Goal: Task Accomplishment & Management: Manage account settings

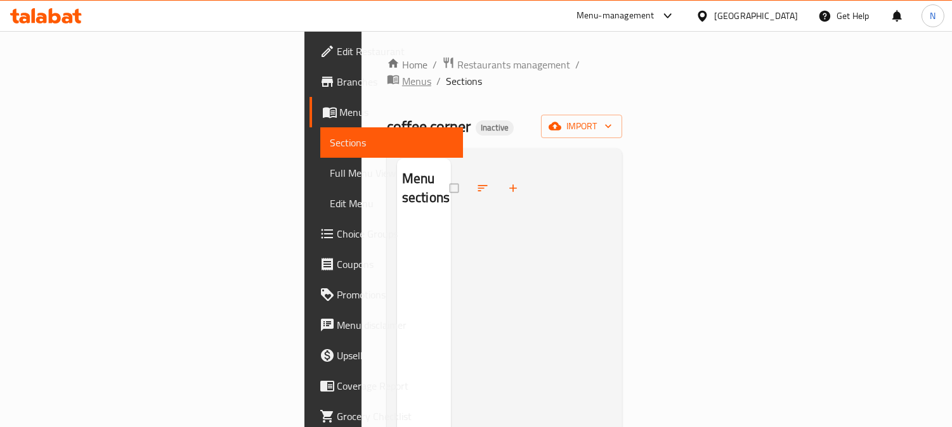
click at [403, 74] on span "Menus" at bounding box center [416, 81] width 29 height 15
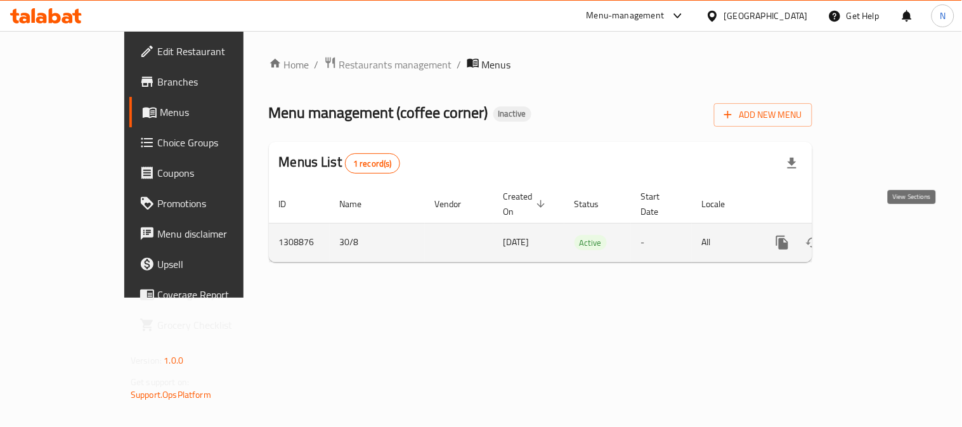
click at [881, 235] on icon "enhanced table" at bounding box center [873, 242] width 15 height 15
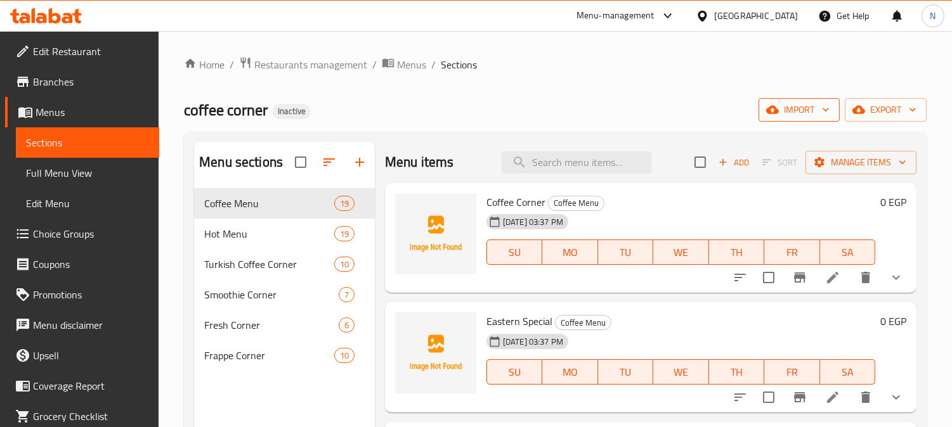
click at [791, 108] on span "import" at bounding box center [798, 110] width 61 height 16
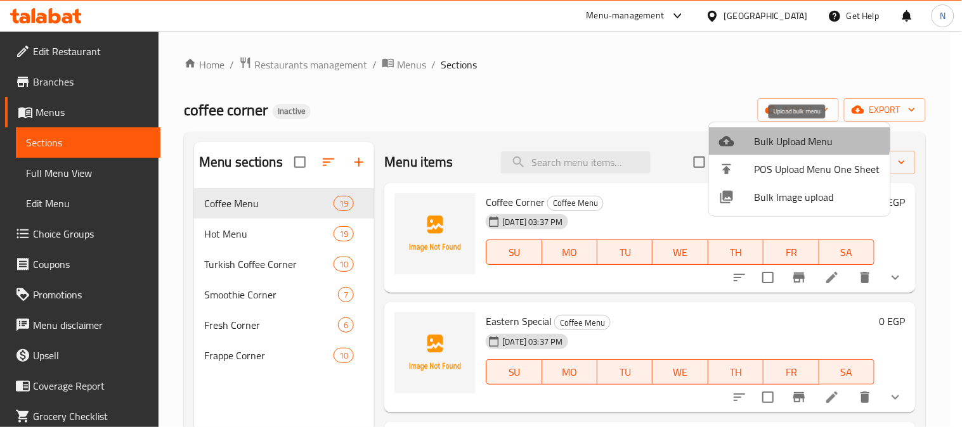
click at [784, 138] on span "Bulk Upload Menu" at bounding box center [817, 141] width 126 height 15
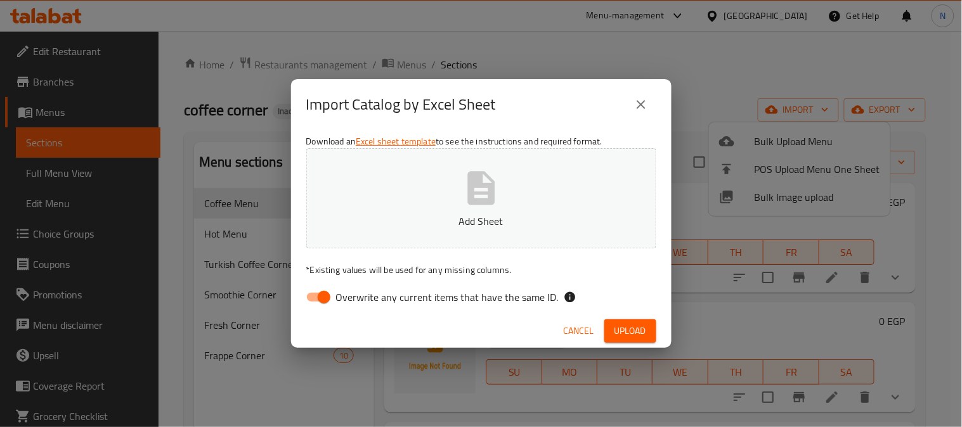
click at [325, 294] on input "Overwrite any current items that have the same ID." at bounding box center [324, 297] width 72 height 24
checkbox input "false"
click at [620, 327] on span "Upload" at bounding box center [630, 331] width 32 height 16
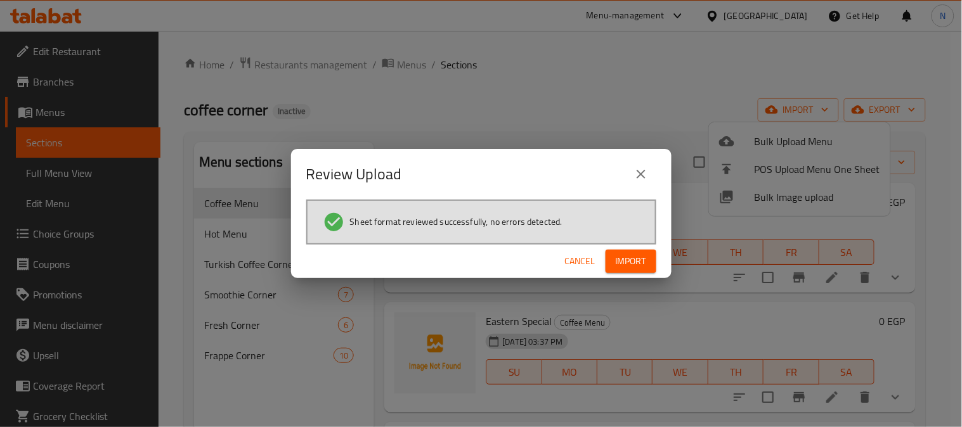
click at [642, 274] on div "Cancel Import" at bounding box center [481, 262] width 380 height 34
click at [647, 257] on button "Import" at bounding box center [630, 261] width 51 height 23
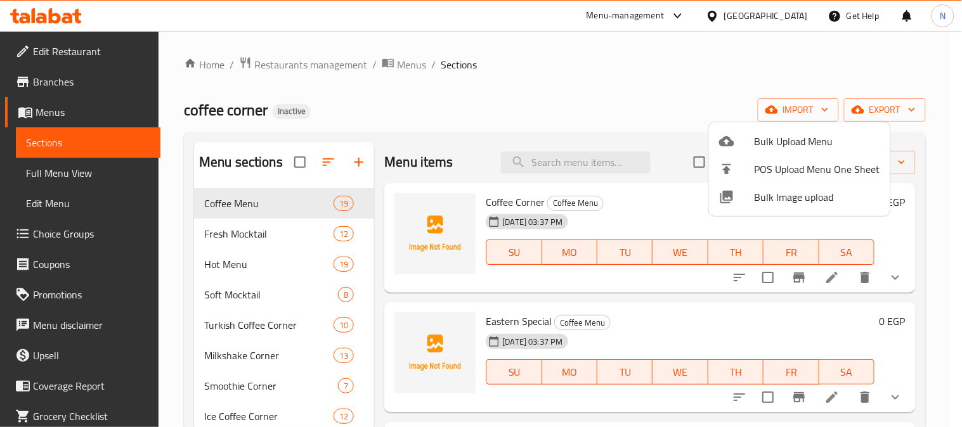
click at [84, 48] on div at bounding box center [481, 213] width 962 height 427
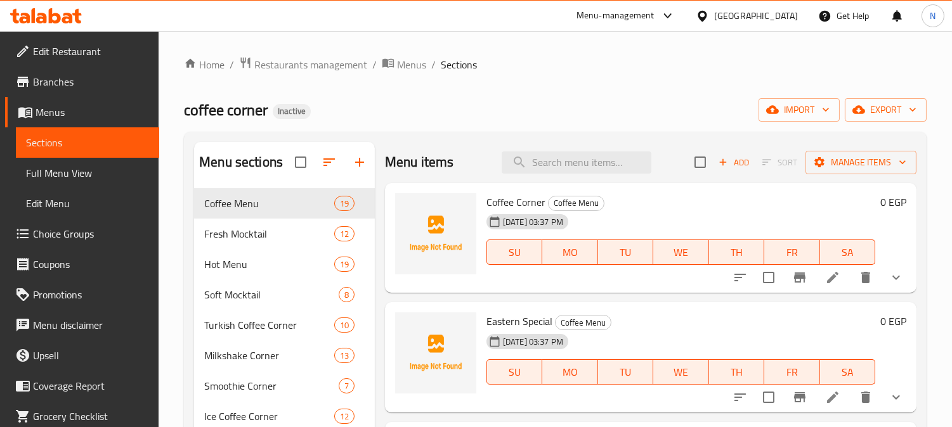
click at [84, 48] on span "Edit Restaurant" at bounding box center [91, 51] width 116 height 15
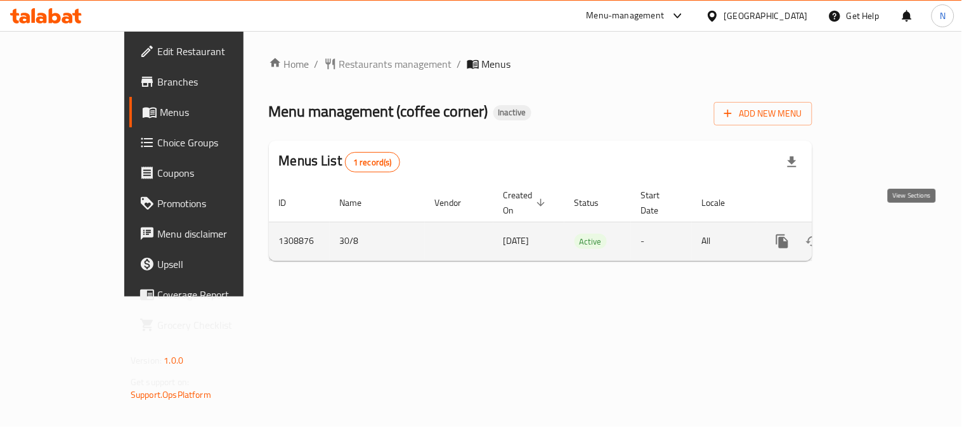
click at [881, 234] on icon "enhanced table" at bounding box center [873, 241] width 15 height 15
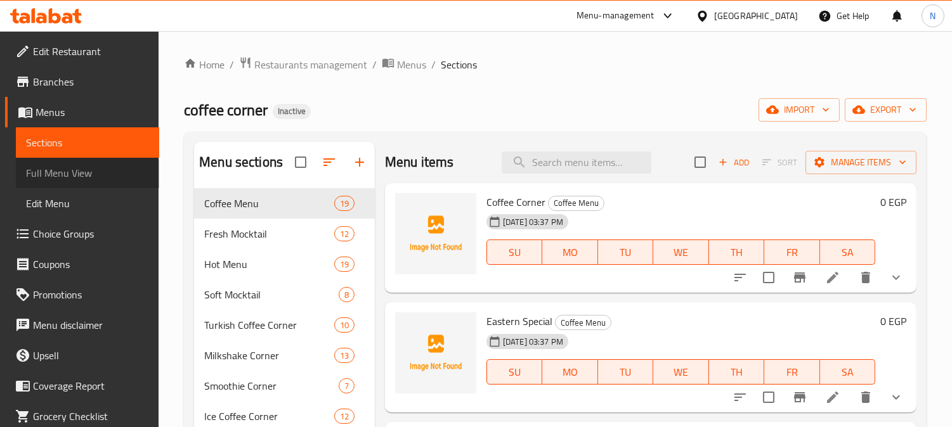
click at [87, 174] on span "Full Menu View" at bounding box center [87, 172] width 123 height 15
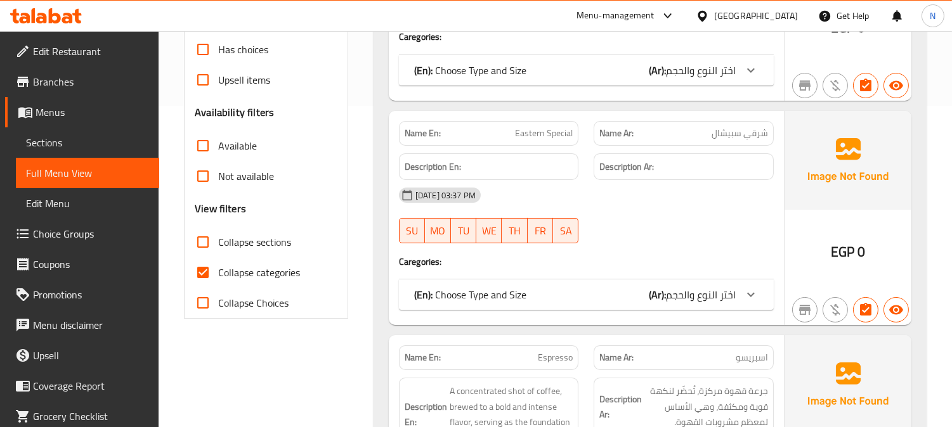
scroll to position [352, 0]
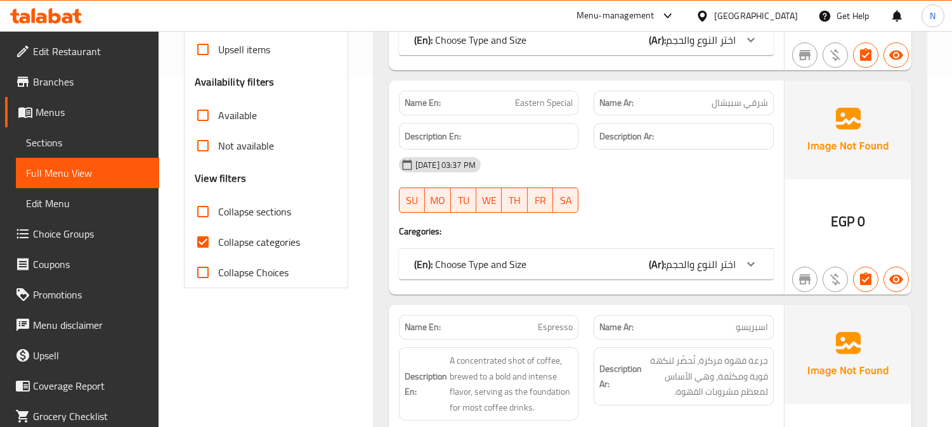
click at [203, 243] on input "Collapse categories" at bounding box center [203, 242] width 30 height 30
checkbox input "false"
click at [203, 212] on input "Collapse sections" at bounding box center [203, 212] width 30 height 30
checkbox input "true"
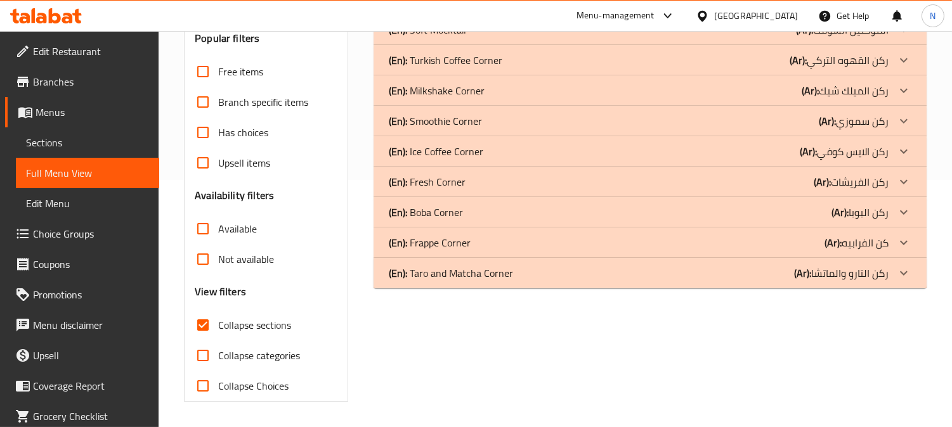
scroll to position [247, 0]
click at [905, 274] on icon at bounding box center [903, 273] width 15 height 15
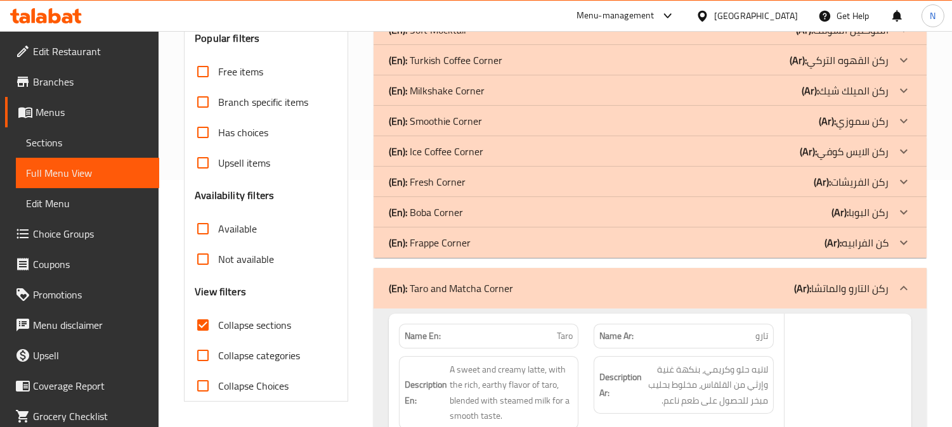
click at [916, 243] on div at bounding box center [903, 243] width 30 height 30
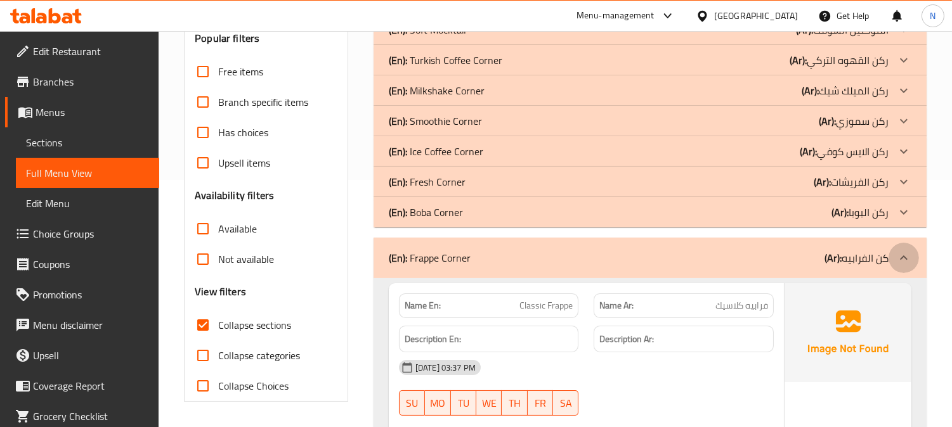
click at [908, 254] on icon at bounding box center [903, 257] width 15 height 15
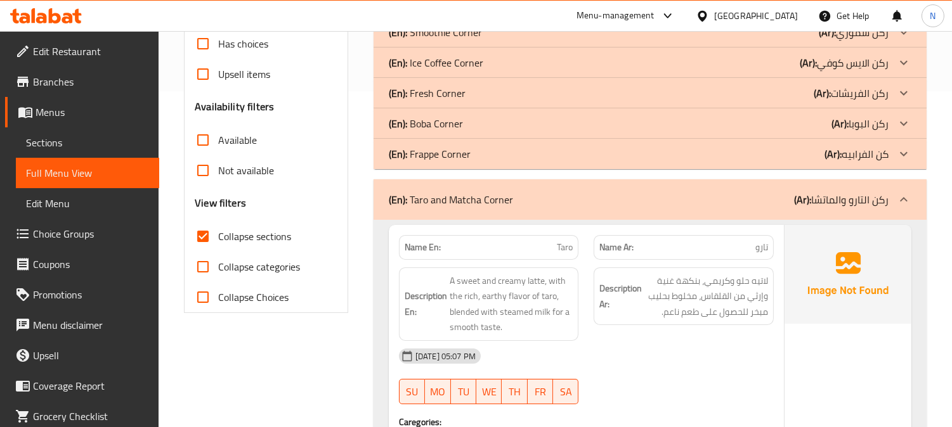
scroll to position [318, 0]
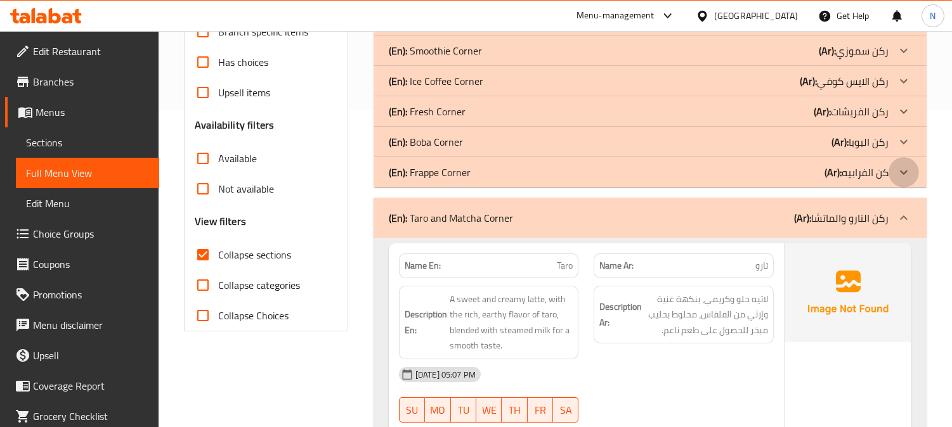
click at [910, 169] on icon at bounding box center [903, 172] width 15 height 15
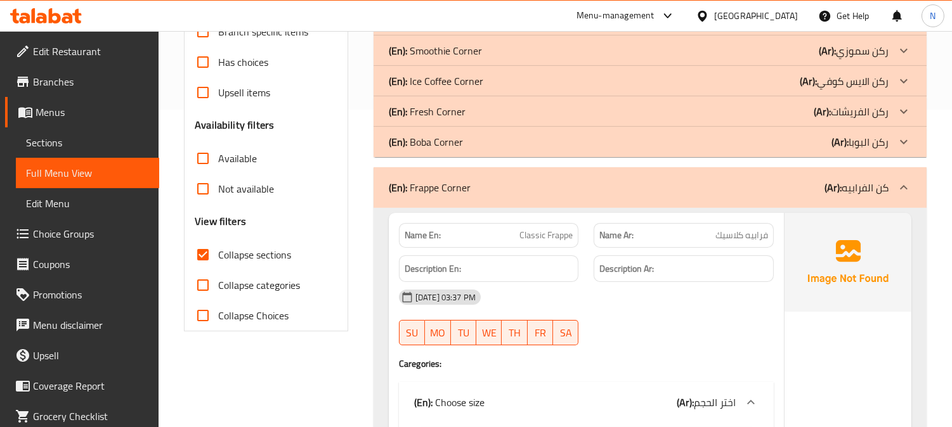
click at [903, 170] on div "(En): Frappe Corner (Ar): كن الفرابيه" at bounding box center [649, 187] width 553 height 41
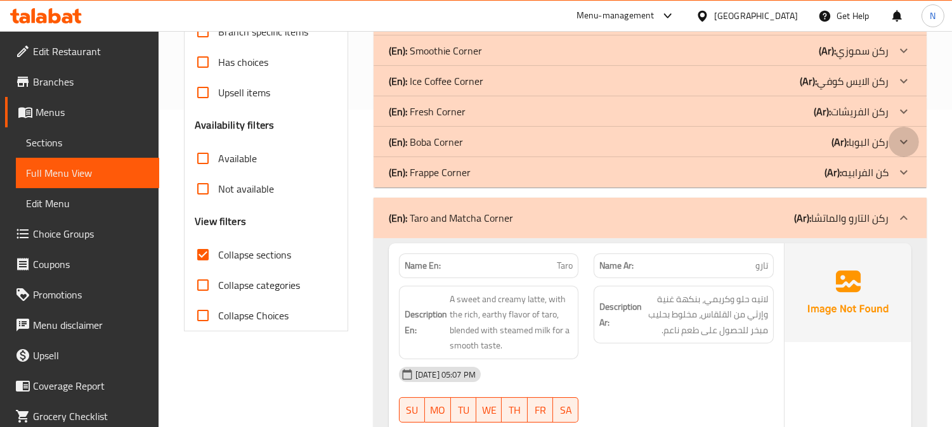
click at [905, 140] on icon at bounding box center [903, 141] width 15 height 15
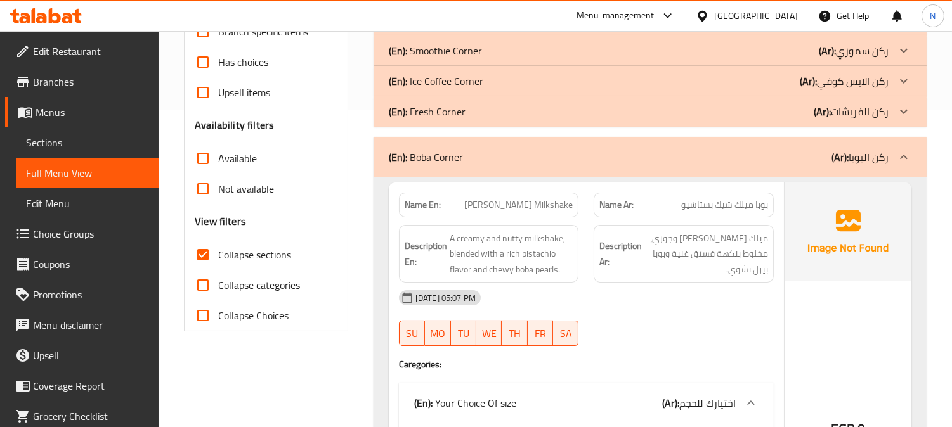
click at [903, 82] on icon at bounding box center [904, 81] width 8 height 4
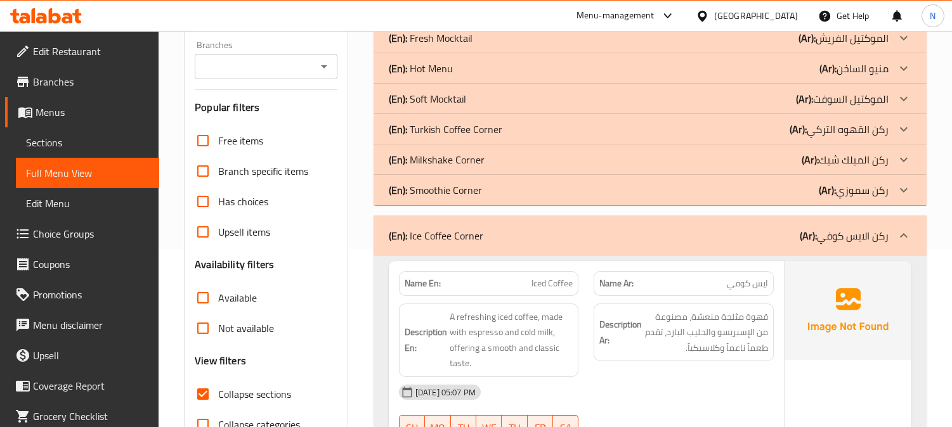
scroll to position [176, 0]
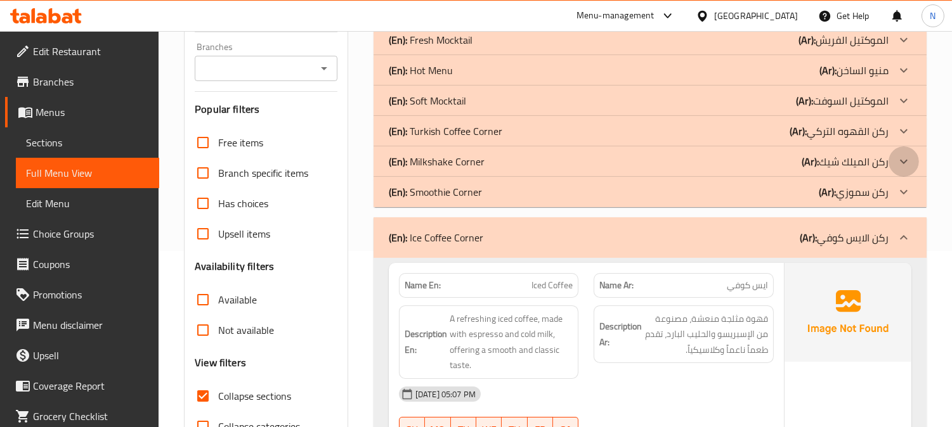
click at [907, 159] on icon at bounding box center [903, 161] width 15 height 15
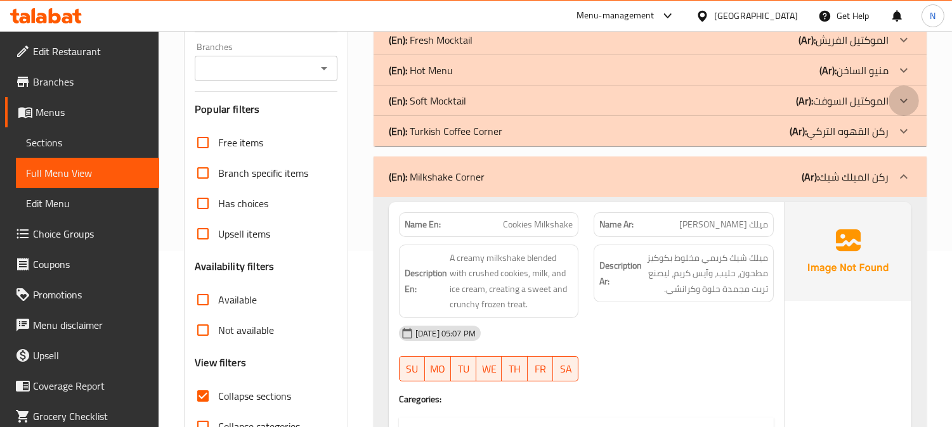
click at [897, 100] on icon at bounding box center [903, 100] width 15 height 15
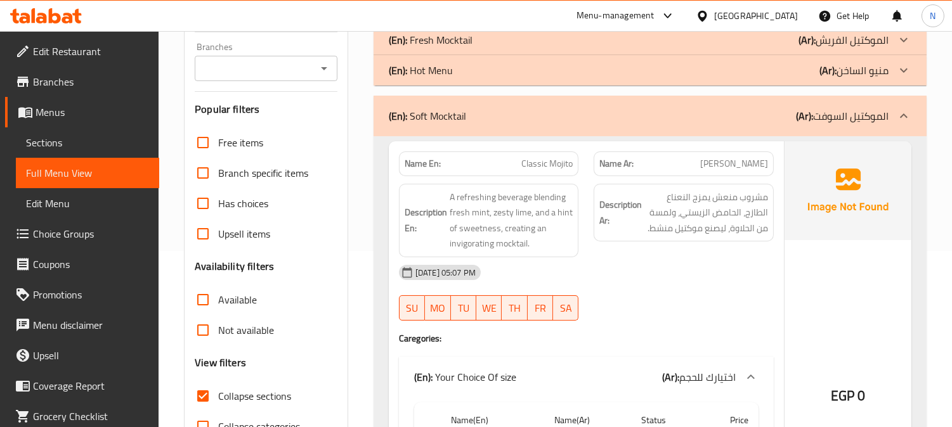
scroll to position [36, 0]
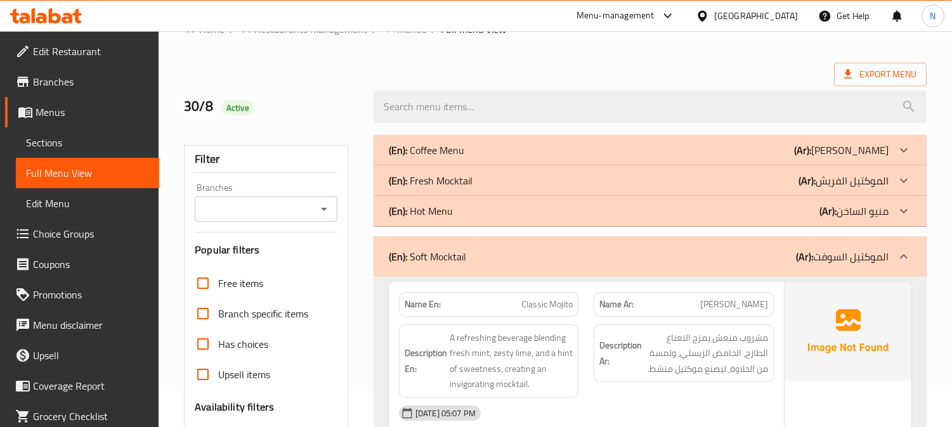
click at [903, 173] on icon at bounding box center [903, 180] width 15 height 15
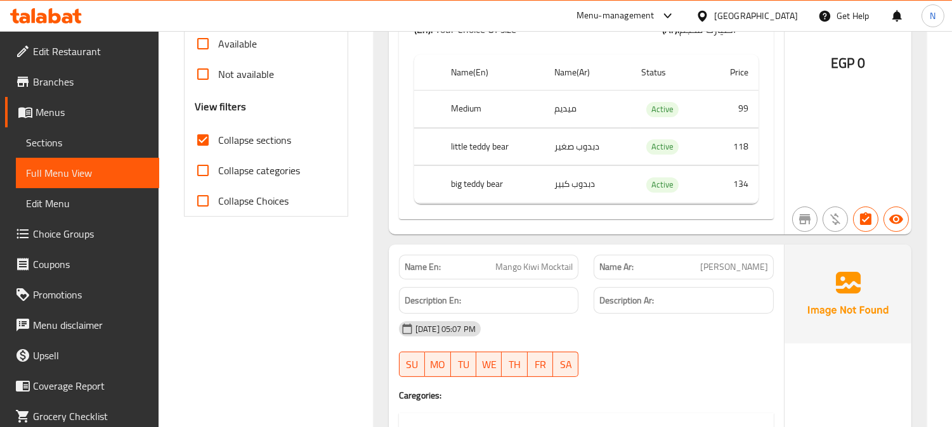
scroll to position [458, 0]
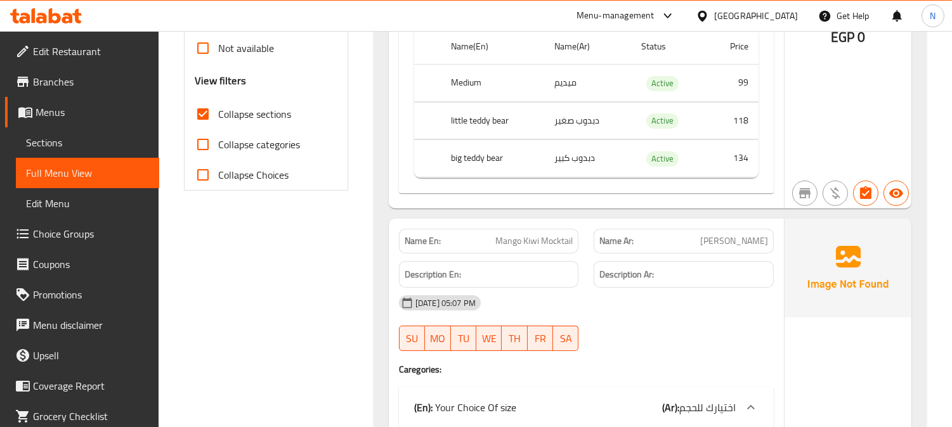
click at [491, 154] on th "big teddy bear" at bounding box center [492, 158] width 103 height 37
click at [482, 132] on div at bounding box center [482, 132] width 0 height 0
click at [465, 120] on th "little teddy bear" at bounding box center [492, 120] width 103 height 37
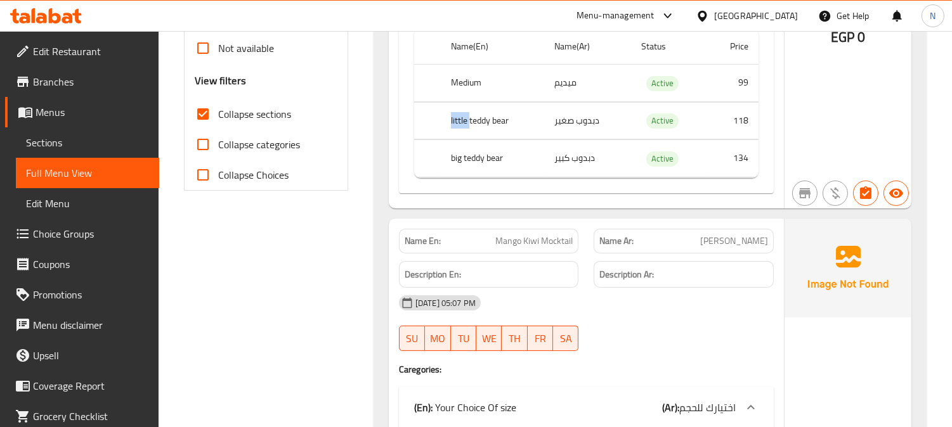
click at [465, 120] on th "little teddy bear" at bounding box center [492, 120] width 103 height 37
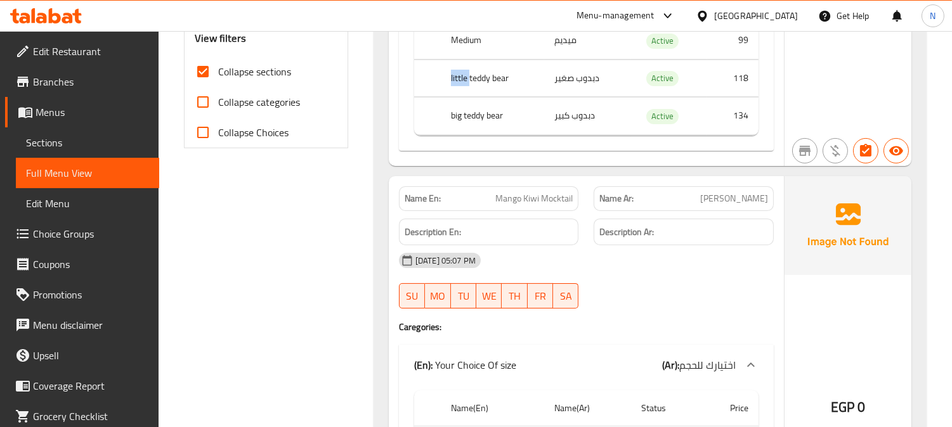
scroll to position [529, 0]
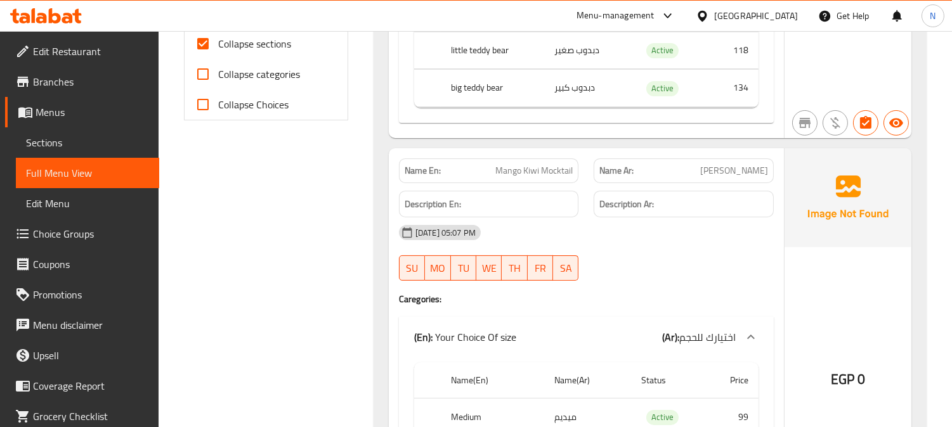
click at [729, 239] on div "30-08-2025 05:07 PM" at bounding box center [586, 232] width 390 height 30
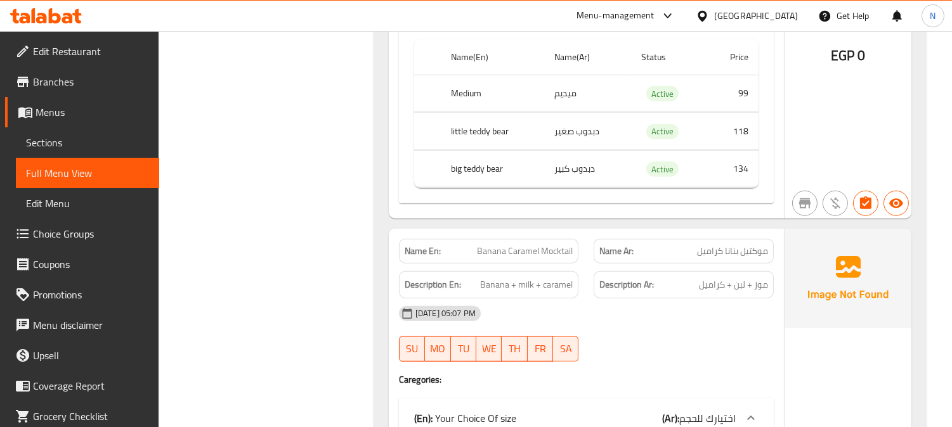
scroll to position [2501, 0]
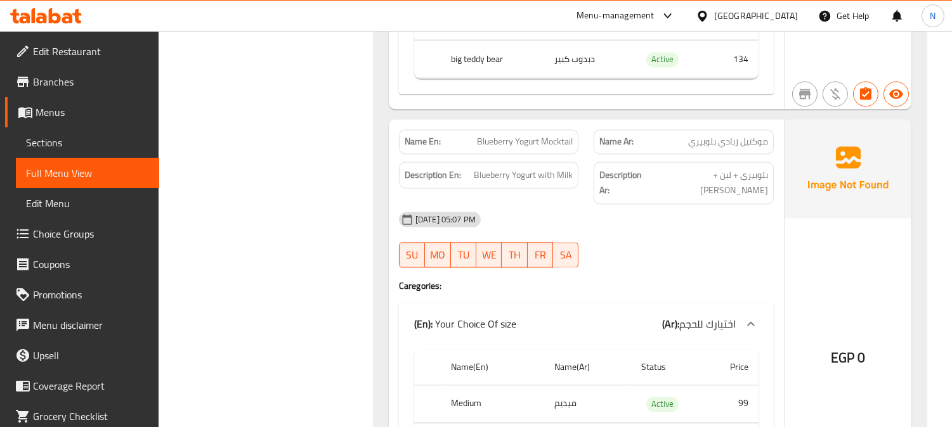
scroll to position [4685, 0]
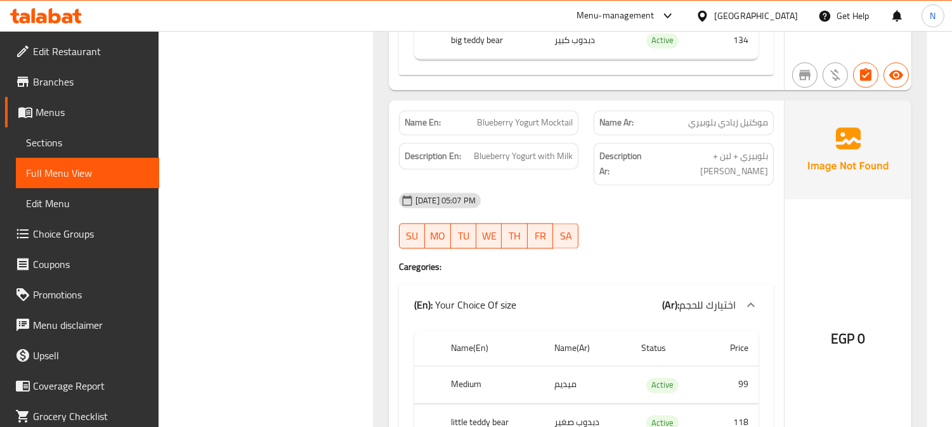
click at [511, 116] on span "Blueberry Yogurt Mocktail" at bounding box center [525, 122] width 96 height 13
click at [509, 116] on span "Blueberry Yogurt Mocktail" at bounding box center [525, 122] width 96 height 13
copy span "Blueberry Yogurt Mocktail"
click at [509, 116] on span "Blueberry Yogurt Mocktail" at bounding box center [525, 122] width 96 height 13
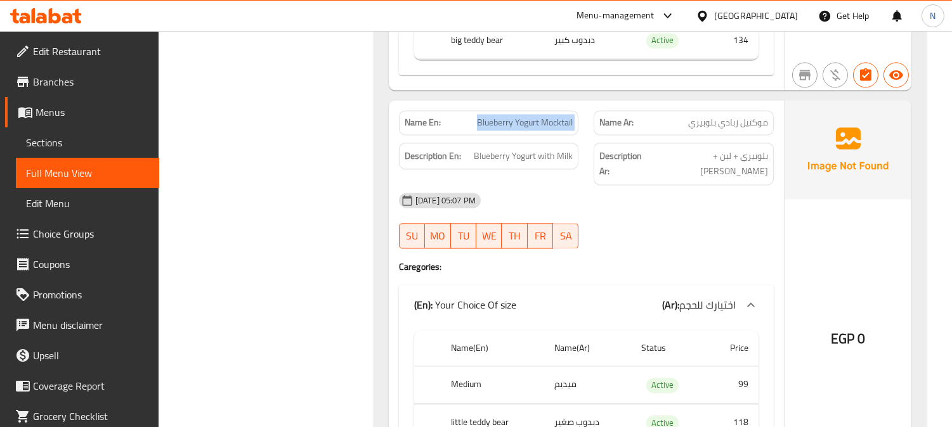
click at [42, 147] on span "Sections" at bounding box center [87, 142] width 123 height 15
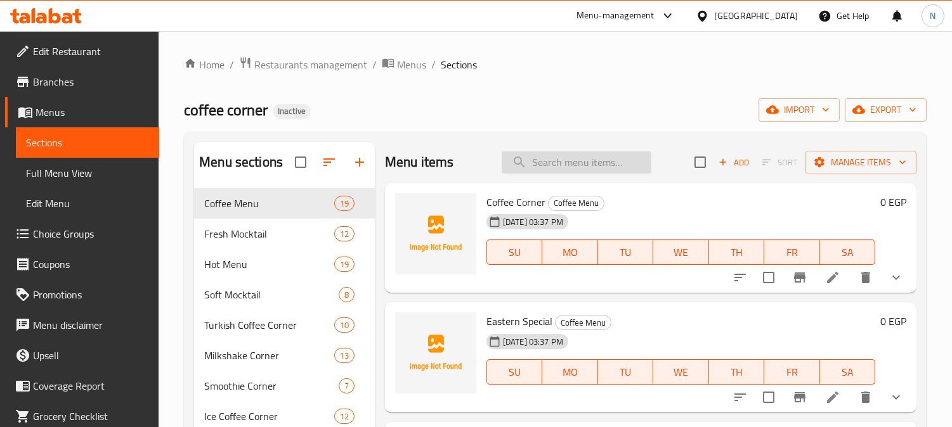
click at [602, 161] on input "search" at bounding box center [576, 163] width 150 height 22
paste input "Blueberry Yogurt Mocktail"
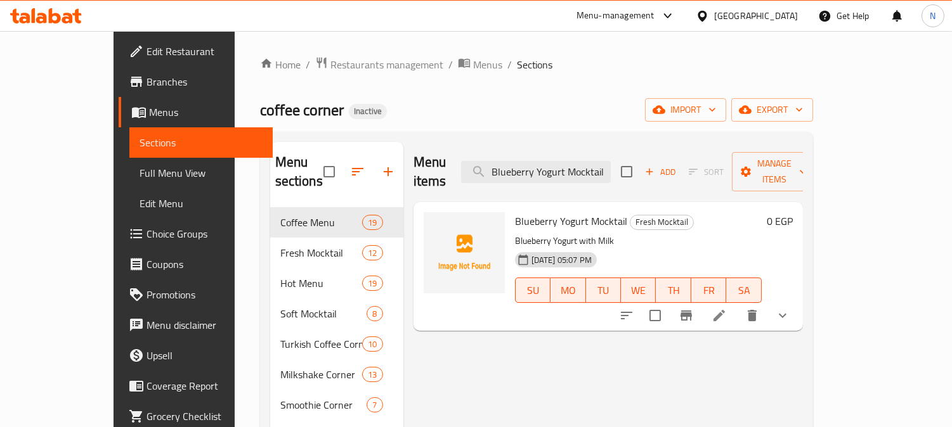
type input "Blueberry Yogurt Mocktail"
click at [727, 308] on icon at bounding box center [718, 315] width 15 height 15
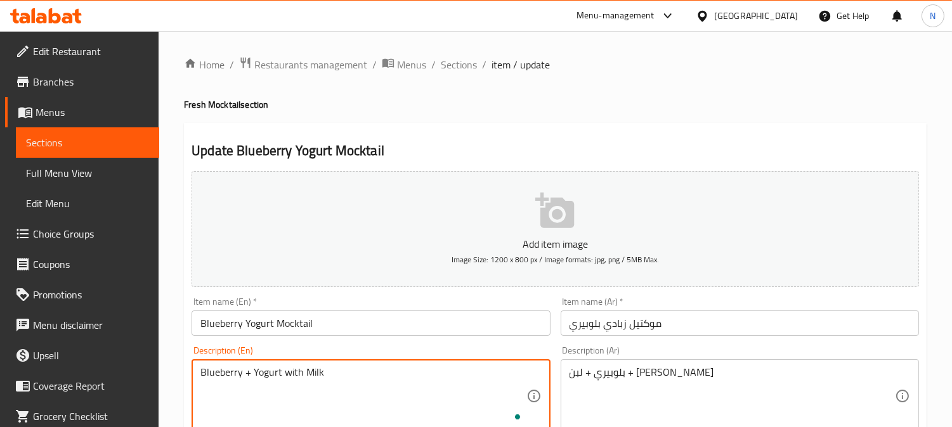
click at [293, 378] on textarea "Blueberry + Yogurt with Milk" at bounding box center [362, 396] width 325 height 60
click at [262, 380] on textarea "Blueberry + Yogurt + Milk" at bounding box center [362, 396] width 325 height 60
click at [326, 371] on textarea "Blueberry + Yogurt + Milk" at bounding box center [362, 396] width 325 height 60
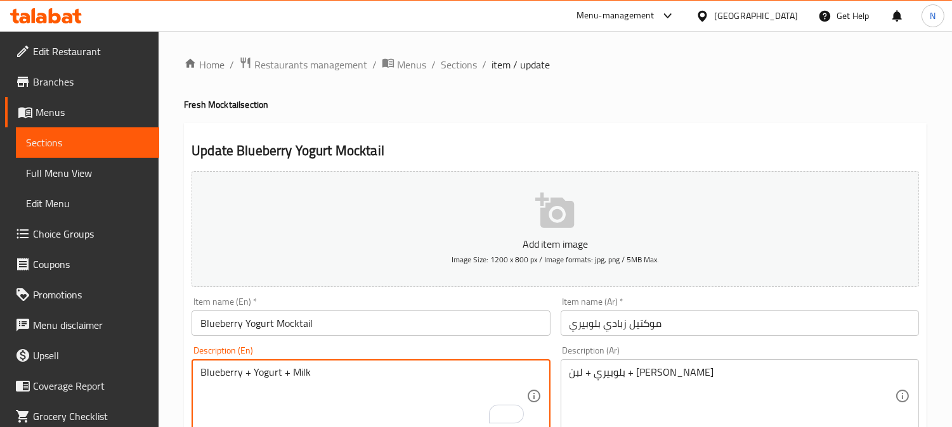
paste textarea "Yogurt"
drag, startPoint x: 309, startPoint y: 371, endPoint x: 290, endPoint y: 366, distance: 19.1
click at [290, 366] on textarea "Blueberry + Yogurt + MilkYogurt" at bounding box center [362, 396] width 325 height 60
click at [267, 376] on textarea "Blueberry + Yogurt + Yogurt" at bounding box center [362, 396] width 325 height 60
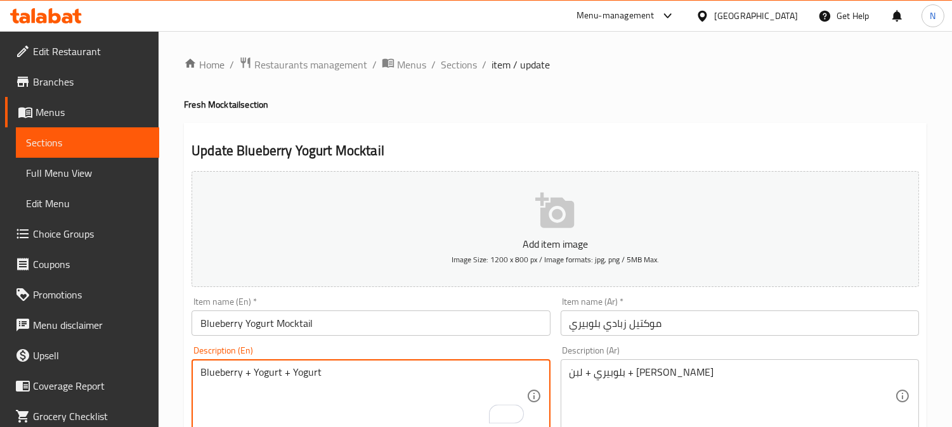
paste textarea "Milk"
click at [385, 383] on textarea "Blueberry + Milk + Yogurt" at bounding box center [362, 396] width 325 height 60
type textarea "Blueberry + Milk + Yogurt"
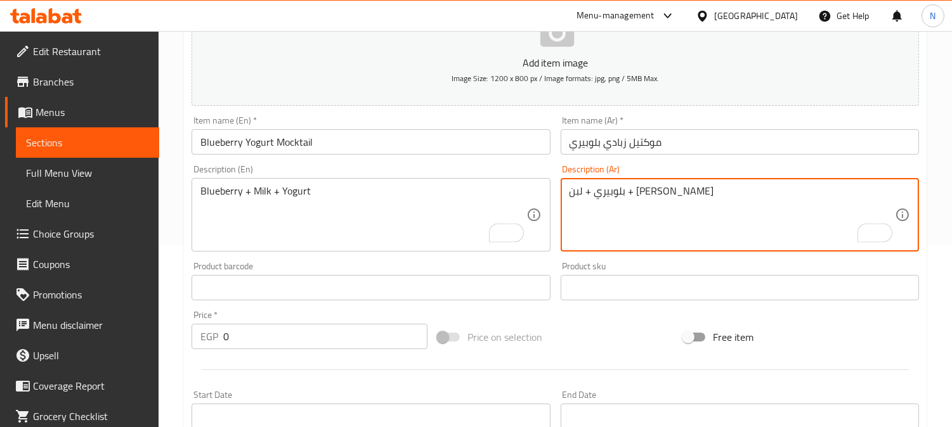
scroll to position [493, 0]
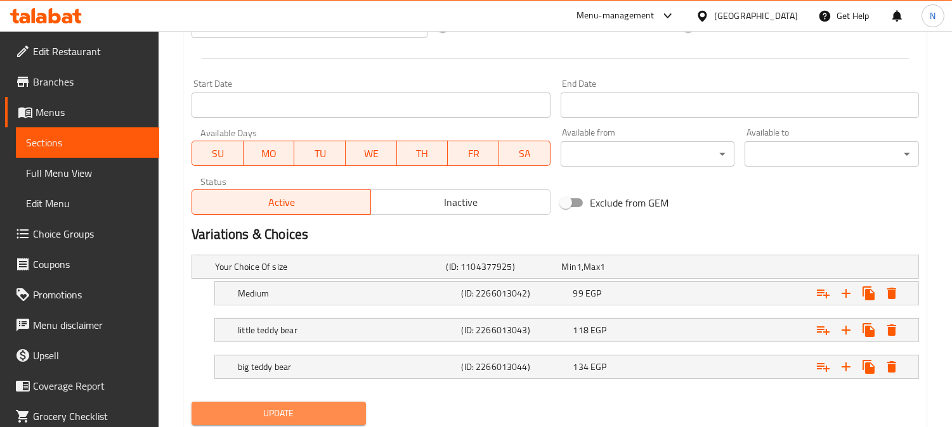
click at [330, 413] on span "Update" at bounding box center [279, 414] width 154 height 16
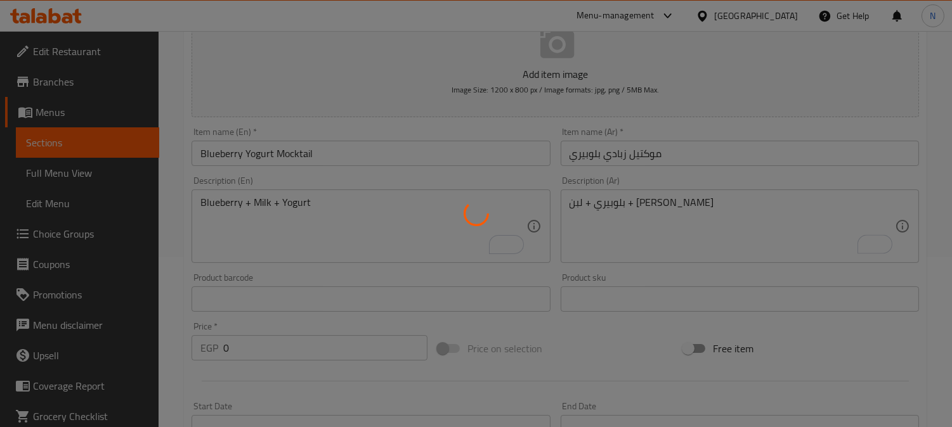
scroll to position [70, 0]
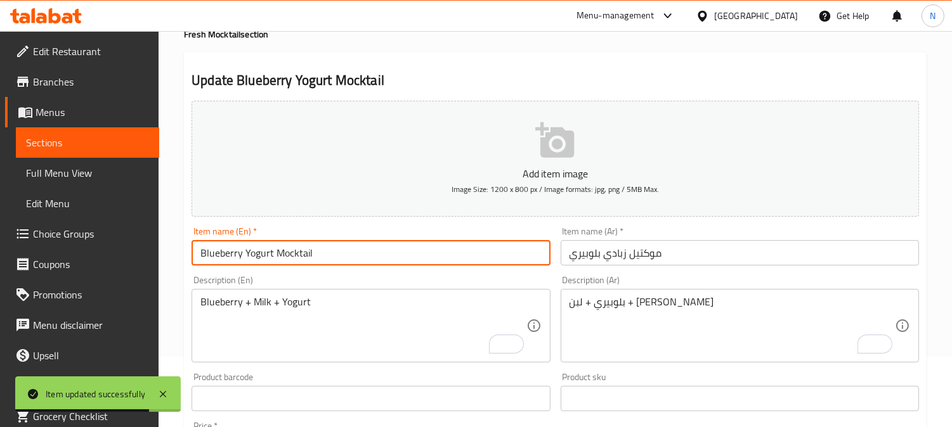
drag, startPoint x: 205, startPoint y: 255, endPoint x: 132, endPoint y: 244, distance: 74.4
click at [152, 255] on div "Edit Restaurant Branches Menus Sections Full Menu View Edit Menu Choice Groups …" at bounding box center [476, 426] width 952 height 930
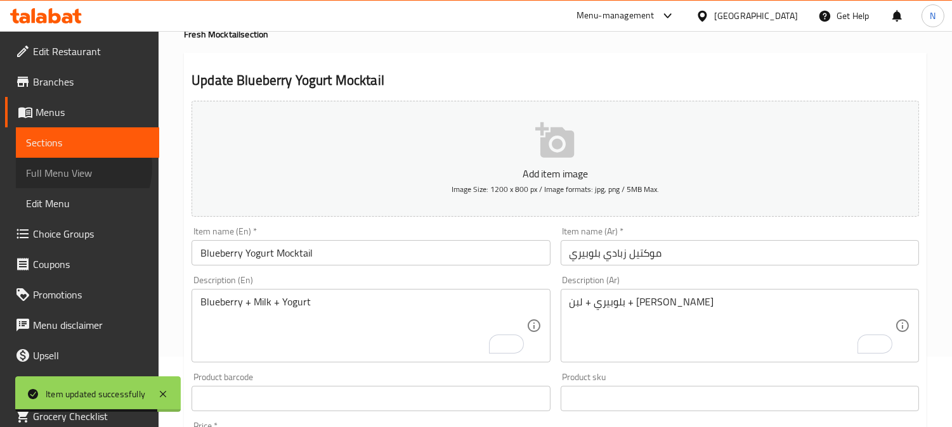
click at [74, 167] on span "Full Menu View" at bounding box center [87, 172] width 123 height 15
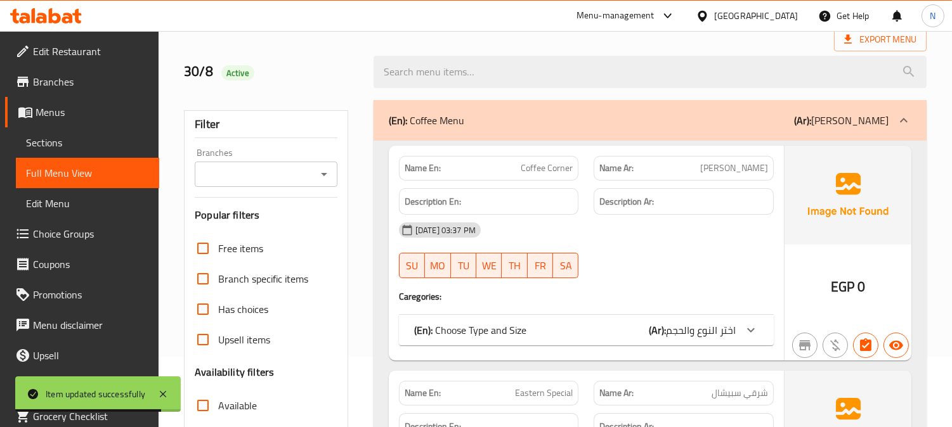
scroll to position [211, 0]
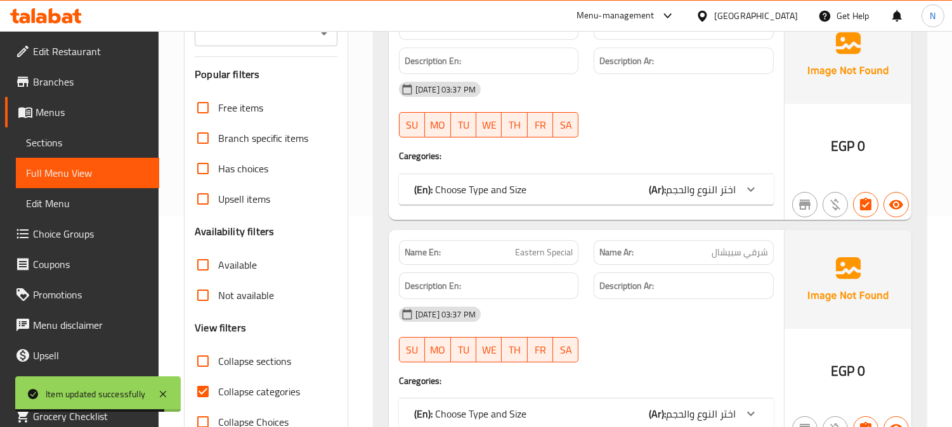
click at [205, 391] on input "Collapse categories" at bounding box center [203, 392] width 30 height 30
checkbox input "false"
click at [202, 358] on input "Collapse sections" at bounding box center [203, 361] width 30 height 30
checkbox input "true"
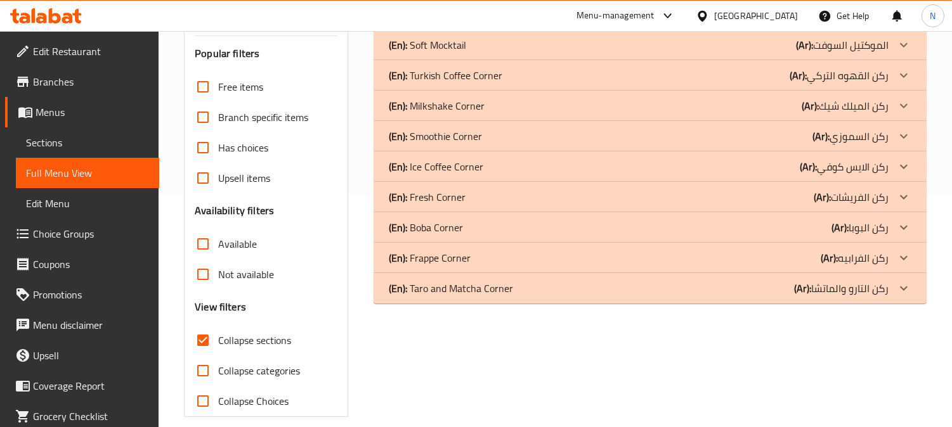
scroll to position [247, 0]
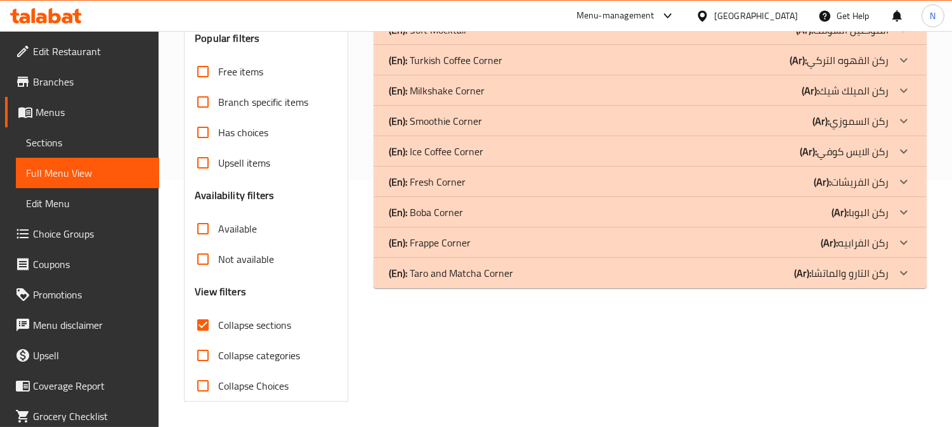
drag, startPoint x: 205, startPoint y: 324, endPoint x: 298, endPoint y: 346, distance: 95.8
click at [301, 346] on div "Free items Branch specific items Has choices Upsell items Availability filters …" at bounding box center [266, 228] width 143 height 345
click at [905, 273] on icon at bounding box center [904, 273] width 8 height 4
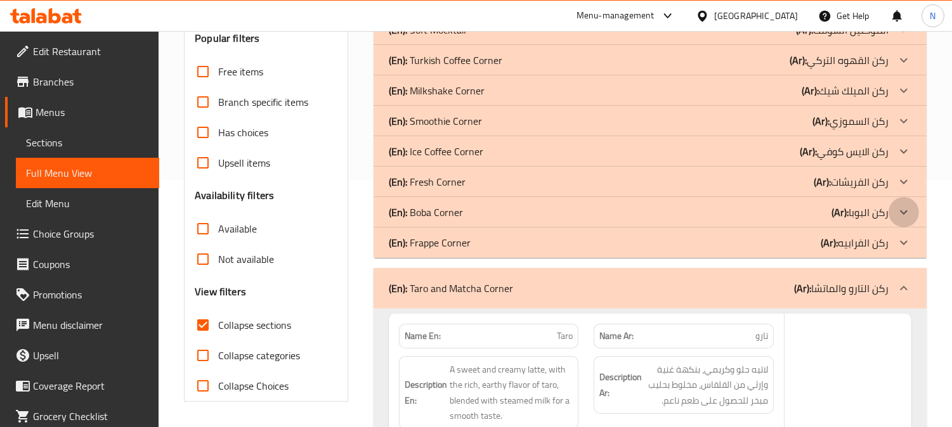
click at [903, 209] on icon at bounding box center [903, 212] width 15 height 15
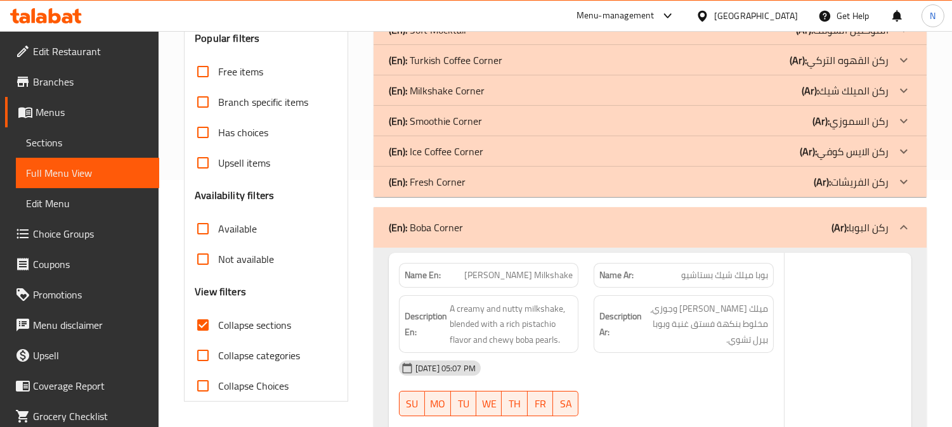
click at [896, 144] on icon at bounding box center [903, 151] width 15 height 15
click at [897, 91] on icon at bounding box center [903, 90] width 15 height 15
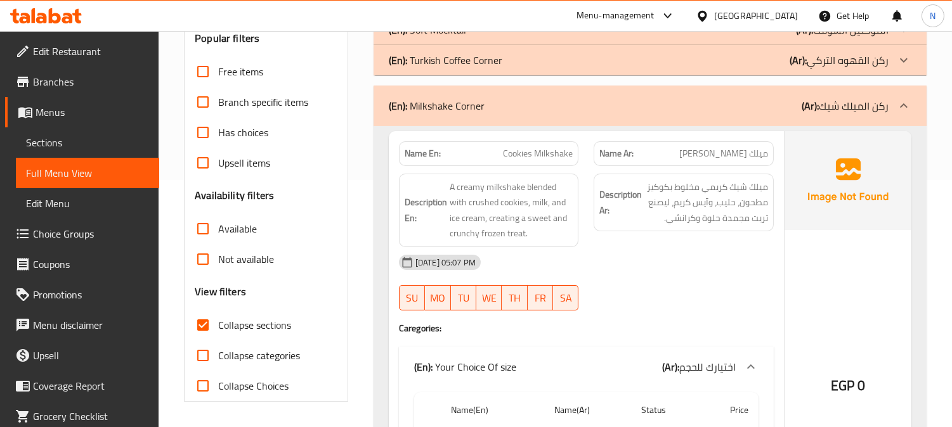
scroll to position [176, 0]
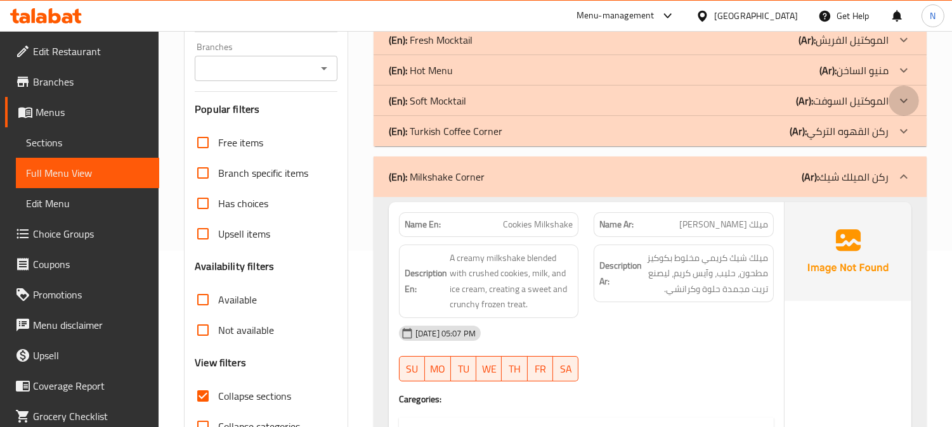
click at [907, 95] on icon at bounding box center [903, 100] width 15 height 15
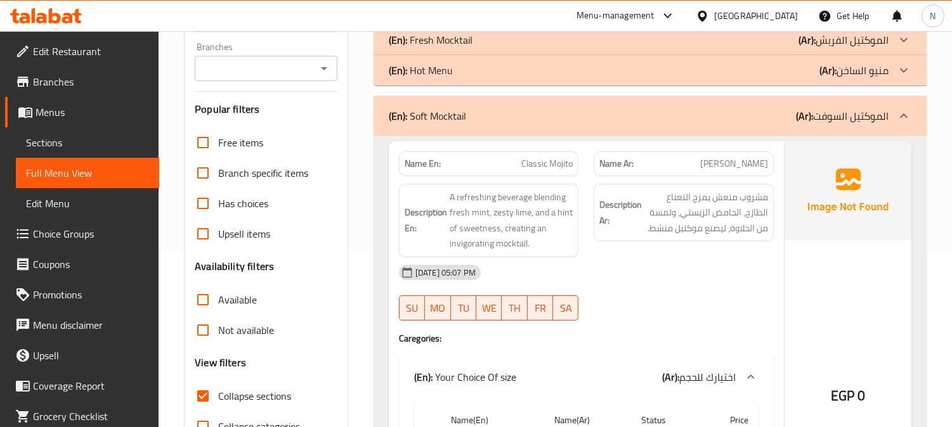
scroll to position [36, 0]
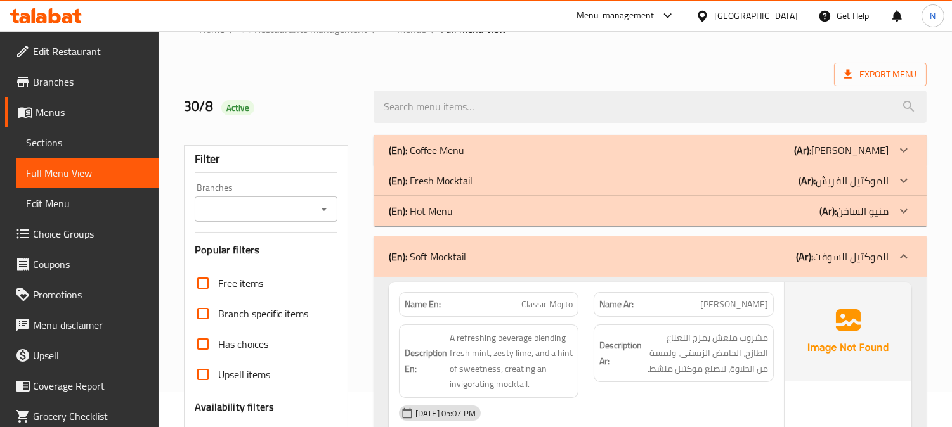
click at [896, 185] on icon at bounding box center [903, 180] width 15 height 15
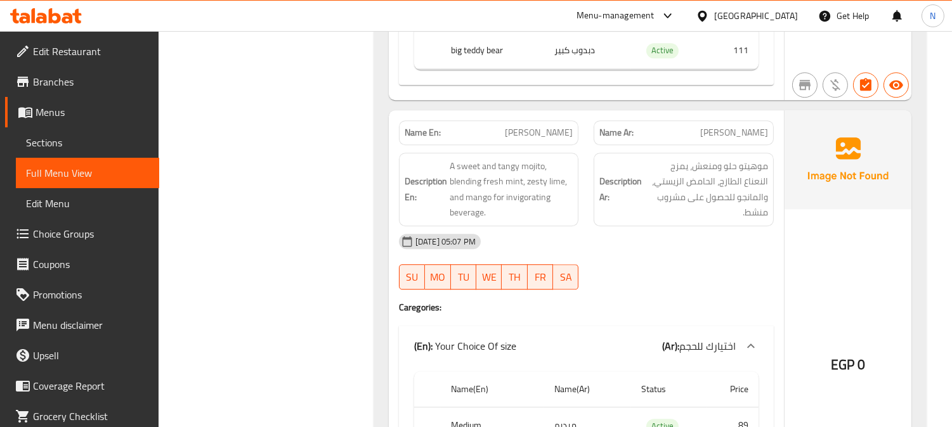
scroll to position [6534, 0]
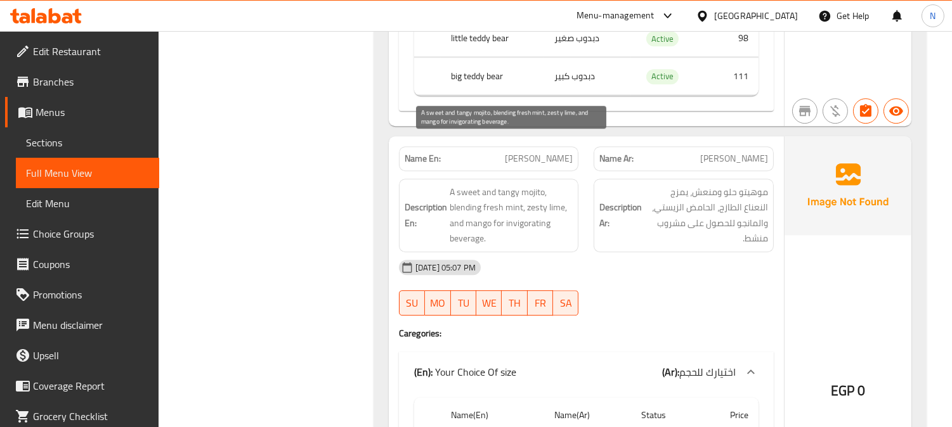
click at [472, 193] on span "A sweet and tangy mojito, blending fresh mint, zesty lime, and mango for invigo…" at bounding box center [511, 215] width 124 height 62
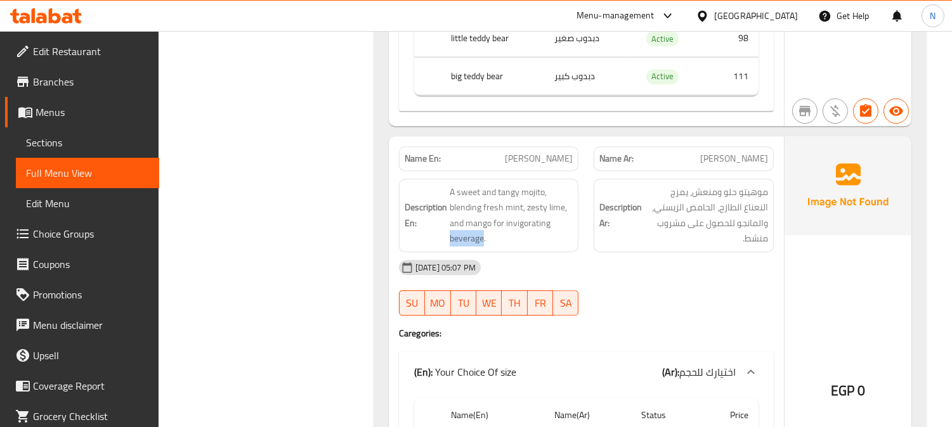
click at [464, 200] on div at bounding box center [464, 200] width 0 height 0
click at [692, 198] on div "Description Ar: موهيتو حلو ومنعش، يمزج النعناع الطازج، الحامض الزيستي، والمانجو…" at bounding box center [683, 215] width 195 height 89
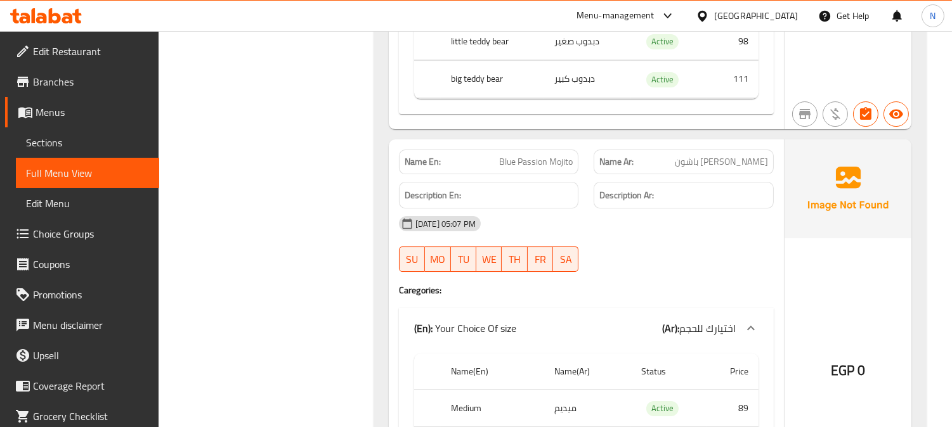
scroll to position [7872, 0]
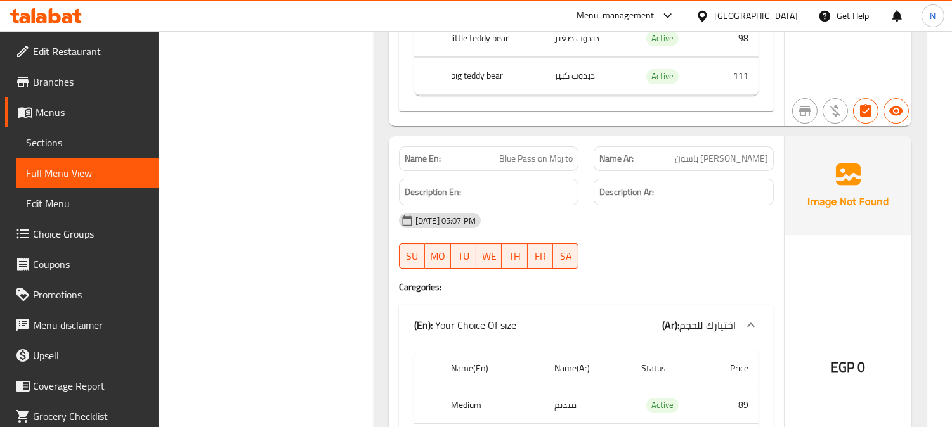
click at [715, 152] on span "موهيتو بلو باشون" at bounding box center [721, 158] width 93 height 13
copy span "باشون"
click at [740, 205] on div "30-08-2025 05:07 PM" at bounding box center [586, 220] width 390 height 30
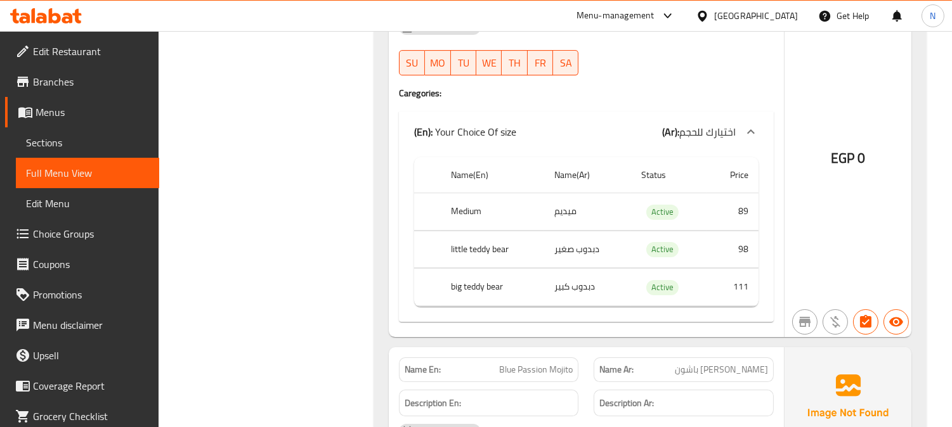
scroll to position [7309, 0]
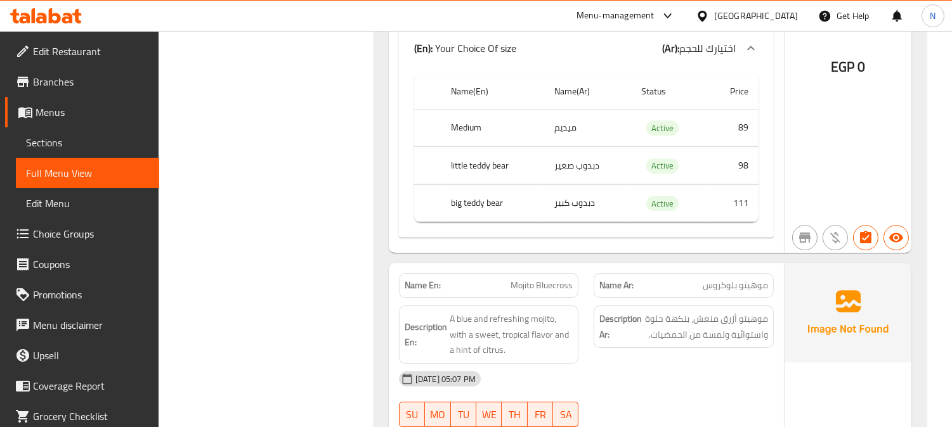
click at [687, 364] on div "30-08-2025 05:07 PM" at bounding box center [586, 379] width 390 height 30
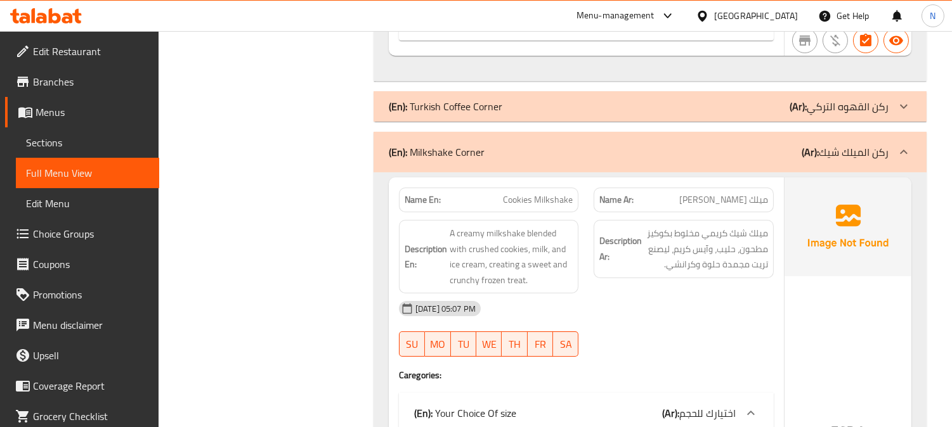
scroll to position [8788, 0]
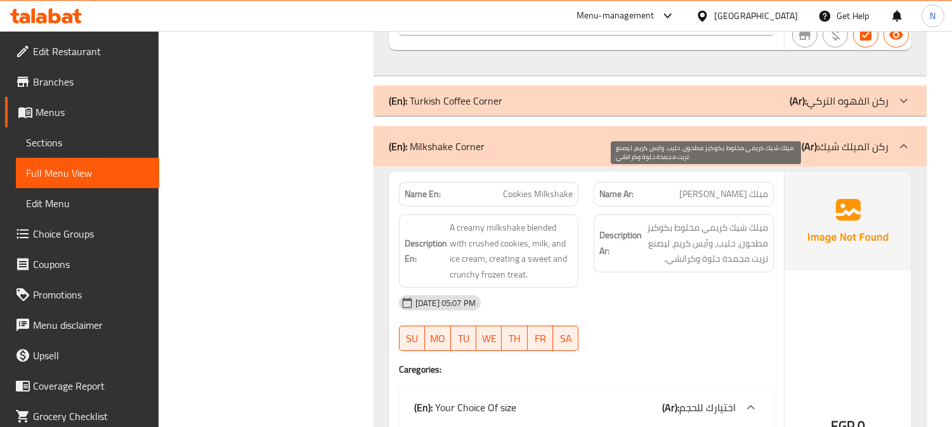
click at [723, 220] on span "ميلك شيك كريمي مخلوط بكوكيز مطحون، حليب، وآيس كريم، ليصنع تريت مجمدة حلوة وكران…" at bounding box center [706, 243] width 124 height 47
copy span "حليب"
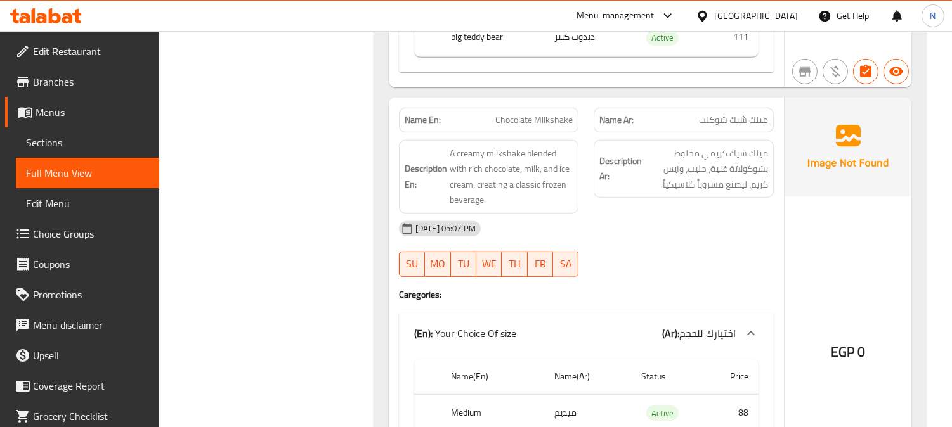
scroll to position [9774, 0]
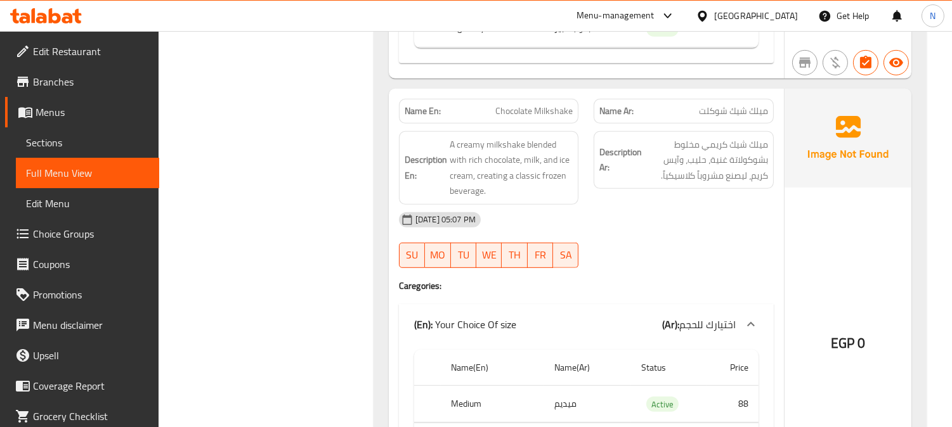
click at [520, 105] on span "Chocolate Milkshake" at bounding box center [533, 111] width 77 height 13
copy span "Chocolate Milkshake"
click at [520, 105] on span "Chocolate Milkshake" at bounding box center [533, 111] width 77 height 13
click at [91, 141] on span "Sections" at bounding box center [87, 142] width 123 height 15
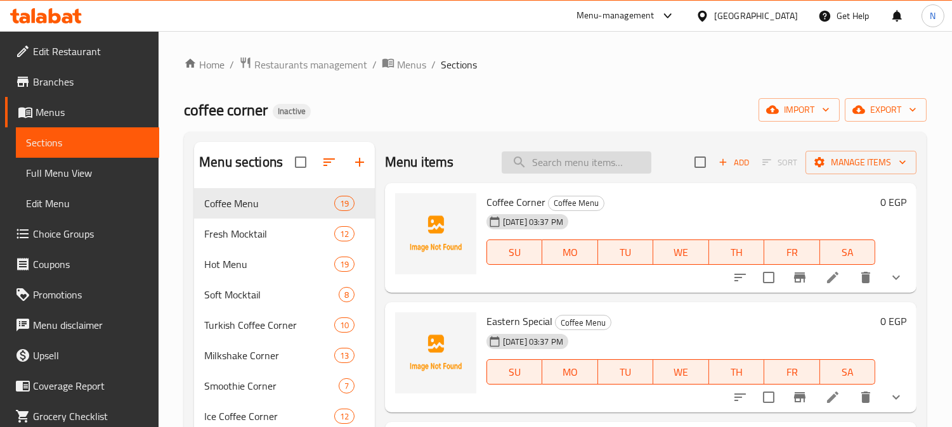
click at [564, 168] on input "search" at bounding box center [576, 163] width 150 height 22
paste input "Chocolate Milkshake"
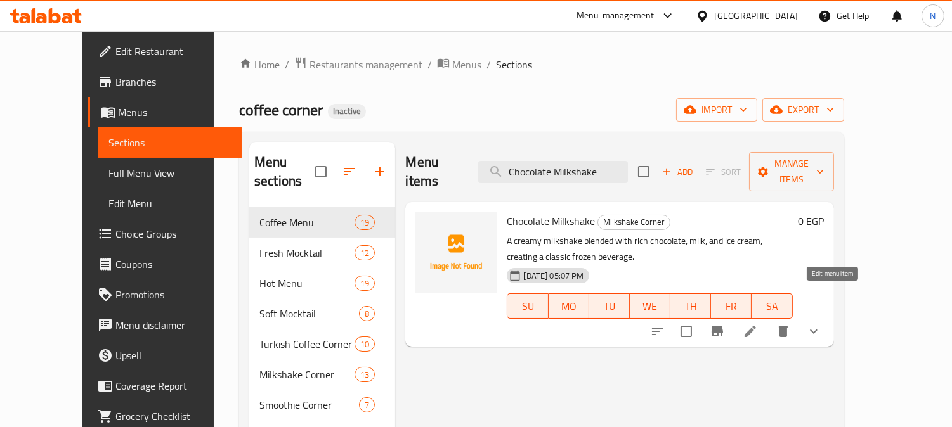
type input "Chocolate Milkshake"
click at [756, 326] on icon at bounding box center [749, 331] width 11 height 11
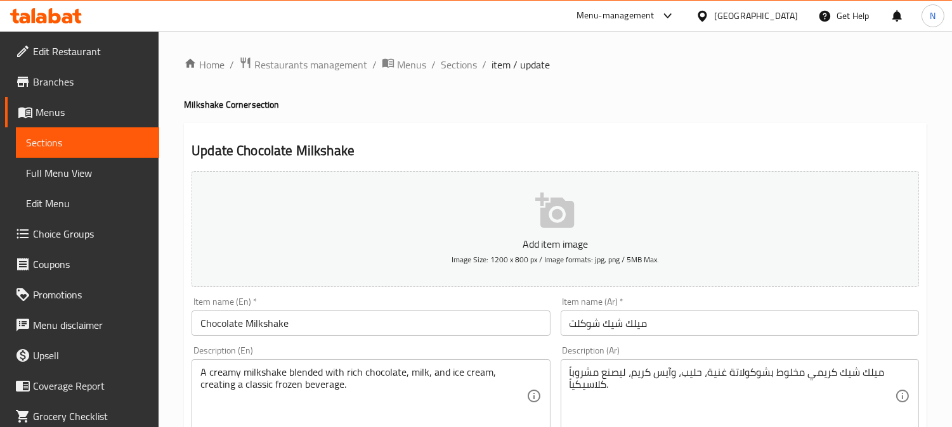
click at [330, 375] on textarea "A creamy milkshake blended with rich chocolate, milk, and ice cream, creating a…" at bounding box center [362, 396] width 325 height 60
click at [366, 393] on textarea "A creamy milkshake blended with rich chocolate, milk, and ice cream, creating a…" at bounding box center [362, 396] width 325 height 60
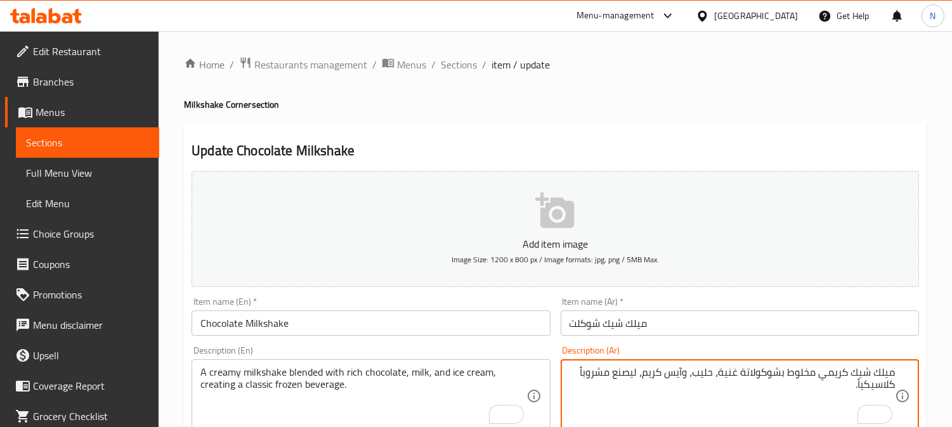
click at [573, 373] on textarea "ميلك شيك كريمي مخلوط بشوكولاتة غنية، حليب، وآيس كريم، ليصنع مشروباً كلاسيكياً." at bounding box center [731, 396] width 325 height 60
paste textarea "جمدًا"
click at [643, 408] on textarea "ميلك شيك كريمي مخلوط بشوكولاتة غنية، حليب، وآيس كريم، ليصنع مشروباً مجمدًا كلاس…" at bounding box center [731, 396] width 325 height 60
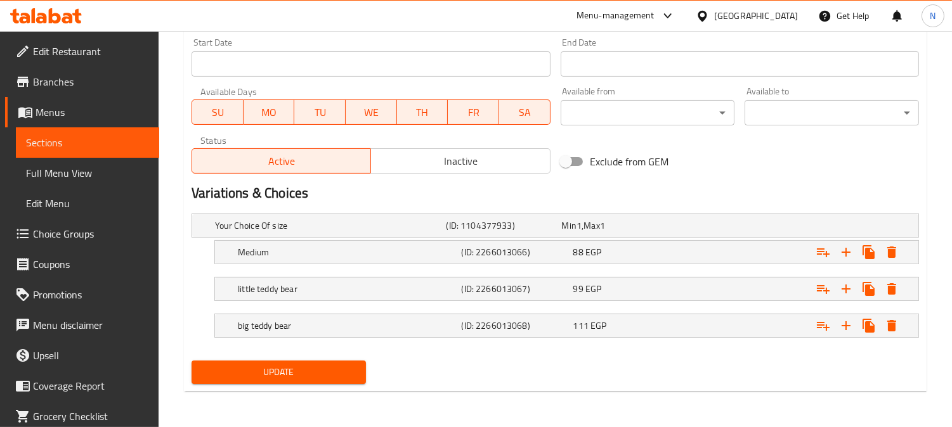
type textarea "ميلك شيك كريمي مخلوط بشوكولاتة غنية، حليب، وآيس كريم، ليصنع مشروباً مجمدًا كلاس…"
click at [295, 377] on span "Update" at bounding box center [279, 373] width 154 height 16
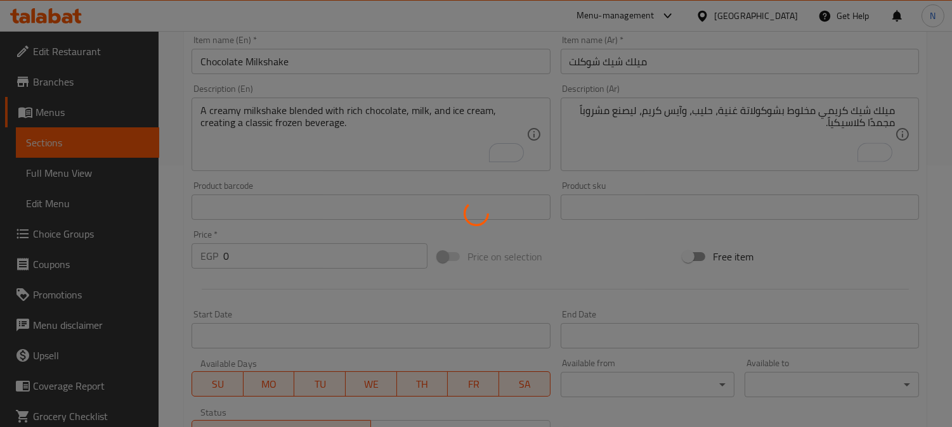
scroll to position [252, 0]
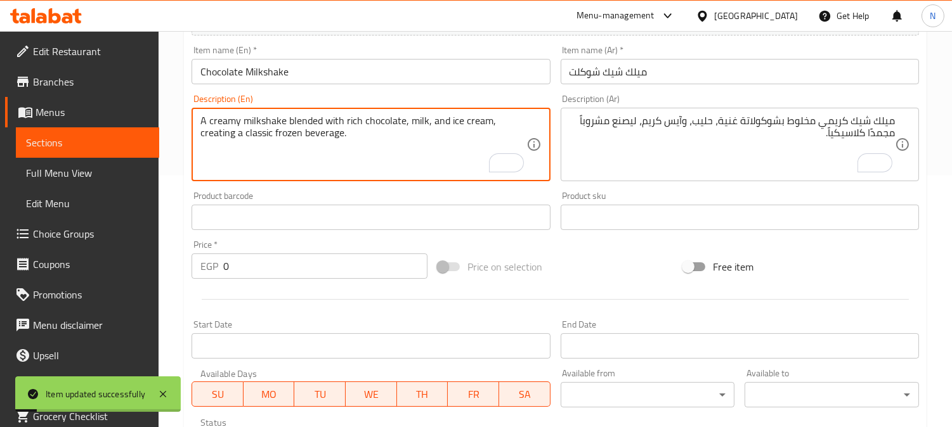
click at [274, 74] on input "Chocolate Milkshake" at bounding box center [370, 71] width 358 height 25
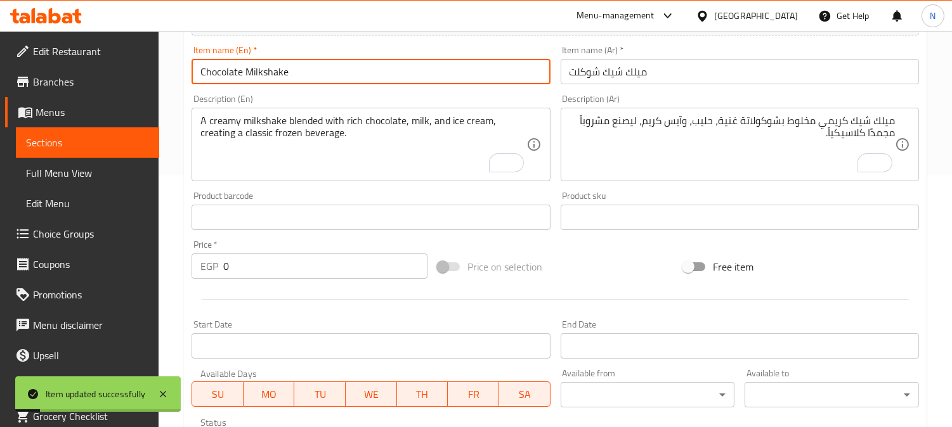
click at [274, 74] on input "Chocolate Milkshake" at bounding box center [370, 71] width 358 height 25
drag, startPoint x: 274, startPoint y: 74, endPoint x: 242, endPoint y: 82, distance: 34.0
click at [273, 74] on input "Chocolate Milkshake" at bounding box center [370, 71] width 358 height 25
click at [112, 167] on span "Full Menu View" at bounding box center [87, 172] width 123 height 15
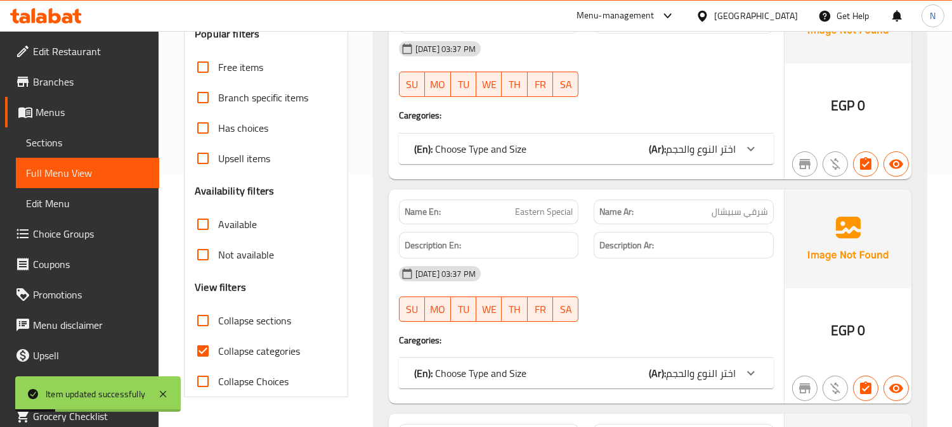
scroll to position [393, 0]
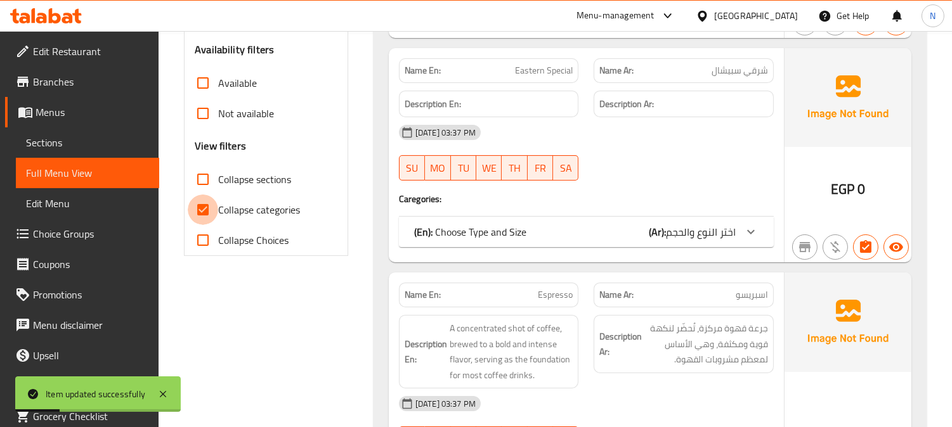
click at [203, 210] on input "Collapse categories" at bounding box center [203, 210] width 30 height 30
checkbox input "false"
click at [201, 180] on input "Collapse sections" at bounding box center [203, 179] width 30 height 30
checkbox input "true"
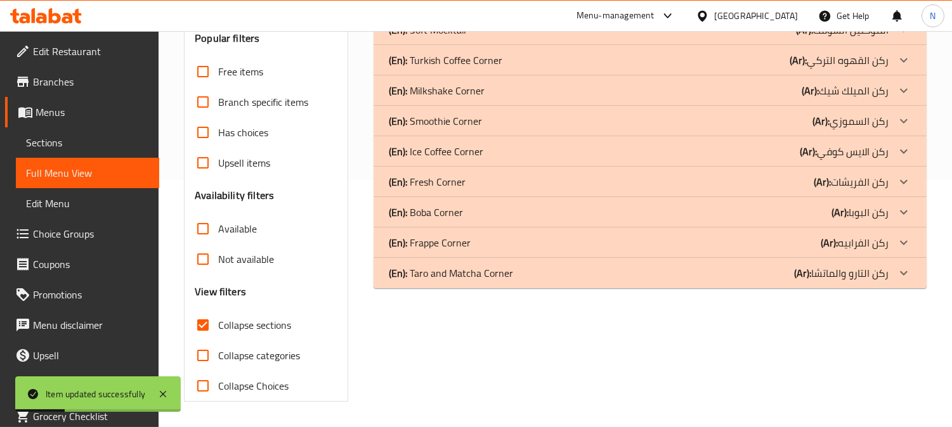
scroll to position [247, 0]
click at [903, 273] on icon at bounding box center [903, 273] width 15 height 15
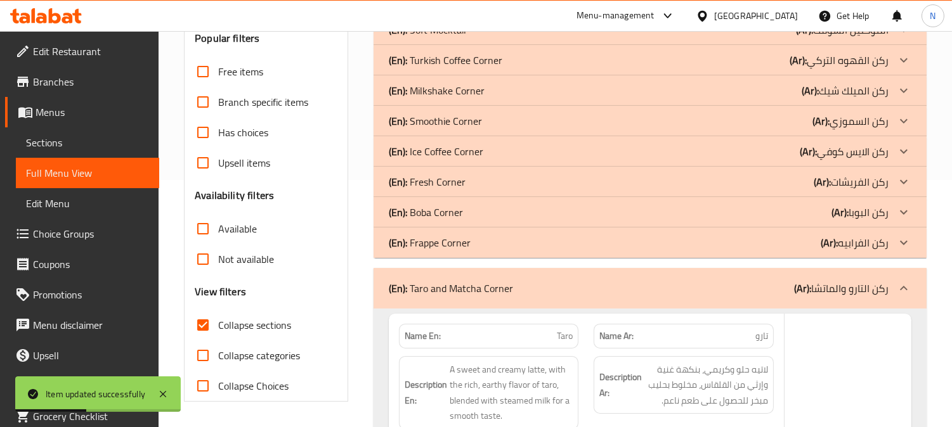
click at [908, 212] on icon at bounding box center [903, 212] width 15 height 15
click at [905, 152] on icon at bounding box center [904, 151] width 8 height 4
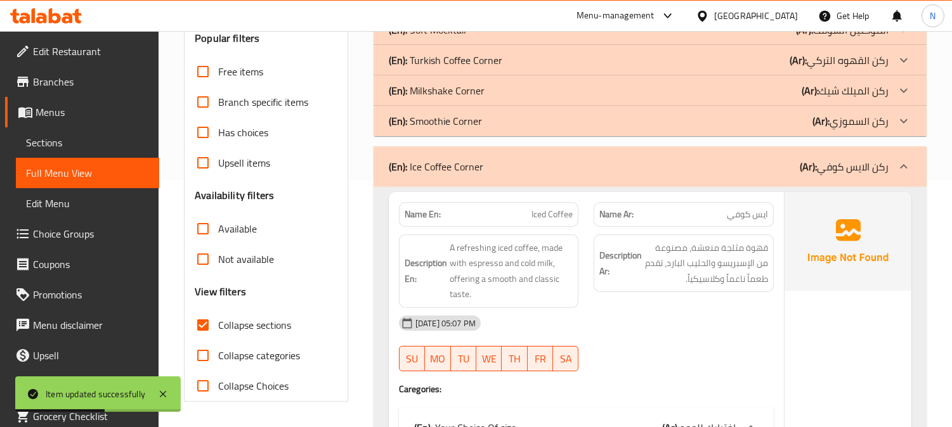
click at [910, 92] on icon at bounding box center [903, 90] width 15 height 15
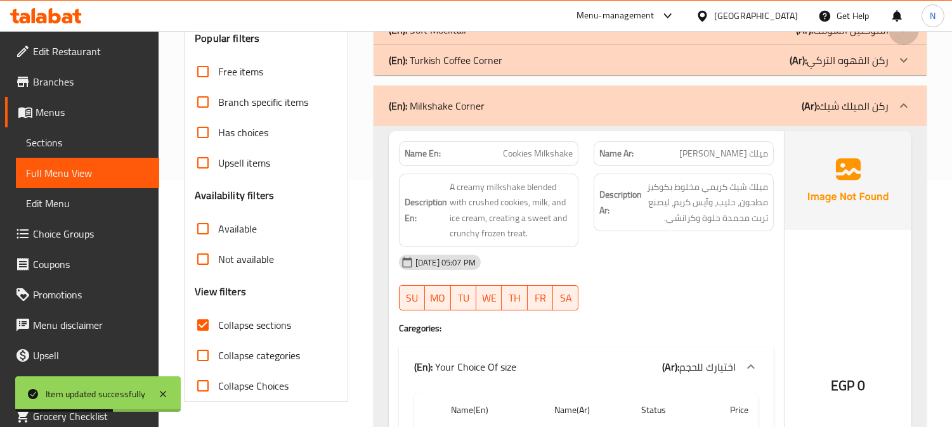
click at [903, 37] on icon at bounding box center [903, 29] width 15 height 15
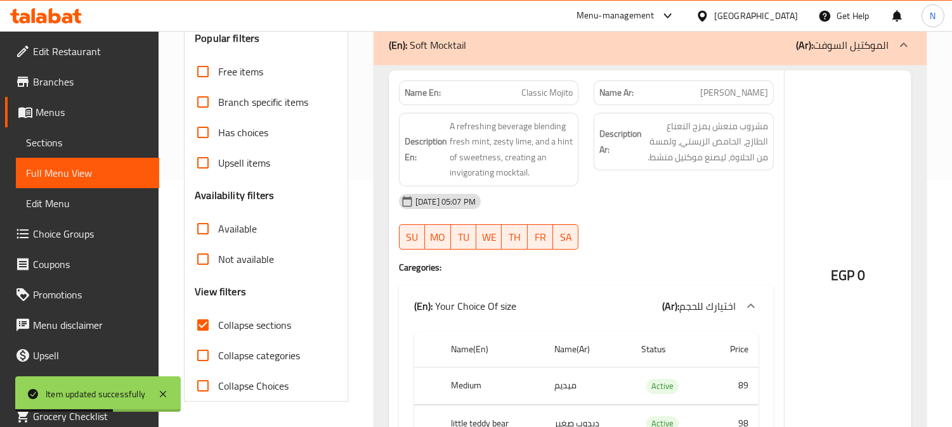
scroll to position [176, 0]
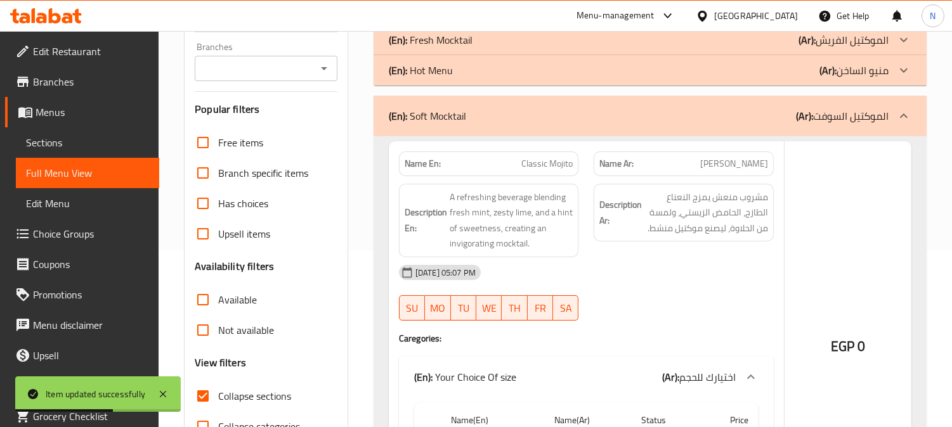
click at [907, 39] on icon at bounding box center [903, 39] width 15 height 15
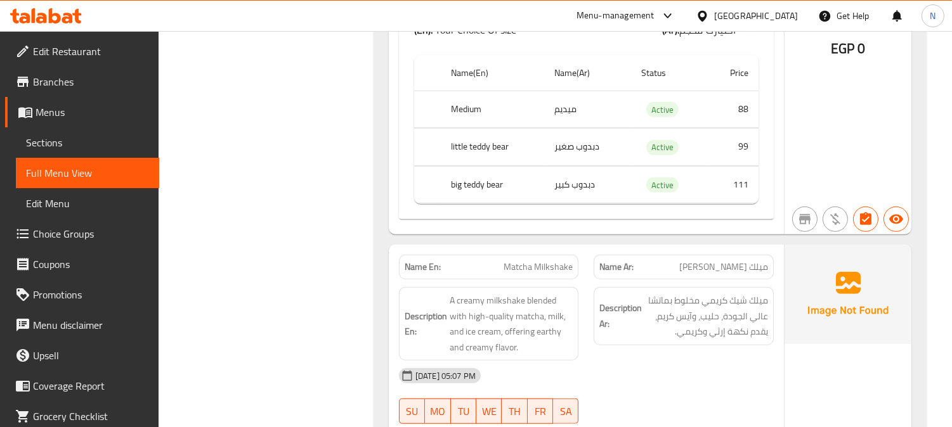
scroll to position [10186, 0]
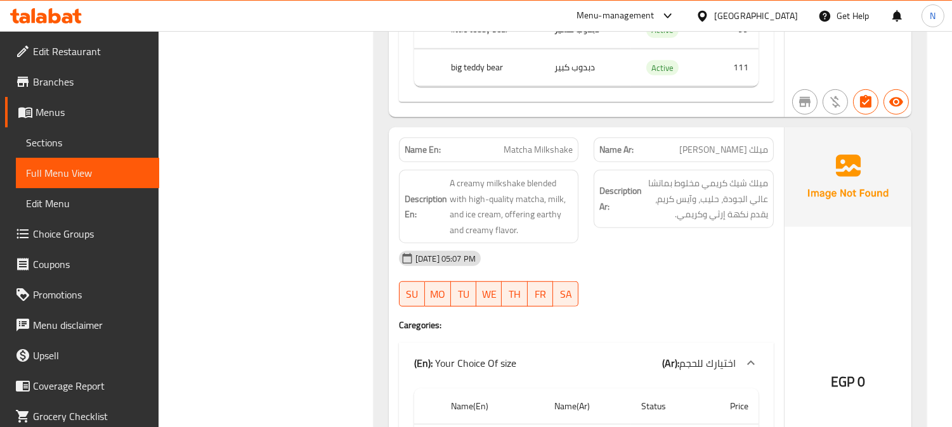
click at [533, 143] on span "Matcha Milkshake" at bounding box center [537, 149] width 69 height 13
copy span "Matcha Milkshake"
click at [71, 141] on span "Sections" at bounding box center [87, 142] width 123 height 15
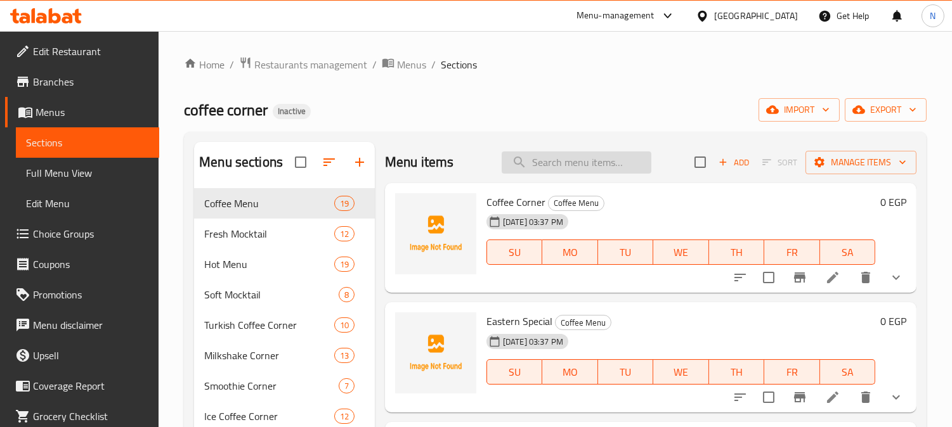
click at [569, 167] on input "search" at bounding box center [576, 163] width 150 height 22
paste input "Matcha Milkshake"
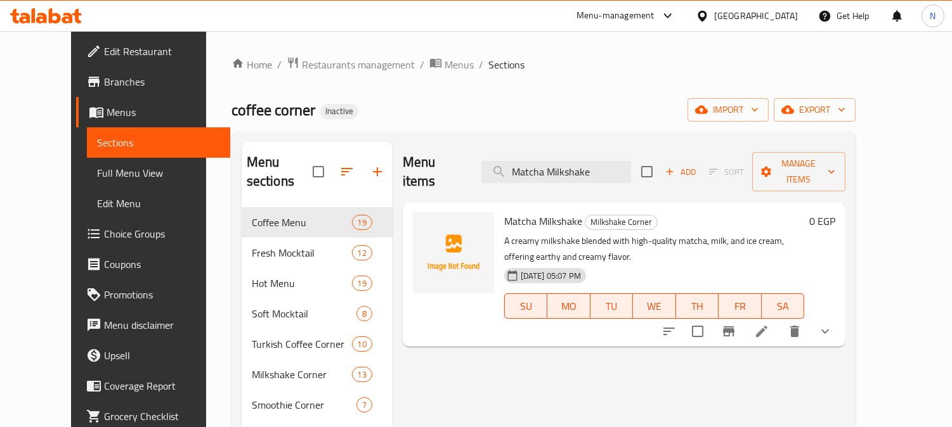
type input "Matcha Milkshake"
click at [779, 320] on li at bounding box center [762, 331] width 36 height 23
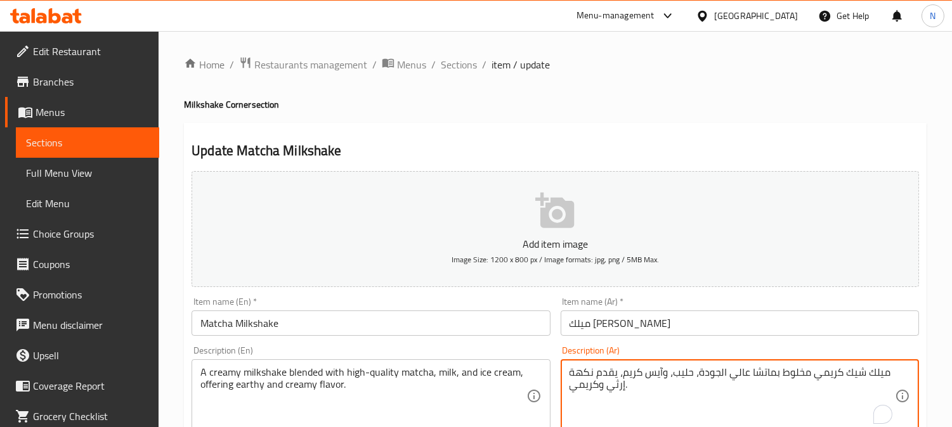
click at [728, 374] on textarea "ميلك شيك كريمي مخلوط بماتشا عالي الجودة، حليب، وآيس كريم، يقدم نكهة إرثي وكريمي." at bounding box center [731, 396] width 325 height 60
click at [744, 397] on textarea "ميلك شيك كريمي مخلوط بماتشا عالية الجودة، حليب، وآيس كريم، يقدم نكهة إرثي وكريم…" at bounding box center [731, 396] width 325 height 60
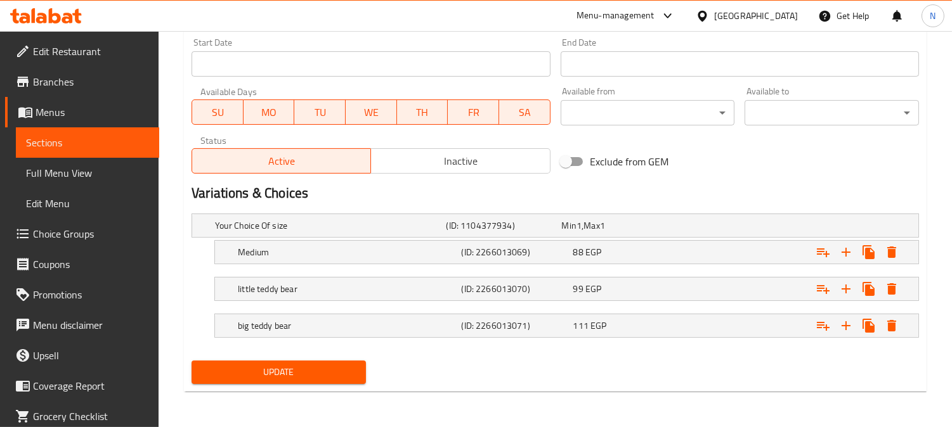
type textarea "ميلك شيك كريمي مخلوط بماتشا عالية الجودة، حليب، وآيس كريم، يقدم نكهة إرثي وكريم…"
click at [283, 373] on span "Update" at bounding box center [279, 373] width 154 height 16
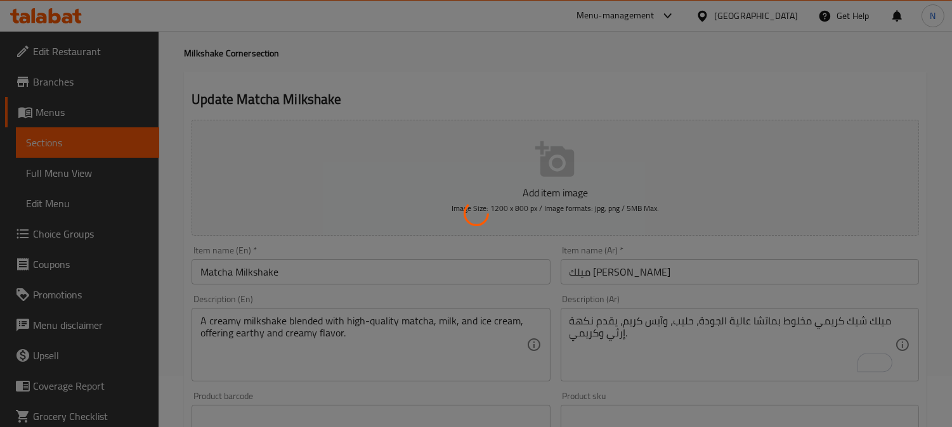
scroll to position [41, 0]
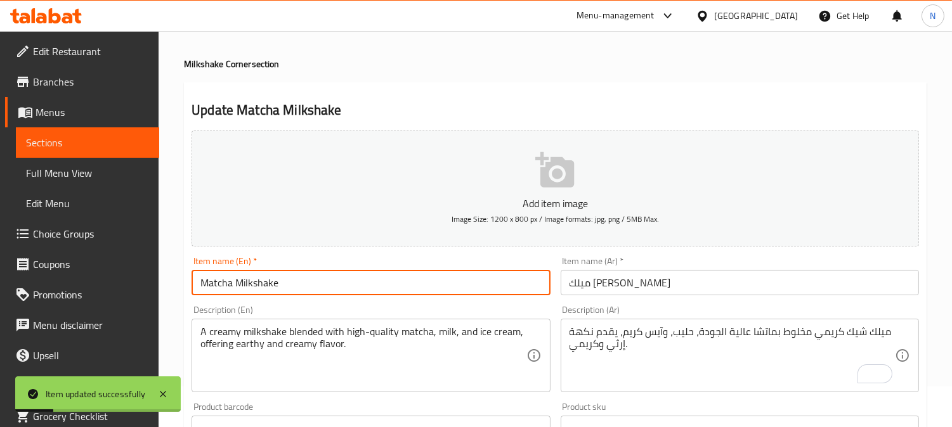
drag, startPoint x: 220, startPoint y: 283, endPoint x: 176, endPoint y: 280, distance: 43.9
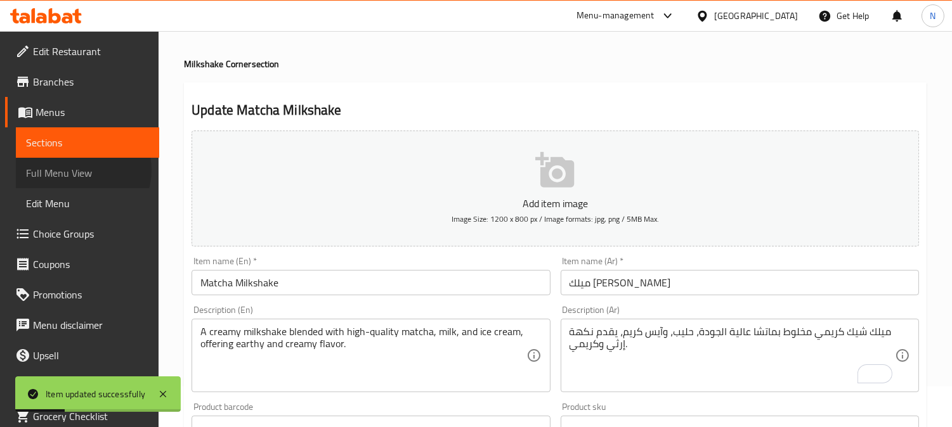
click at [78, 170] on span "Full Menu View" at bounding box center [87, 172] width 123 height 15
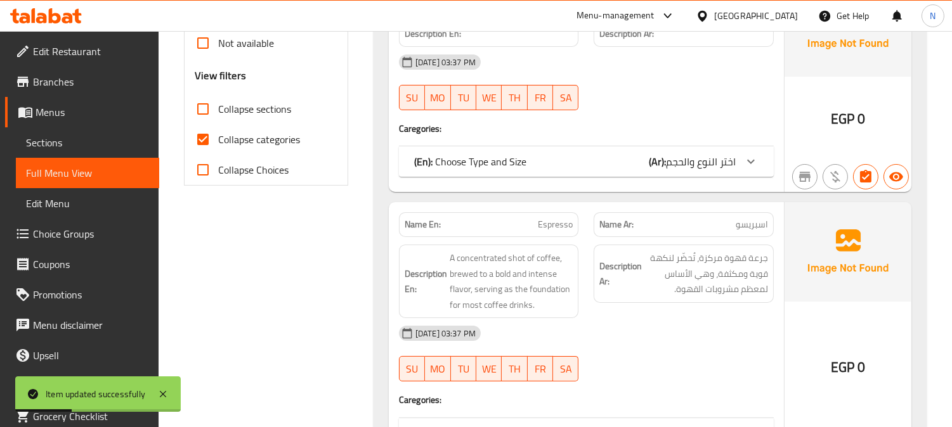
scroll to position [534, 0]
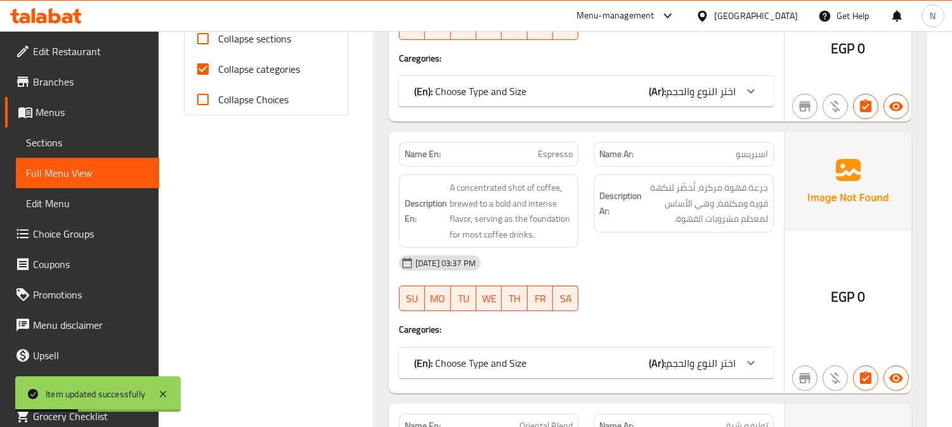
click at [204, 70] on input "Collapse categories" at bounding box center [203, 69] width 30 height 30
checkbox input "false"
click at [202, 39] on input "Collapse sections" at bounding box center [203, 38] width 30 height 30
checkbox input "true"
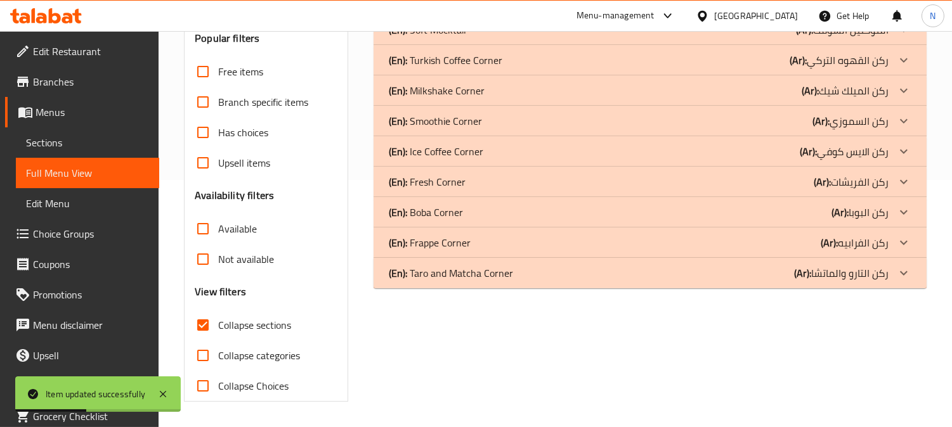
scroll to position [247, 0]
click at [898, 270] on icon at bounding box center [903, 273] width 15 height 15
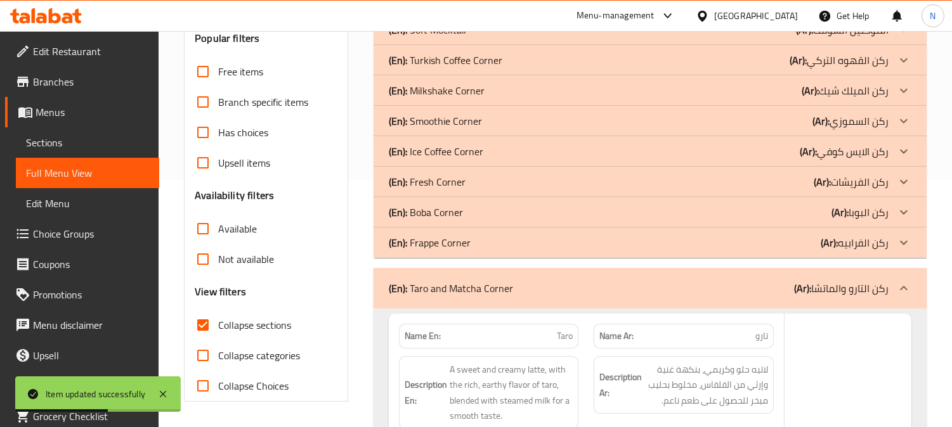
click at [903, 207] on icon at bounding box center [903, 212] width 15 height 15
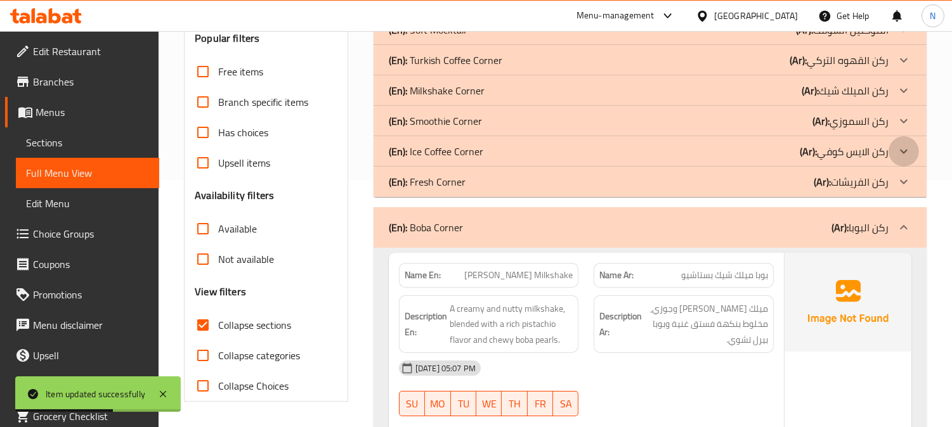
click at [898, 150] on icon at bounding box center [903, 151] width 15 height 15
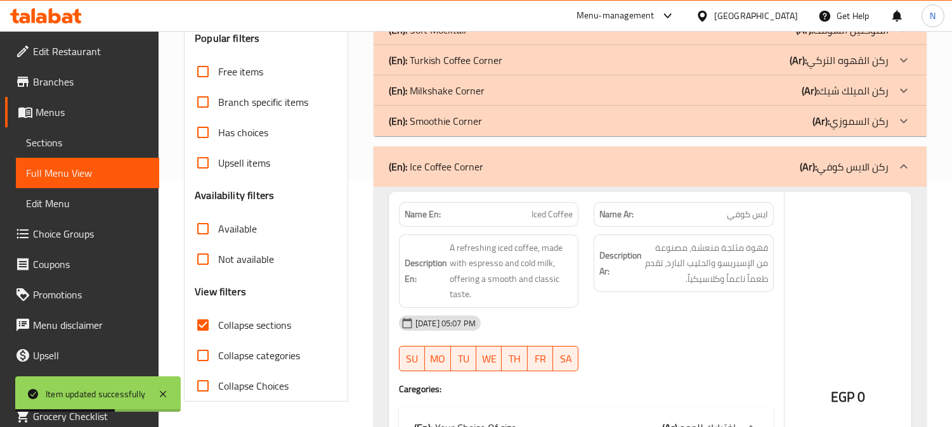
click at [892, 86] on div at bounding box center [903, 90] width 30 height 30
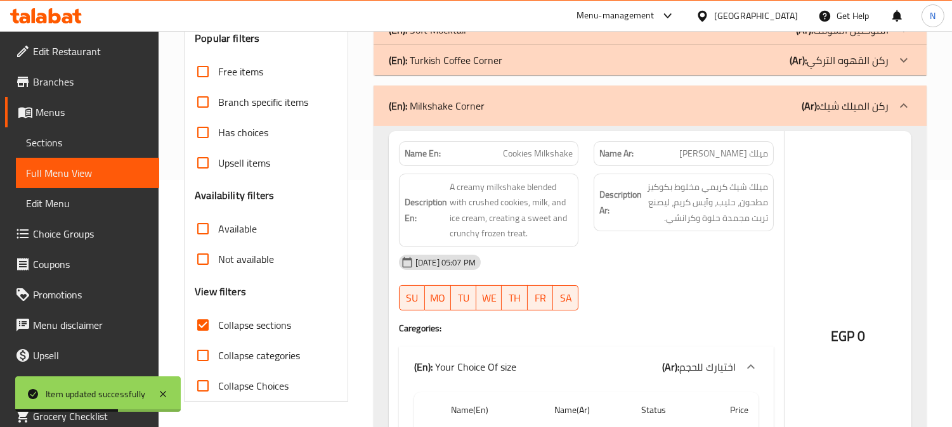
scroll to position [106, 0]
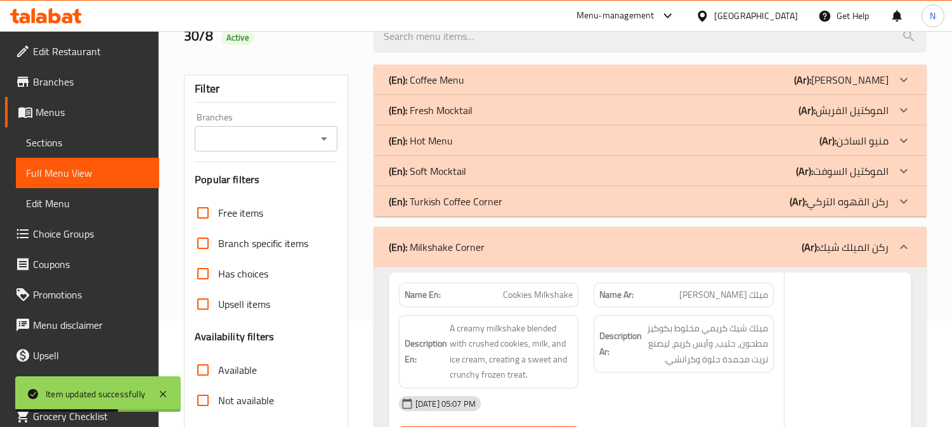
click at [897, 169] on icon at bounding box center [903, 171] width 15 height 15
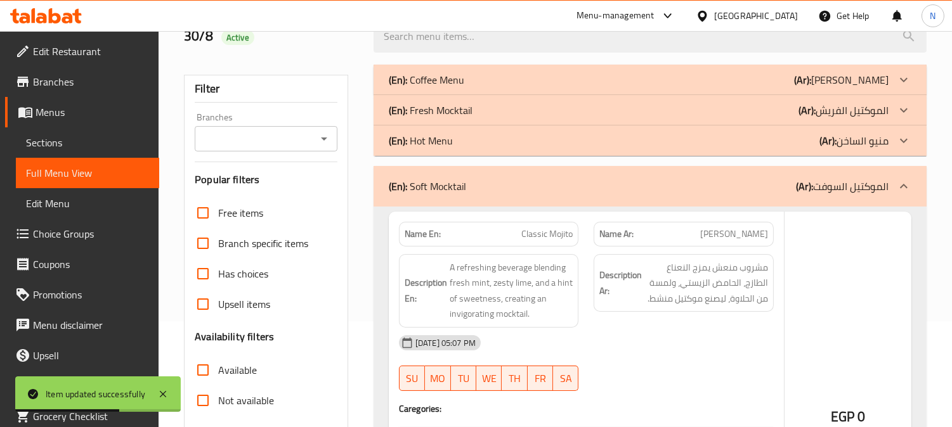
click at [896, 108] on icon at bounding box center [903, 110] width 15 height 15
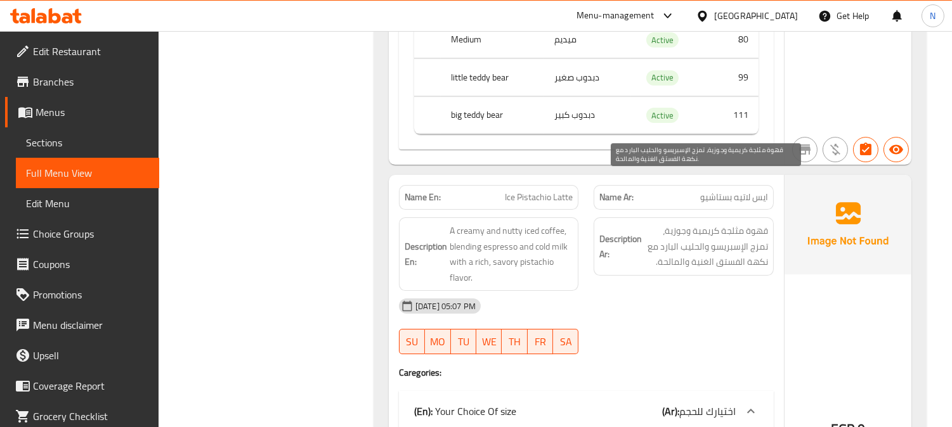
scroll to position [16132, 0]
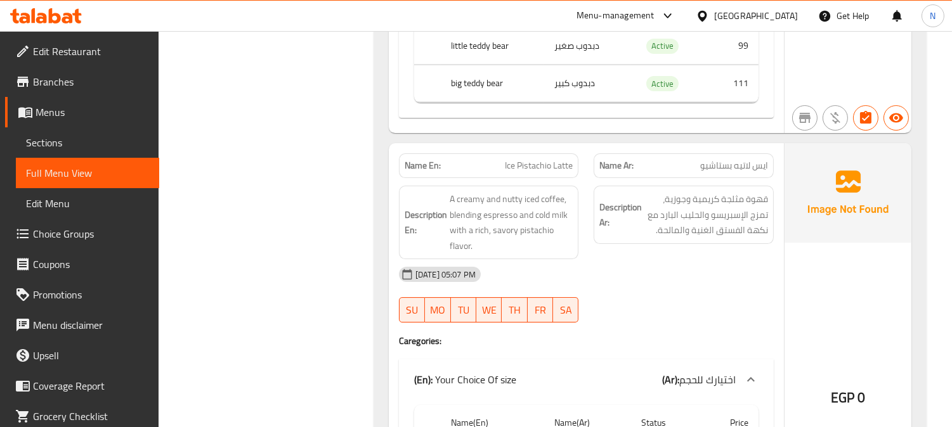
click at [543, 159] on span "Ice Pistachio Latte" at bounding box center [539, 165] width 68 height 13
copy span "Ice Pistachio Latte"
click at [543, 159] on span "Ice Pistachio Latte" at bounding box center [539, 165] width 68 height 13
click at [67, 143] on span "Sections" at bounding box center [87, 142] width 123 height 15
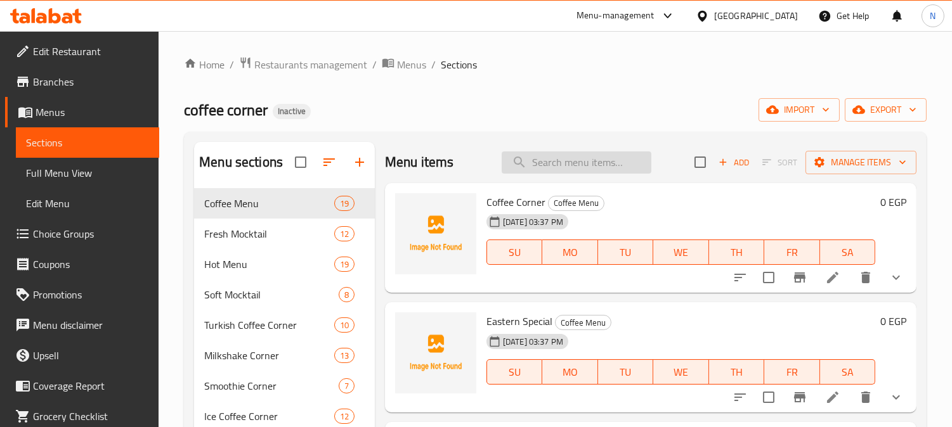
click at [615, 169] on input "search" at bounding box center [576, 163] width 150 height 22
paste input "Ice Pistachio Latte"
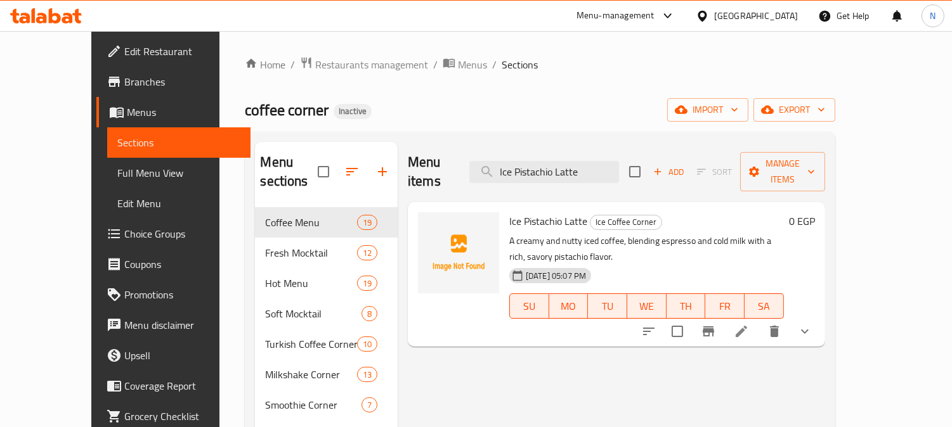
type input "Ice Pistachio Latte"
click at [749, 324] on icon at bounding box center [740, 331] width 15 height 15
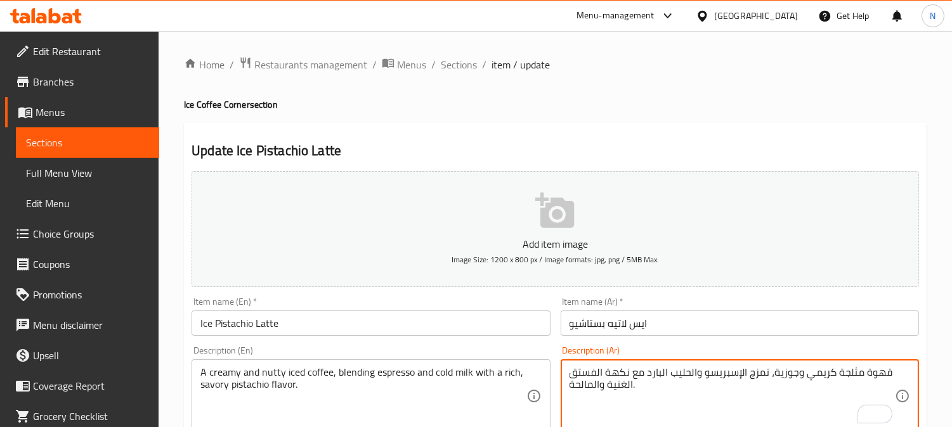
click at [774, 374] on textarea "قهوة مثلجة كريمي وجوزية، تمزج الإسبريسو والحليب البارد مع نكهة الفستق الغنية وا…" at bounding box center [731, 396] width 325 height 60
click at [791, 396] on textarea "قهوة مثلجة كريمي وجوزية، تمزج الإسبريسو والحليب البارد مع نكهة الفستق الغنية وا…" at bounding box center [731, 396] width 325 height 60
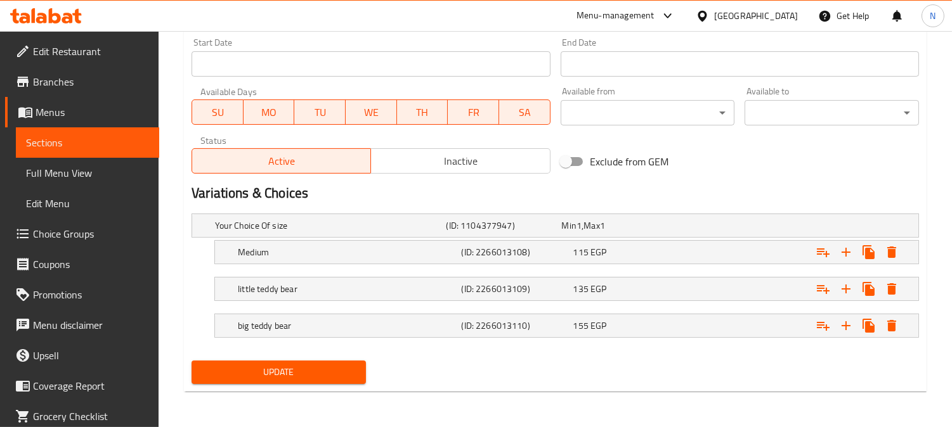
type textarea "قهوة مثلجة كريمي وجوزية، تمزج الإسبريسو والحليب البارد مع نكهة الفستق الغنية وا…"
click at [352, 377] on span "Update" at bounding box center [279, 373] width 154 height 16
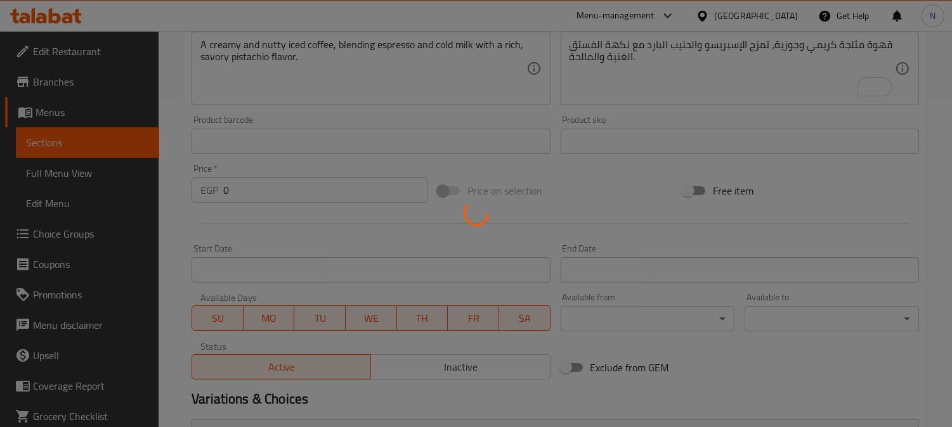
scroll to position [41, 0]
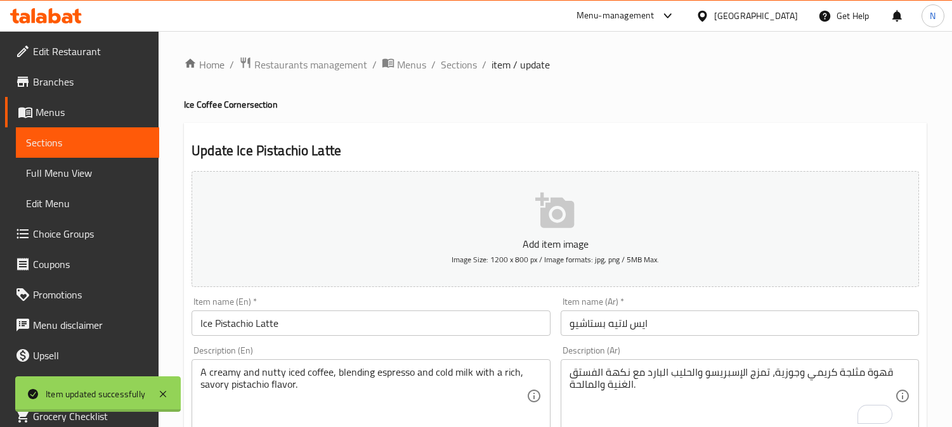
scroll to position [41, 0]
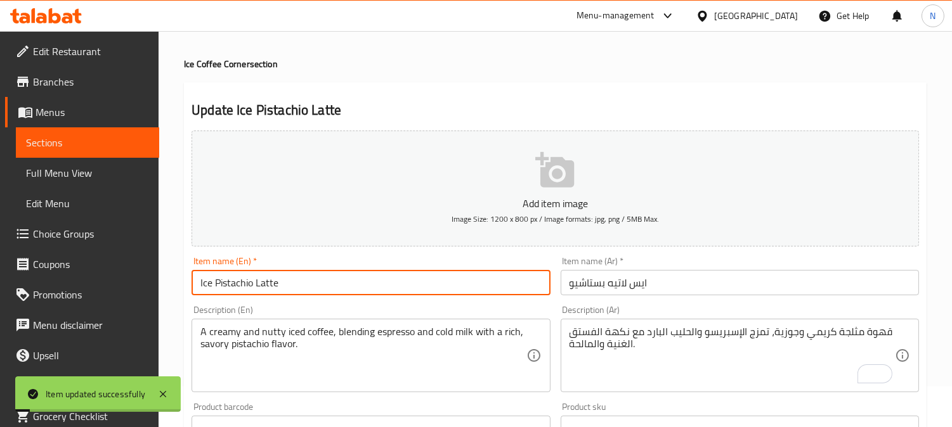
drag, startPoint x: 296, startPoint y: 281, endPoint x: 127, endPoint y: 262, distance: 169.6
click at [72, 175] on span "Full Menu View" at bounding box center [87, 172] width 123 height 15
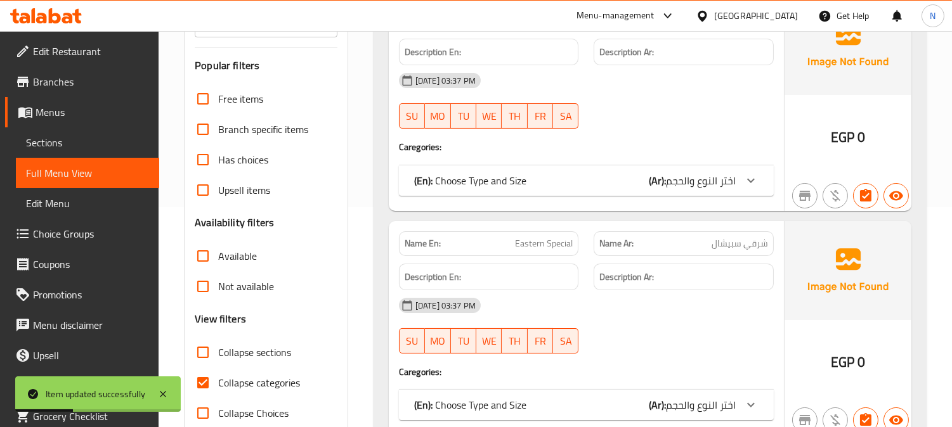
scroll to position [322, 0]
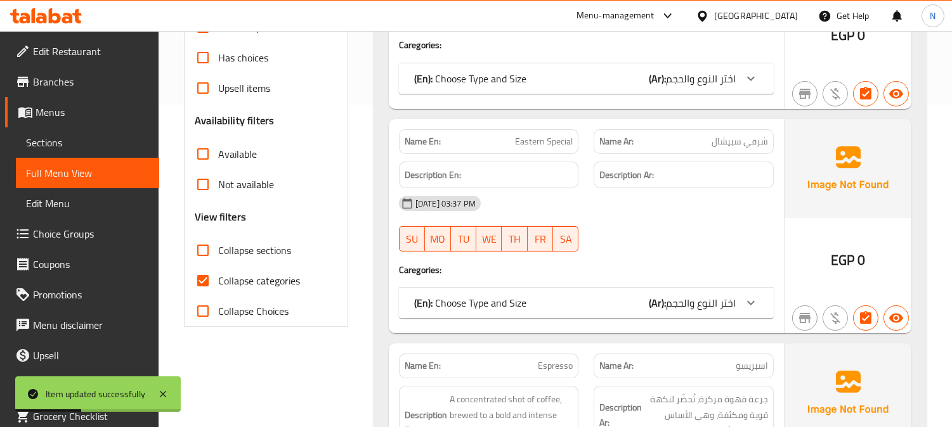
click at [197, 276] on input "Collapse categories" at bounding box center [203, 281] width 30 height 30
checkbox input "false"
click at [206, 251] on input "Collapse sections" at bounding box center [203, 250] width 30 height 30
checkbox input "true"
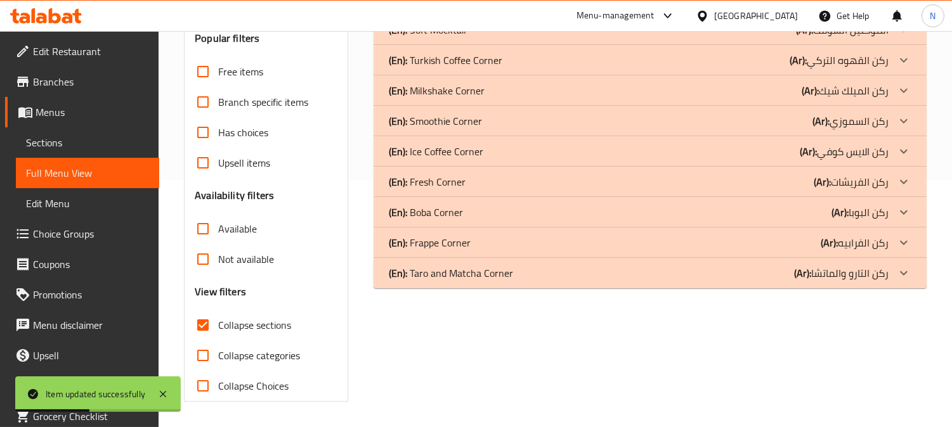
scroll to position [247, 0]
click at [902, 274] on icon at bounding box center [904, 273] width 8 height 4
click at [903, 211] on icon at bounding box center [903, 212] width 15 height 15
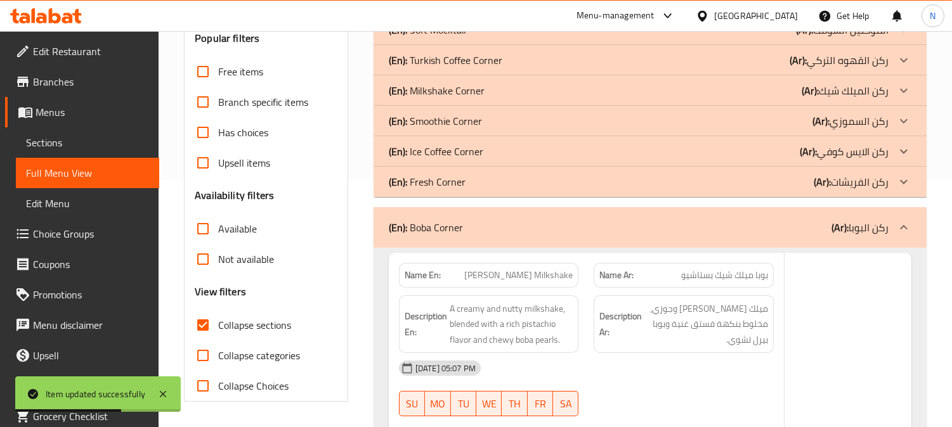
click at [907, 146] on icon at bounding box center [903, 151] width 15 height 15
click at [898, 91] on icon at bounding box center [903, 90] width 15 height 15
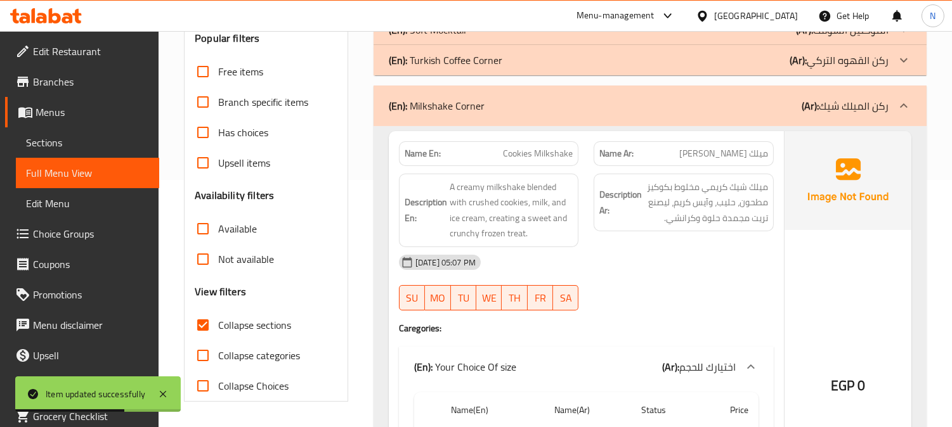
scroll to position [106, 0]
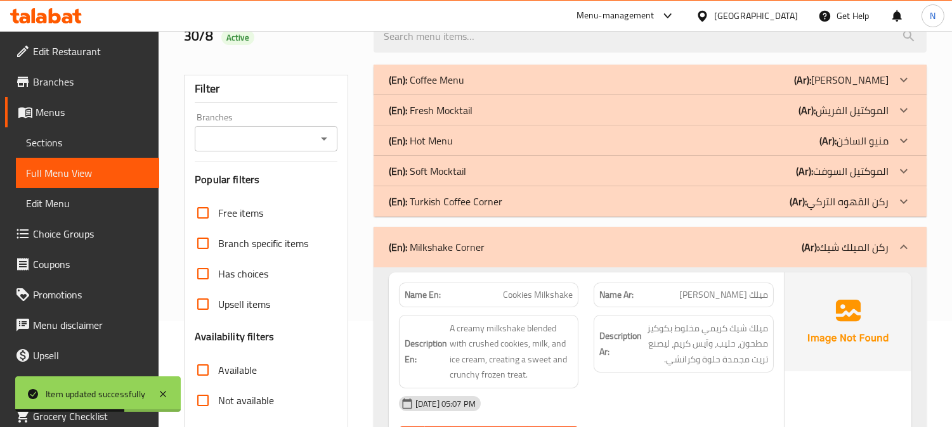
click at [902, 168] on icon at bounding box center [903, 171] width 15 height 15
click at [903, 109] on icon at bounding box center [903, 110] width 15 height 15
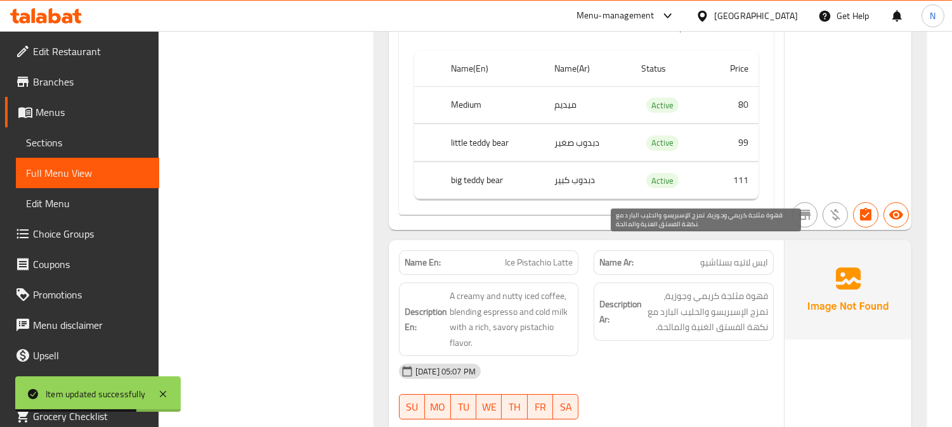
scroll to position [16105, 0]
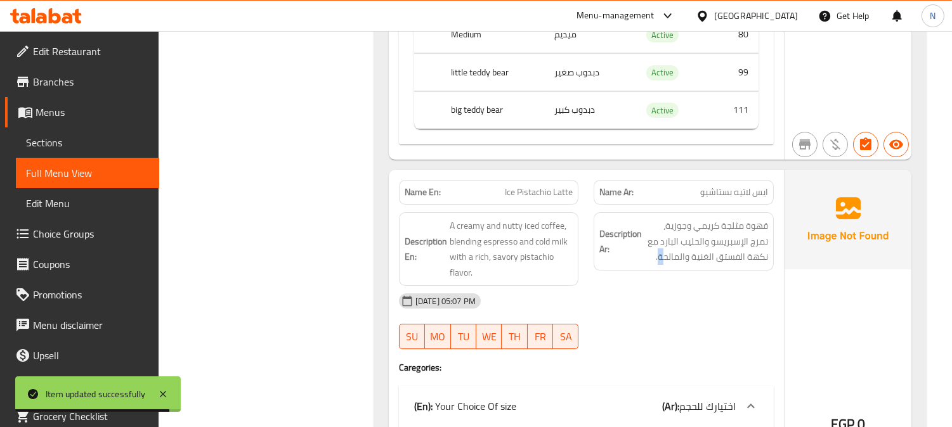
click at [661, 228] on div "Description Ar: قهوة مثلجة كريمي وجوزية، تمزج الإسبريسو والحليب البارد مع نكهة …" at bounding box center [683, 249] width 195 height 89
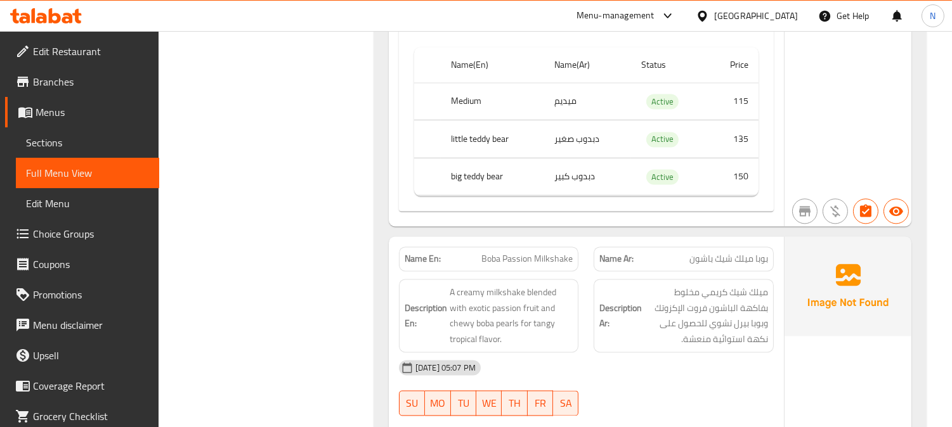
scroll to position [21952, 0]
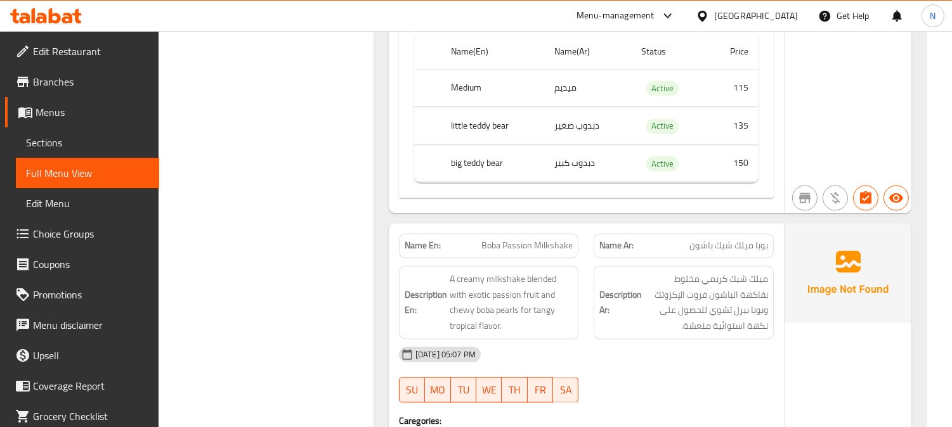
click at [543, 239] on span "Boba Passion Milkshake" at bounding box center [526, 245] width 91 height 13
copy span "Boba Passion Milkshake"
click at [543, 239] on span "Boba Passion Milkshake" at bounding box center [526, 245] width 91 height 13
click at [62, 136] on span "Sections" at bounding box center [87, 142] width 123 height 15
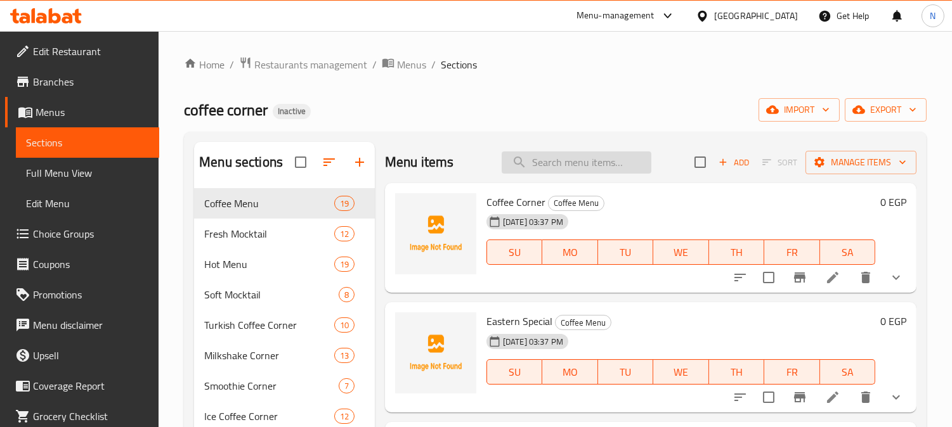
click at [604, 160] on input "search" at bounding box center [576, 163] width 150 height 22
paste input "Boba Passion Milkshake"
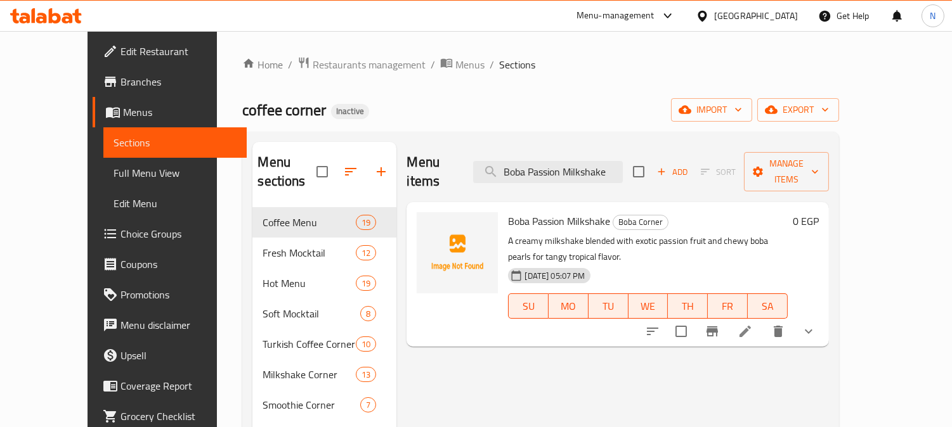
type input "Boba Passion Milkshake"
click at [763, 320] on li at bounding box center [745, 331] width 36 height 23
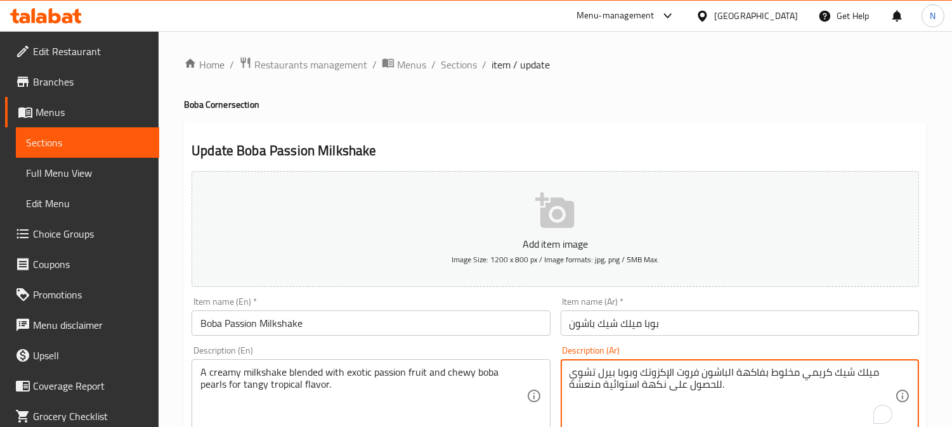
drag, startPoint x: 733, startPoint y: 372, endPoint x: 744, endPoint y: 389, distance: 19.7
click at [733, 371] on textarea "ميلك شيك كريمي مخلوط بفاكهة الباشون فروت الإكزوتك وبوبا بيرل تشوي للحصول على نك…" at bounding box center [731, 396] width 325 height 60
click at [799, 401] on textarea "ميلك شيك كريمي مخلوط بالباشون فروت الإكزوتك وبوبا بيرل تشوي للحصول على نكهة است…" at bounding box center [731, 396] width 325 height 60
type textarea "ميلك شيك كريمي مخلوط بالباشون فروت الإكزوتك وبوبا بيرل تشوي للحصول على نكهة است…"
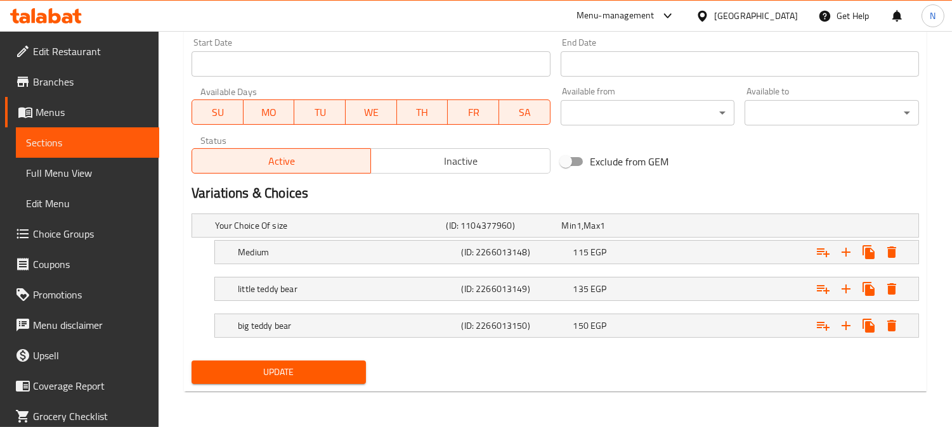
click at [326, 369] on span "Update" at bounding box center [279, 373] width 154 height 16
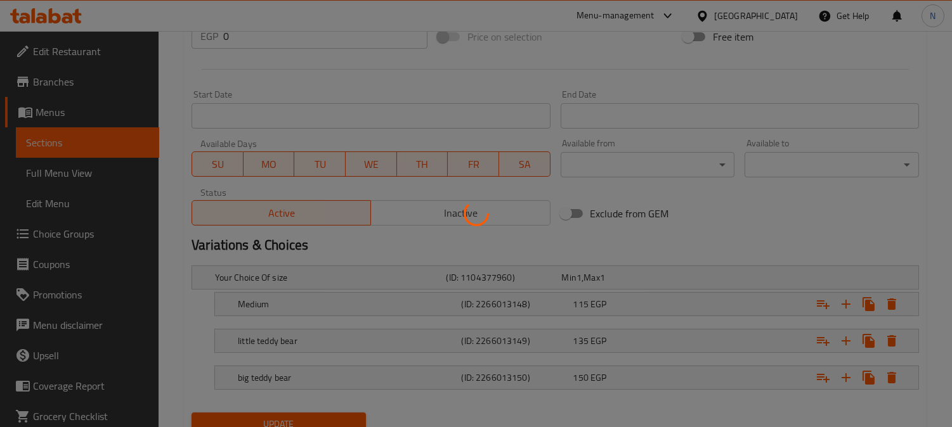
scroll to position [181, 0]
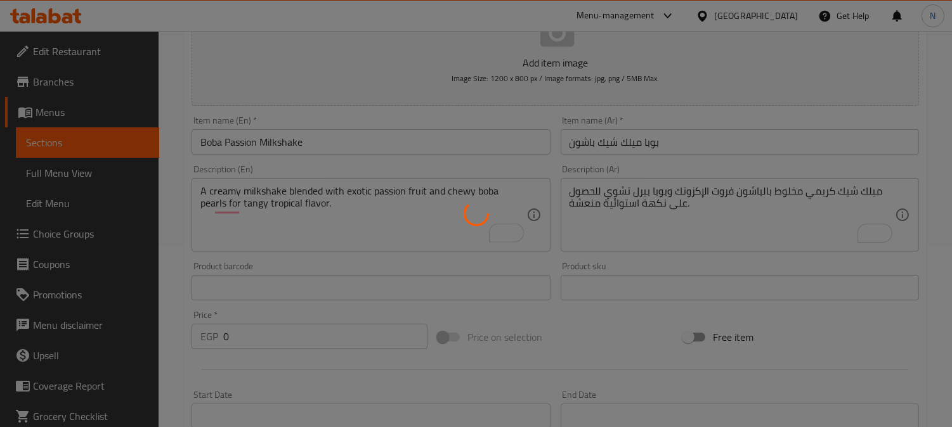
click at [332, 143] on div at bounding box center [476, 213] width 952 height 427
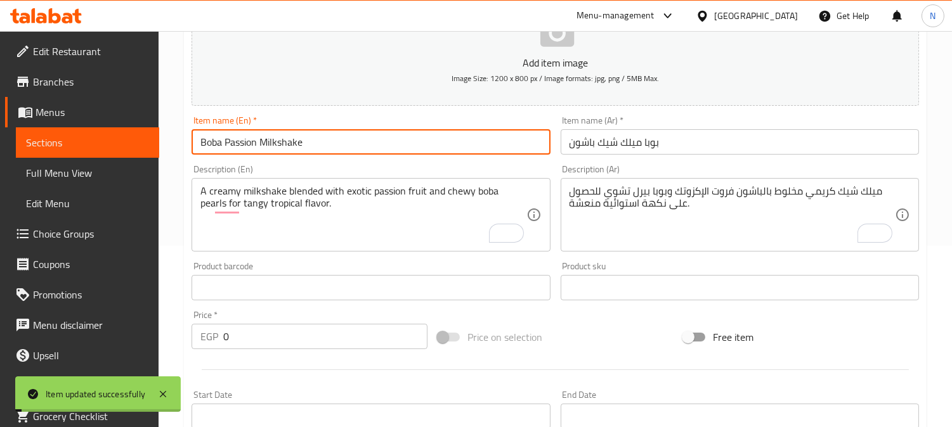
click at [346, 143] on input "Boba Passion Milkshake" at bounding box center [370, 141] width 358 height 25
click at [314, 149] on input "Boba Passion Milkshake" at bounding box center [370, 141] width 358 height 25
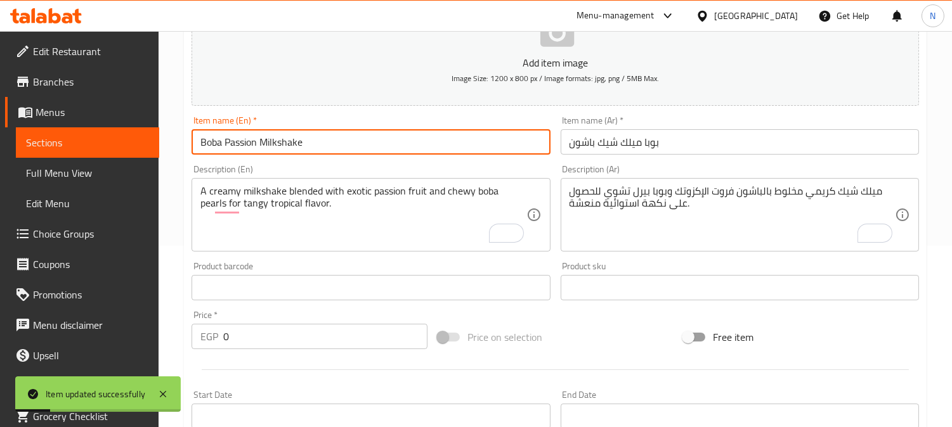
click at [65, 169] on span "Full Menu View" at bounding box center [87, 172] width 123 height 15
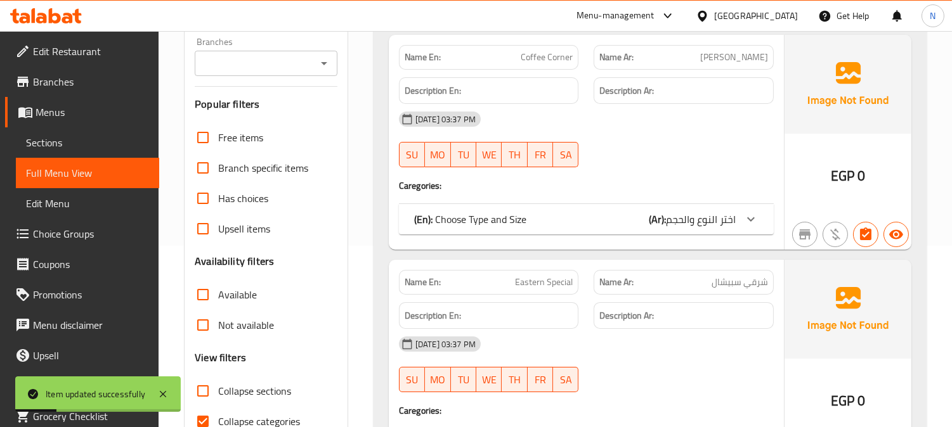
scroll to position [393, 0]
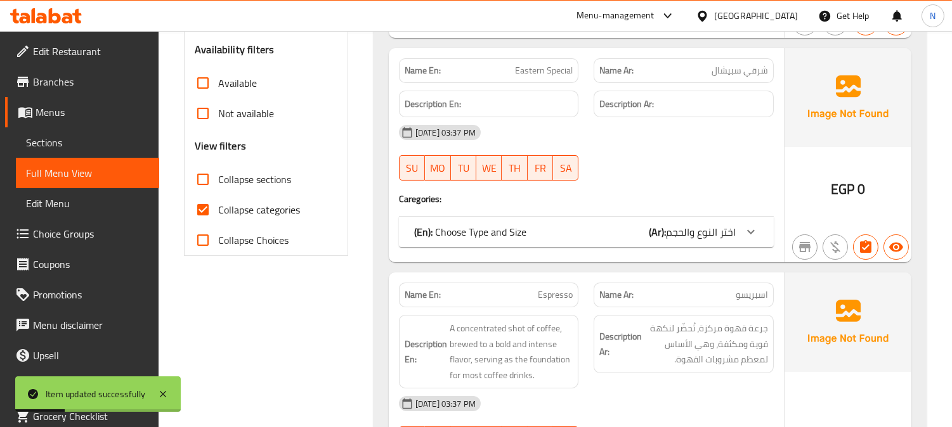
click at [208, 214] on input "Collapse categories" at bounding box center [203, 210] width 30 height 30
checkbox input "false"
click at [207, 176] on input "Collapse sections" at bounding box center [203, 179] width 30 height 30
checkbox input "true"
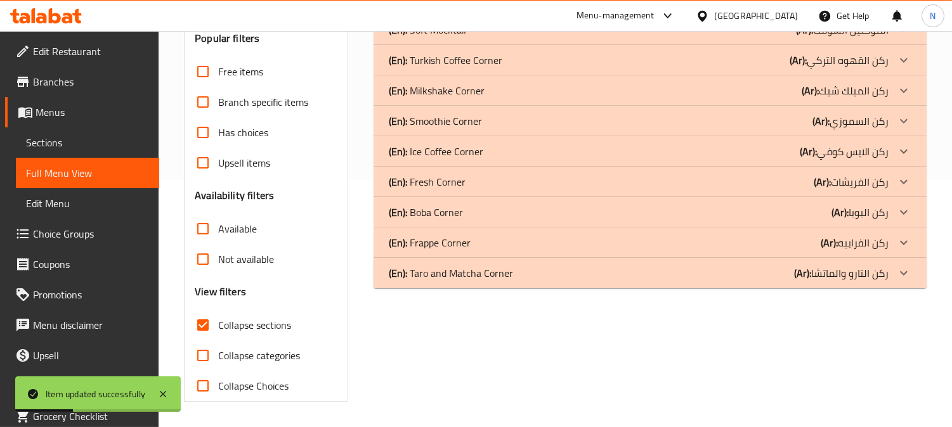
scroll to position [247, 0]
click at [902, 271] on icon at bounding box center [903, 273] width 15 height 15
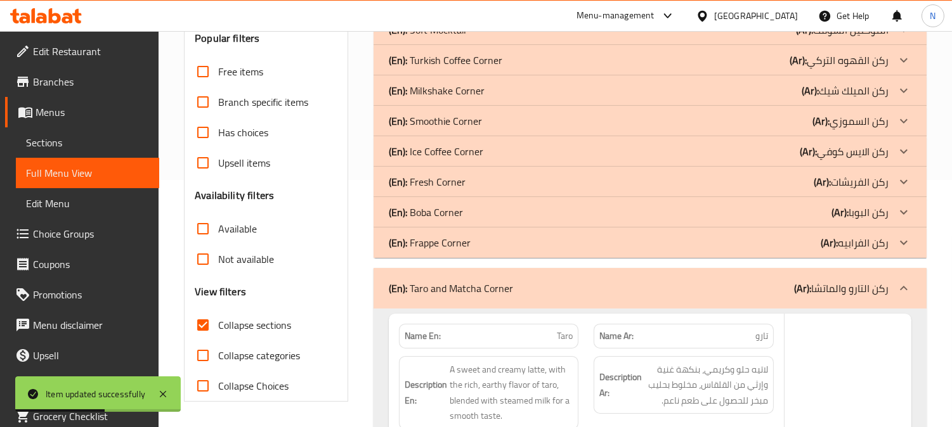
click at [900, 208] on icon at bounding box center [903, 212] width 15 height 15
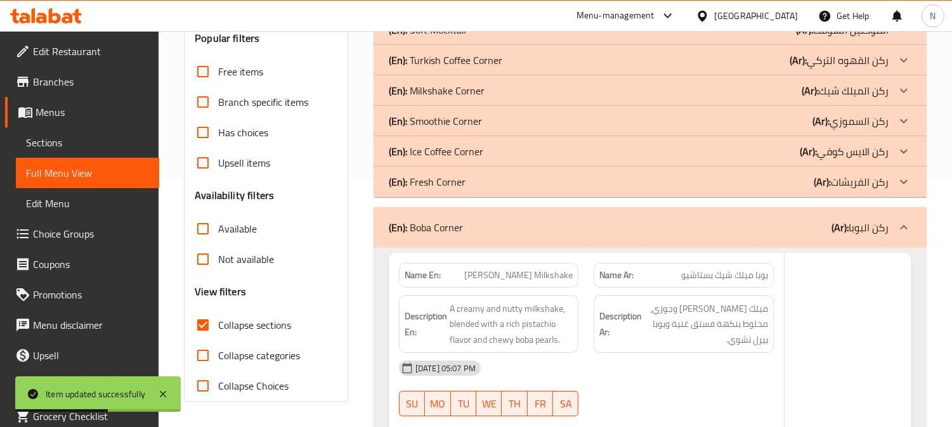
click at [899, 151] on icon at bounding box center [903, 151] width 15 height 15
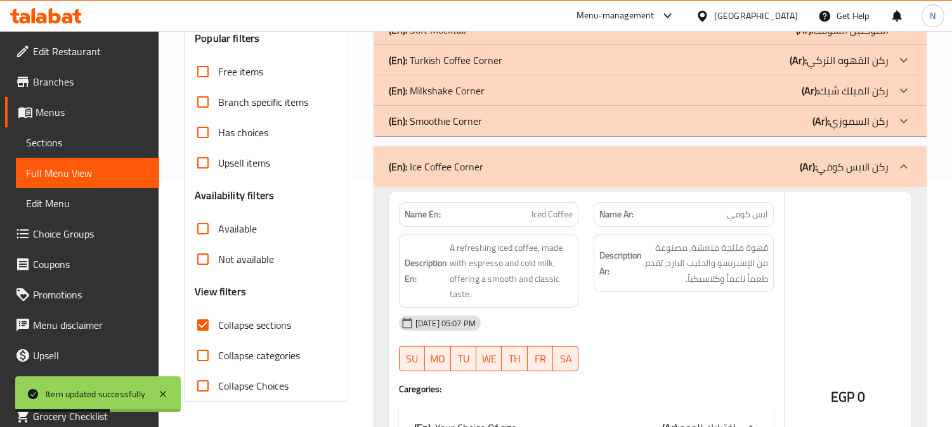
click at [905, 91] on icon at bounding box center [904, 90] width 8 height 4
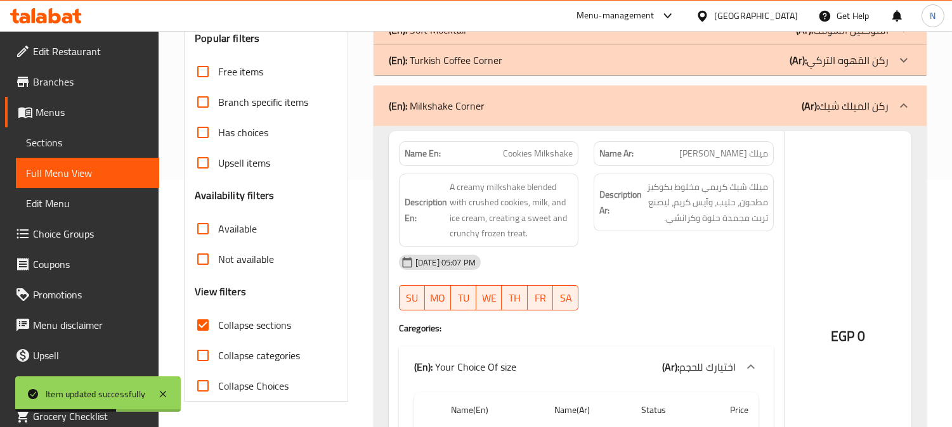
scroll to position [106, 0]
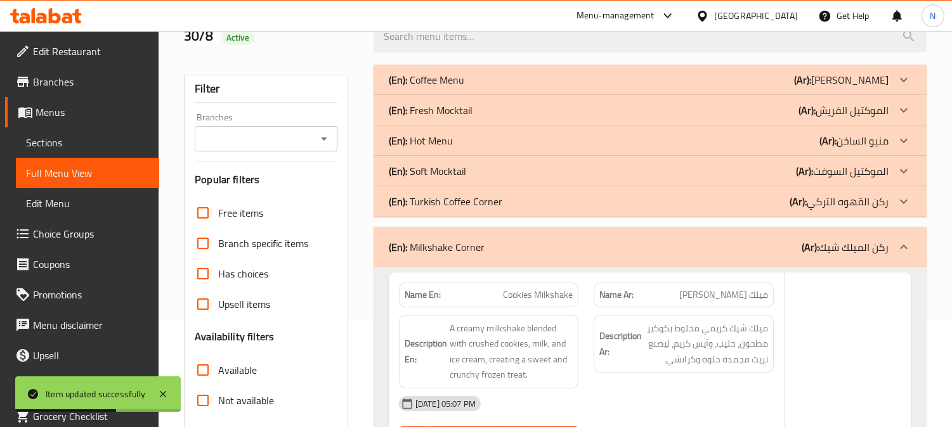
click at [905, 167] on icon at bounding box center [903, 171] width 15 height 15
click at [901, 105] on icon at bounding box center [903, 110] width 15 height 15
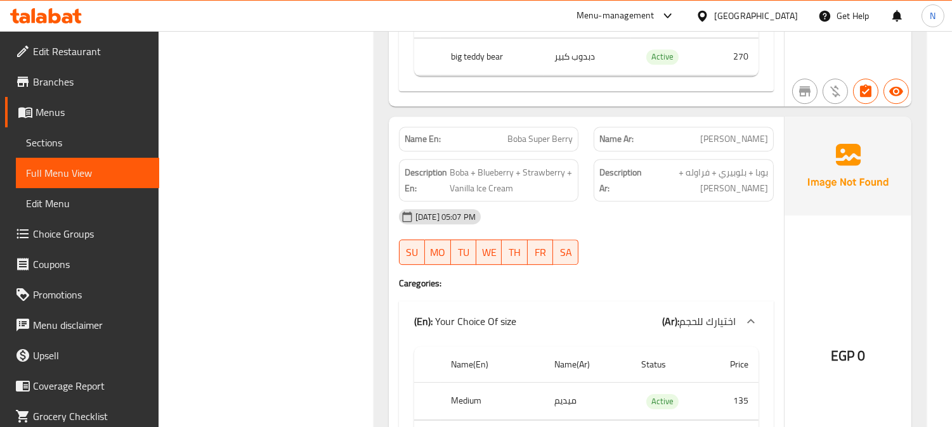
scroll to position [24329, 0]
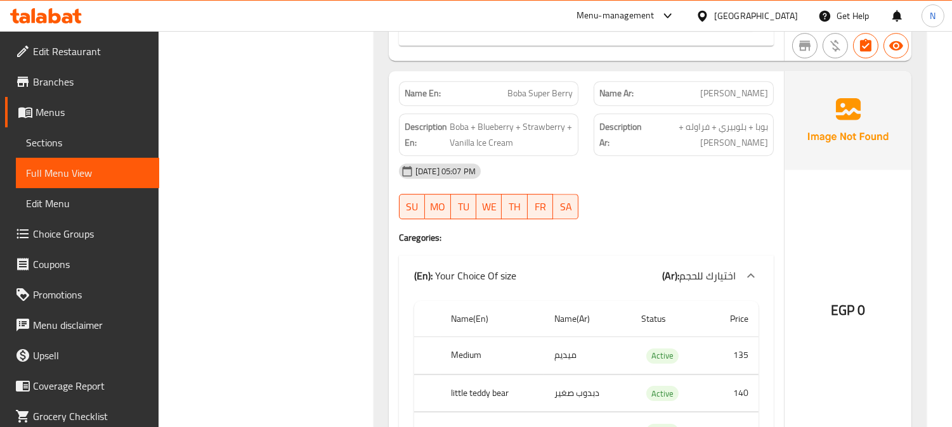
click at [563, 87] on span "Boba Super Berry" at bounding box center [539, 93] width 65 height 13
copy span "Boba Super Berry"
click at [74, 141] on span "Sections" at bounding box center [87, 142] width 123 height 15
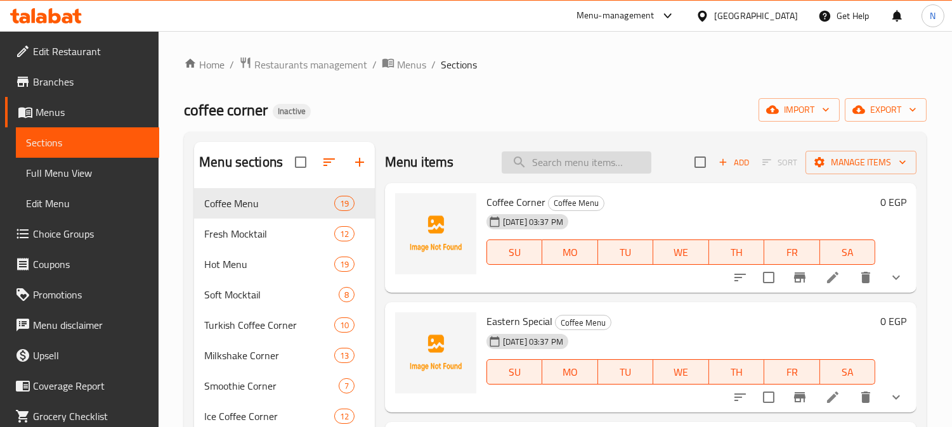
click at [583, 164] on input "search" at bounding box center [576, 163] width 150 height 22
paste input "Boba Super Berry"
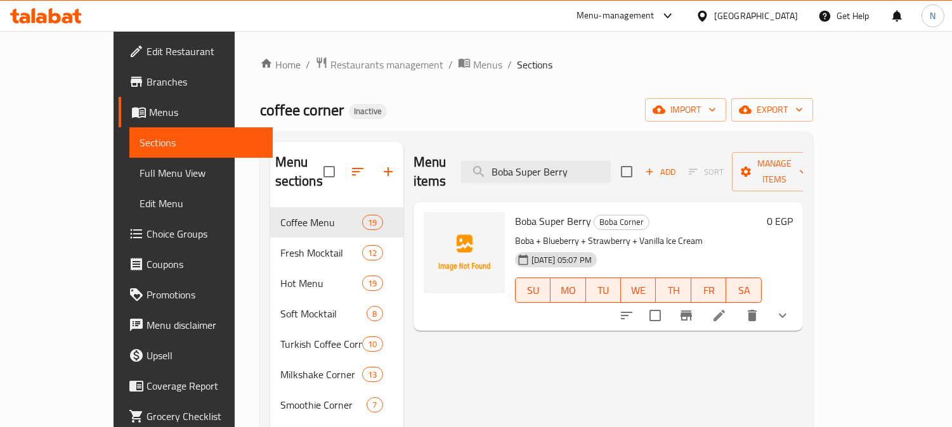
type input "Boba Super Berry"
click at [727, 308] on icon at bounding box center [718, 315] width 15 height 15
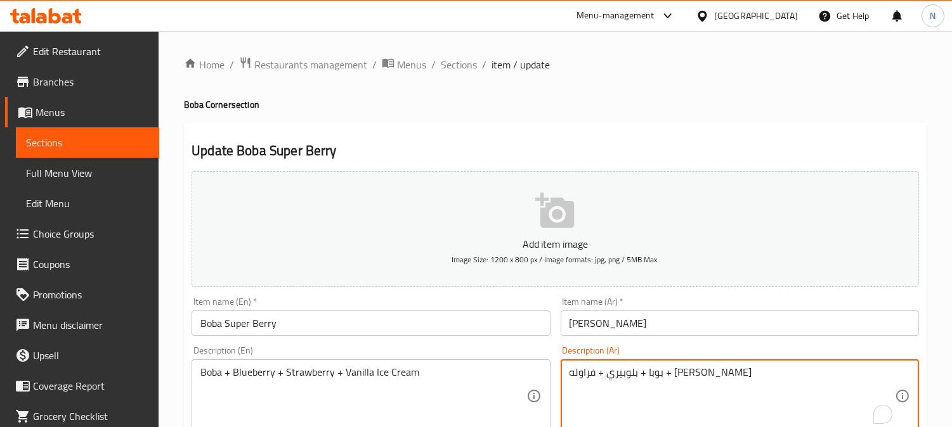
click at [628, 397] on textarea "بوبا + بلوبيري + فراوله + ايس كريم فانيليا" at bounding box center [731, 396] width 325 height 60
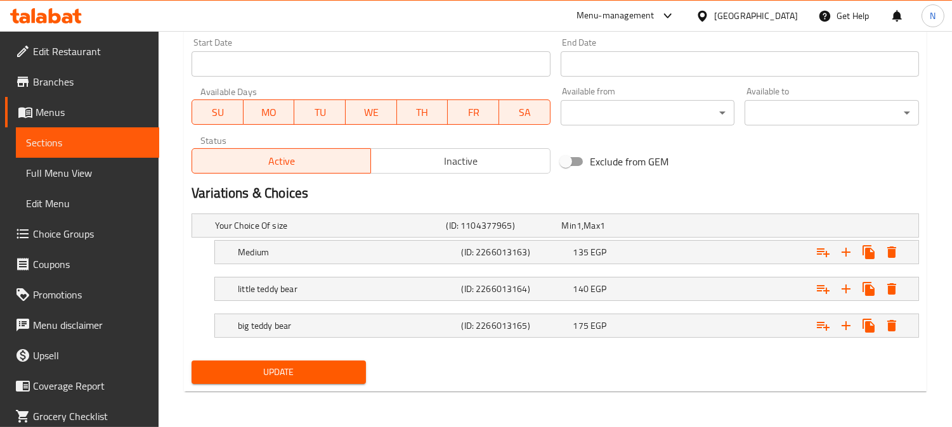
type textarea "بوبا + بلوبيري + فراوله + ايس كريم فانيليا"
click at [309, 377] on span "Update" at bounding box center [279, 373] width 154 height 16
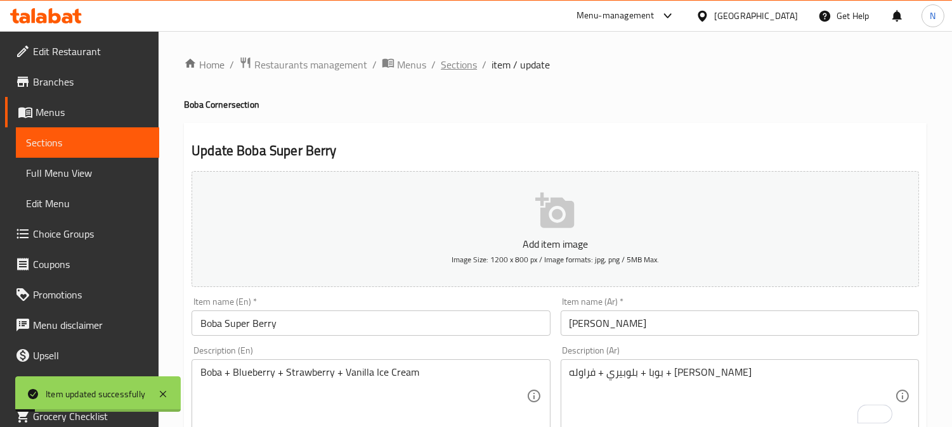
click at [473, 63] on span "Sections" at bounding box center [459, 64] width 36 height 15
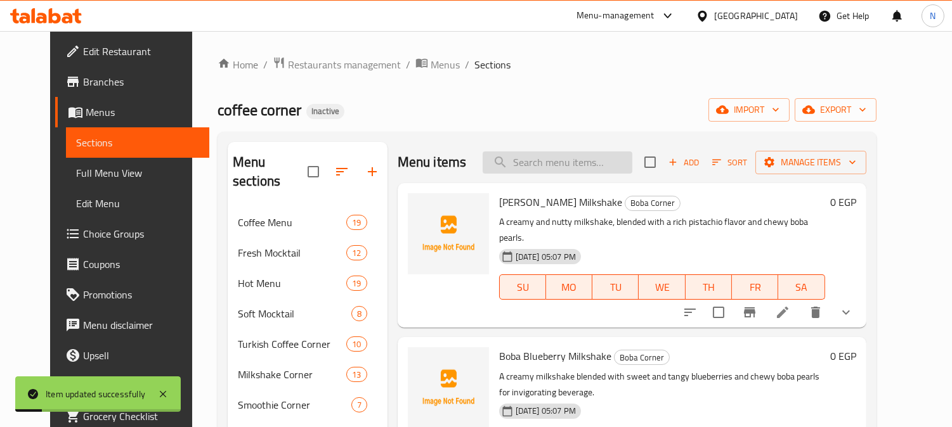
click at [592, 155] on input "search" at bounding box center [557, 163] width 150 height 22
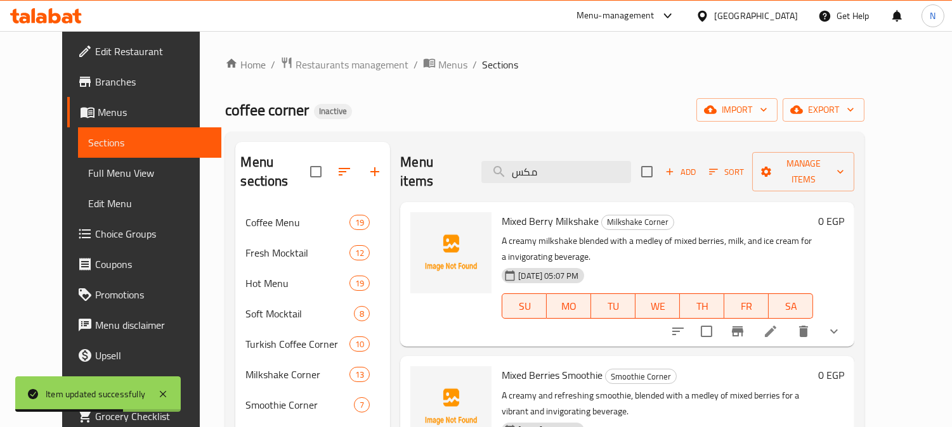
type input "مكس"
click at [778, 324] on icon at bounding box center [770, 331] width 15 height 15
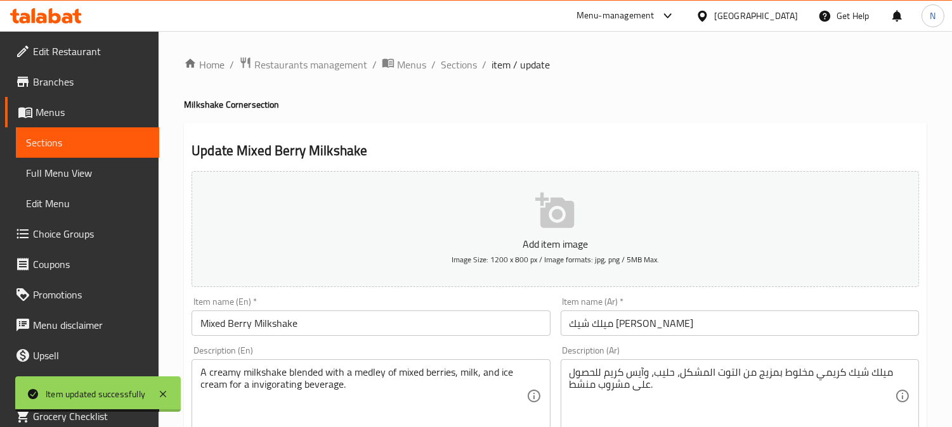
click at [609, 326] on input "ميلك شيك مكس بيري" at bounding box center [739, 323] width 358 height 25
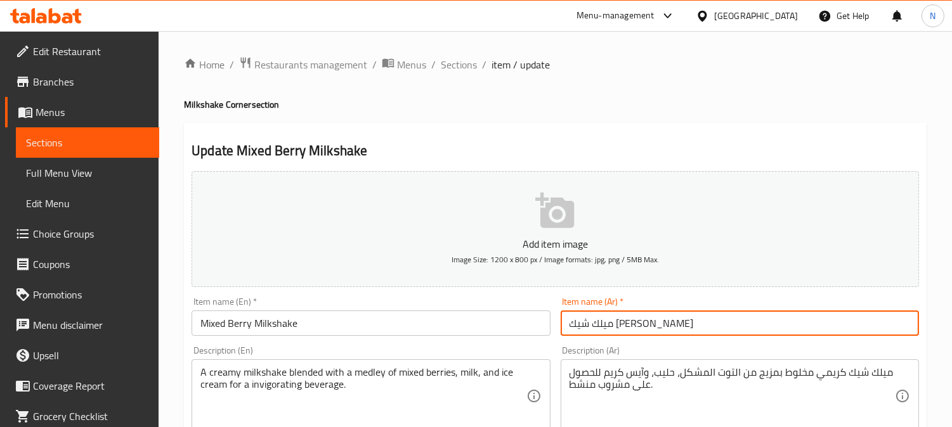
type input "ميلك شيك ميكس بيري"
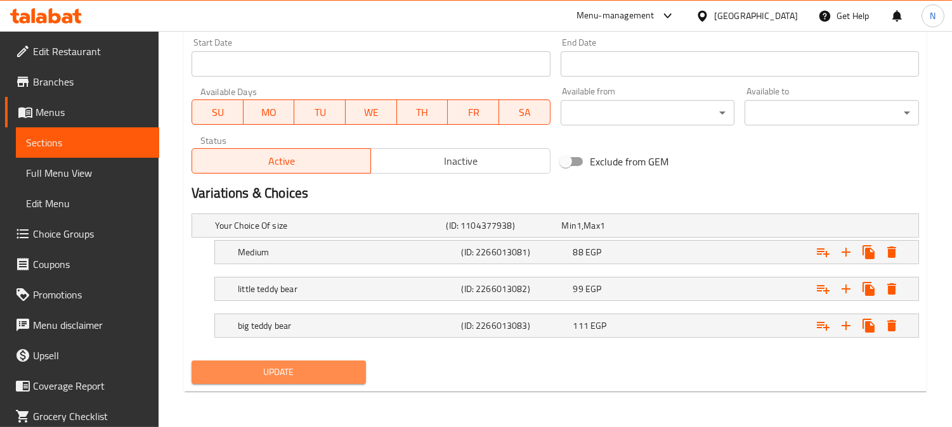
click at [283, 363] on button "Update" at bounding box center [278, 372] width 174 height 23
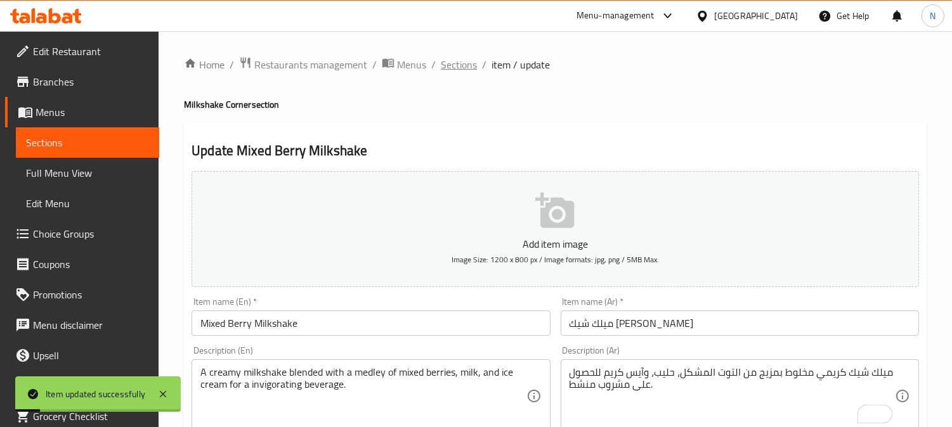
click at [473, 63] on span "Sections" at bounding box center [459, 64] width 36 height 15
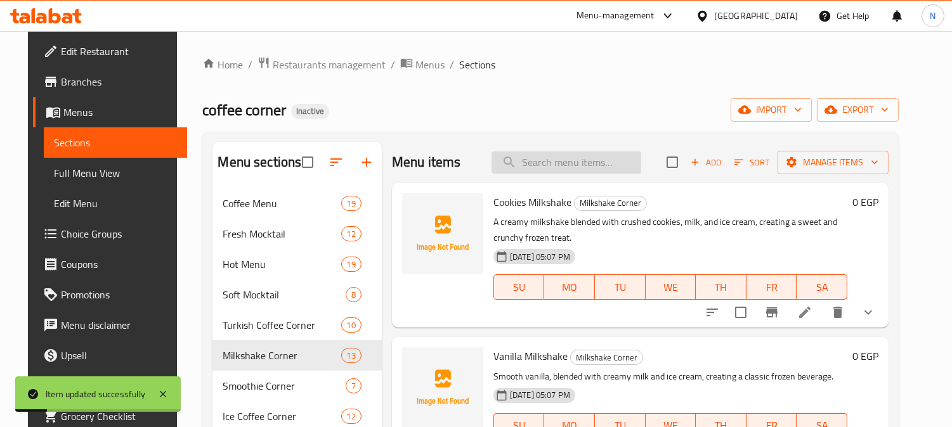
click at [571, 162] on input "search" at bounding box center [566, 163] width 150 height 22
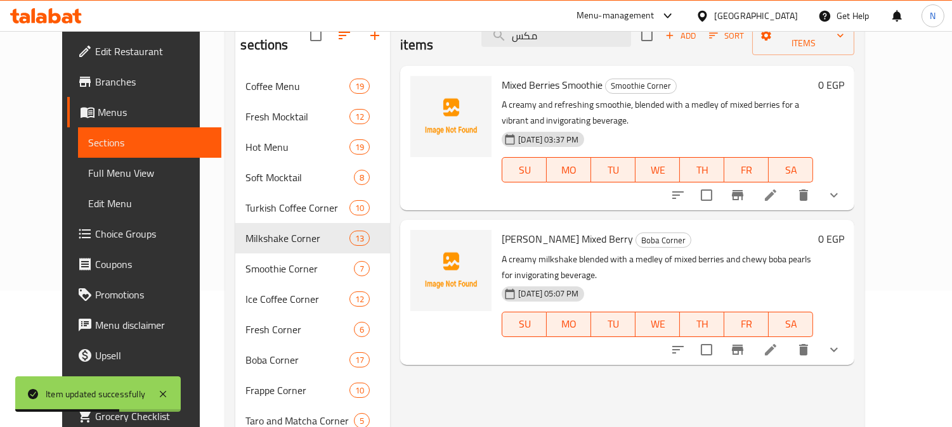
scroll to position [107, 0]
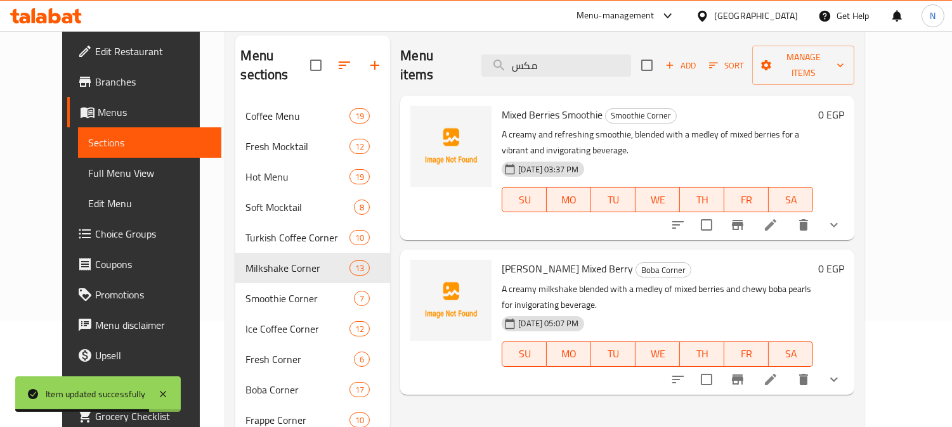
type input "مكس"
click at [776, 219] on icon at bounding box center [770, 224] width 11 height 11
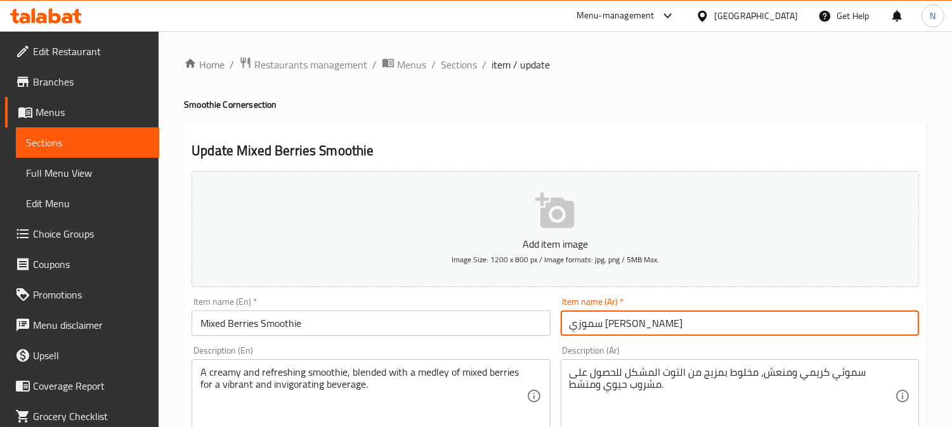
click at [609, 325] on input "سموزي مكس بيري" at bounding box center [739, 323] width 358 height 25
type input "سموزي ميكس بيري"
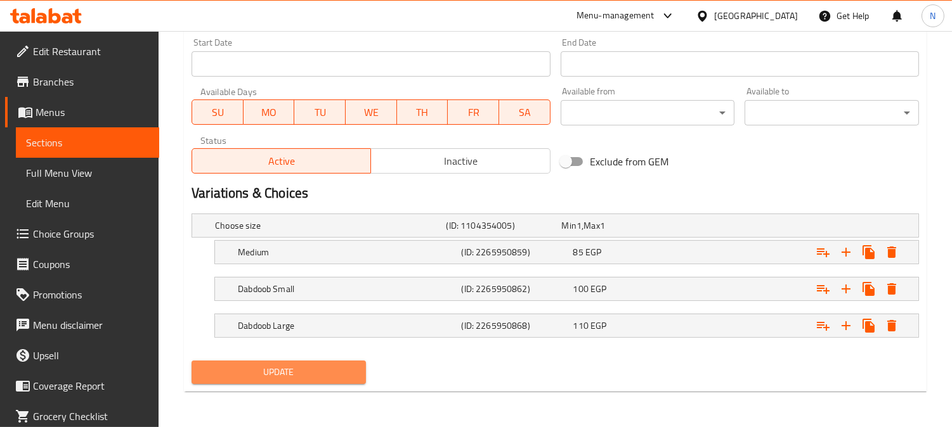
click at [321, 377] on span "Update" at bounding box center [279, 373] width 154 height 16
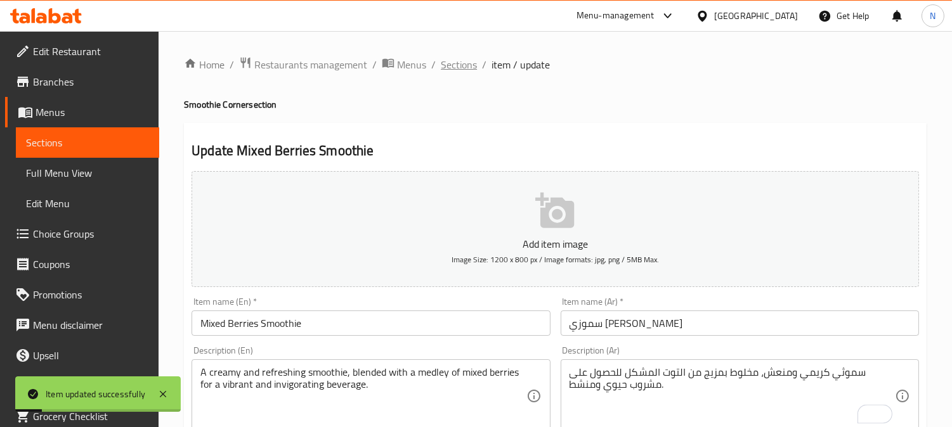
click at [465, 66] on span "Sections" at bounding box center [459, 64] width 36 height 15
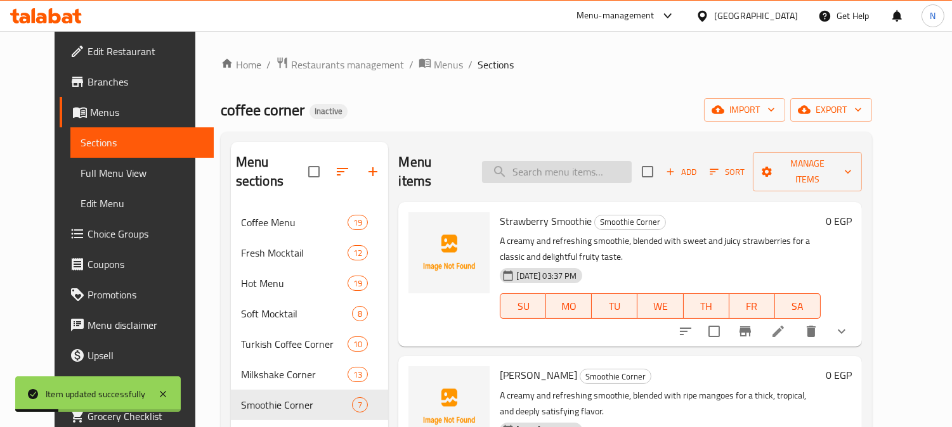
click at [584, 161] on input "search" at bounding box center [557, 172] width 150 height 22
paste input "Boba Super Berry"
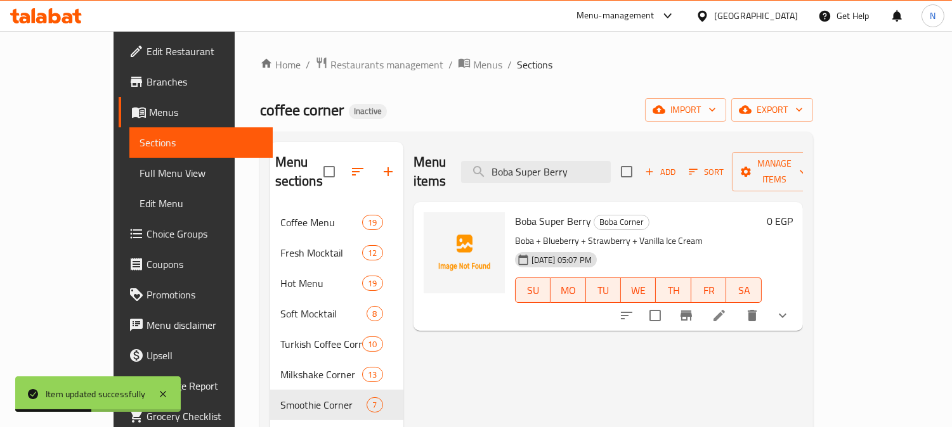
drag, startPoint x: 616, startPoint y: 165, endPoint x: 392, endPoint y: 160, distance: 223.8
click at [413, 159] on div "Menu items Boba Super Berry Add Sort Manage items" at bounding box center [607, 172] width 389 height 60
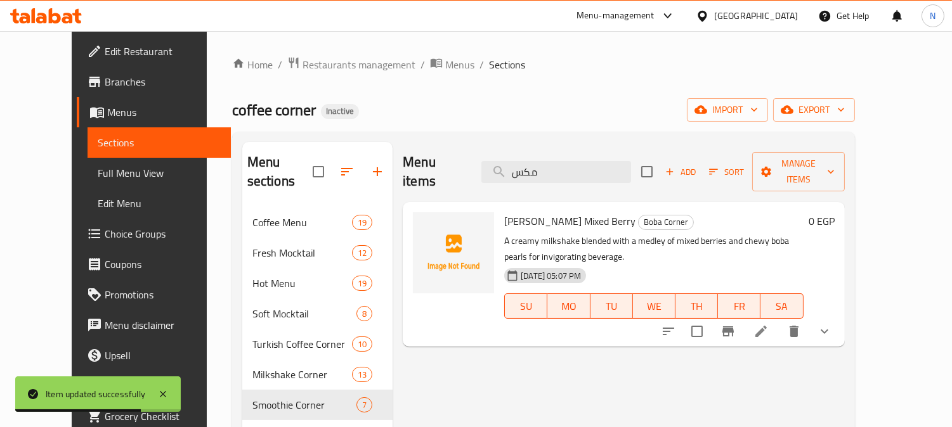
type input "مكس"
click at [768, 324] on icon at bounding box center [760, 331] width 15 height 15
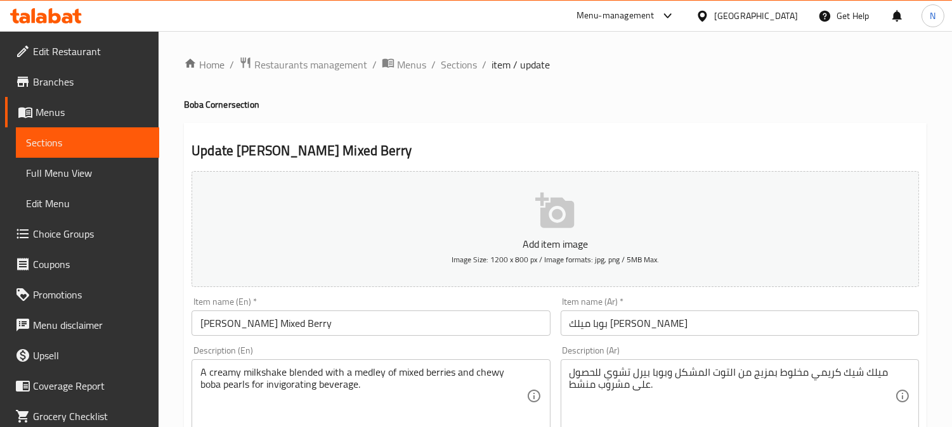
click at [607, 322] on input "بوبا ميلك شيك مكس بيري" at bounding box center [739, 323] width 358 height 25
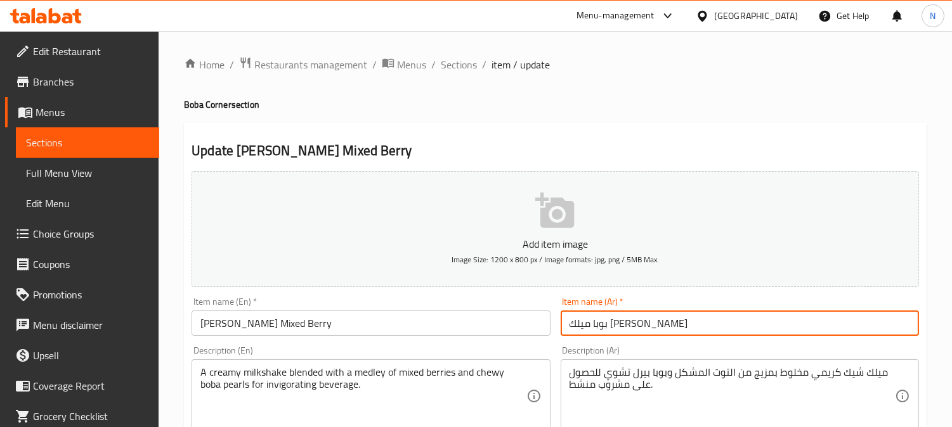
type input "بوبا ميلك شيك ميكس بيري"
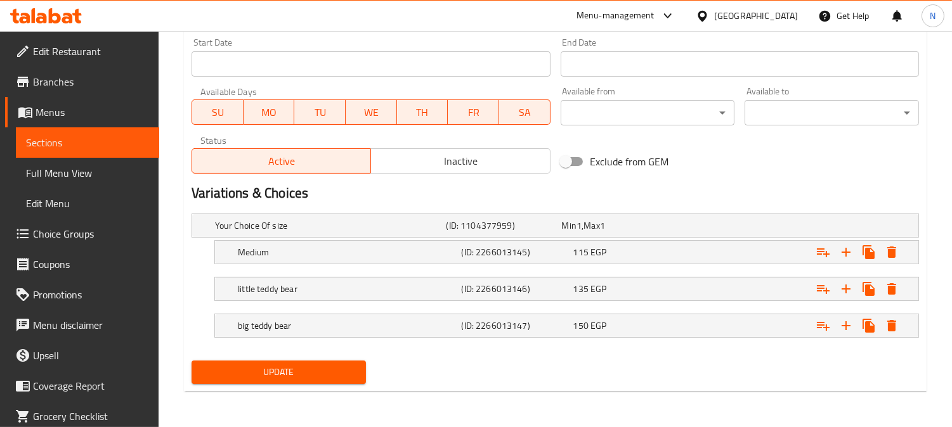
click at [302, 371] on span "Update" at bounding box center [279, 373] width 154 height 16
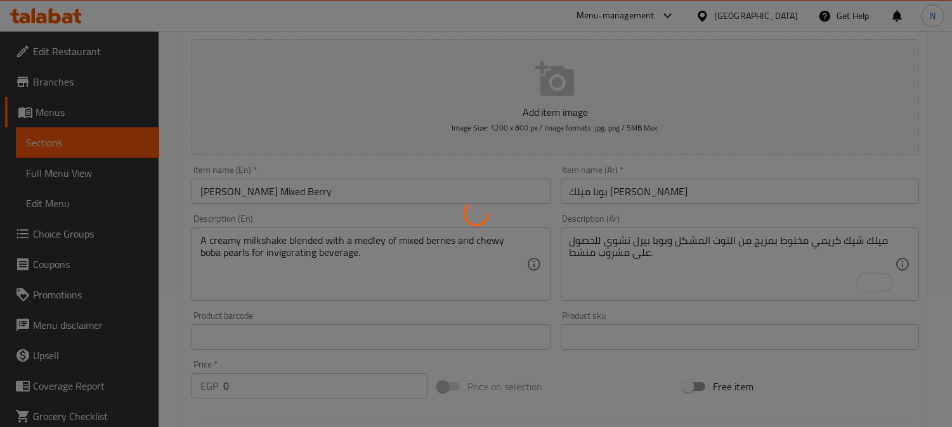
scroll to position [41, 0]
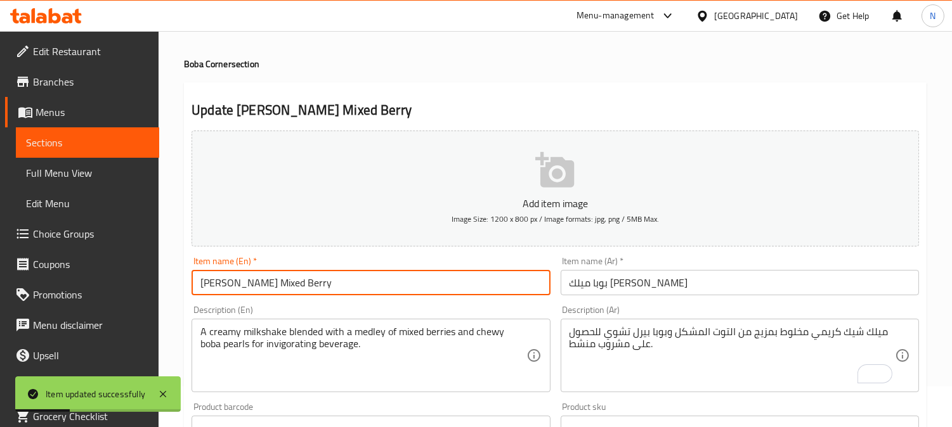
click at [356, 283] on input "Boba Milkshake Mixed Berry" at bounding box center [370, 282] width 358 height 25
click at [52, 169] on span "Full Menu View" at bounding box center [87, 172] width 123 height 15
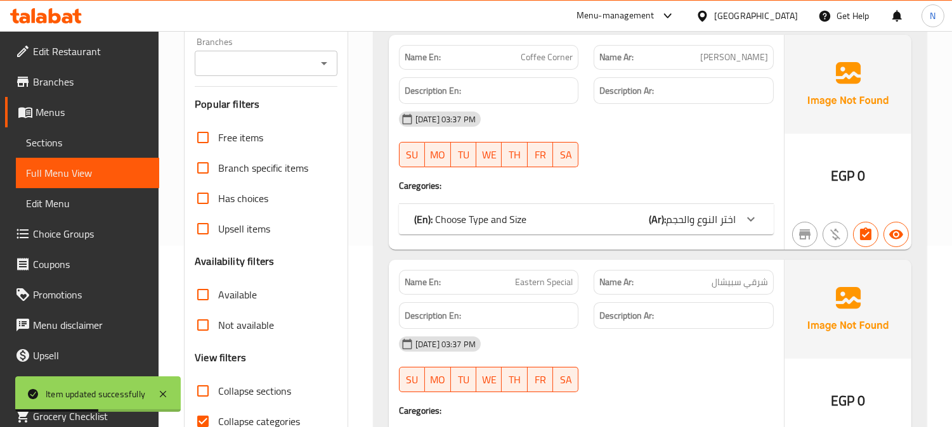
scroll to position [322, 0]
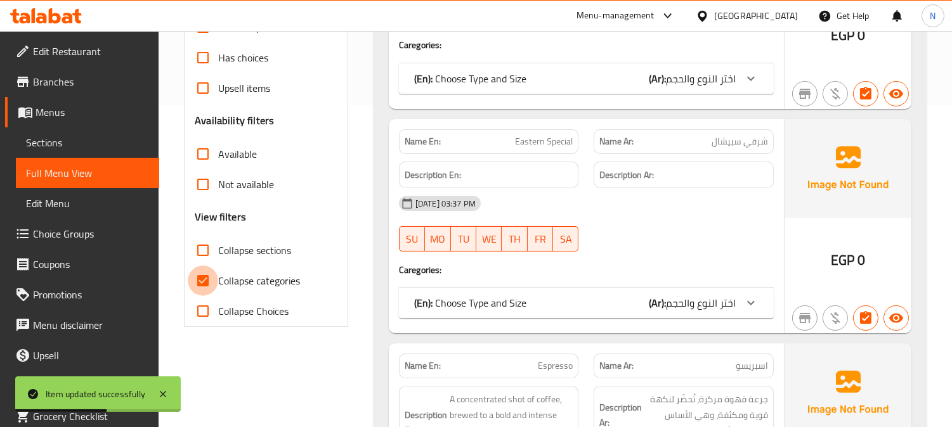
click at [205, 280] on input "Collapse categories" at bounding box center [203, 281] width 30 height 30
checkbox input "false"
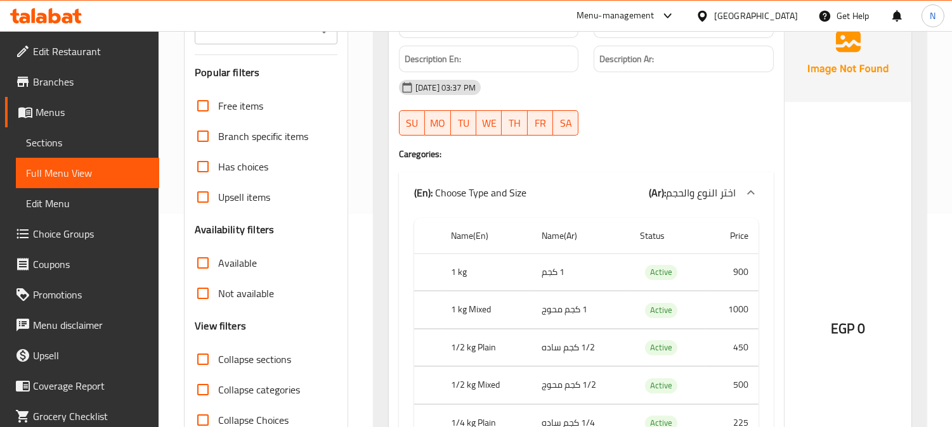
scroll to position [281, 0]
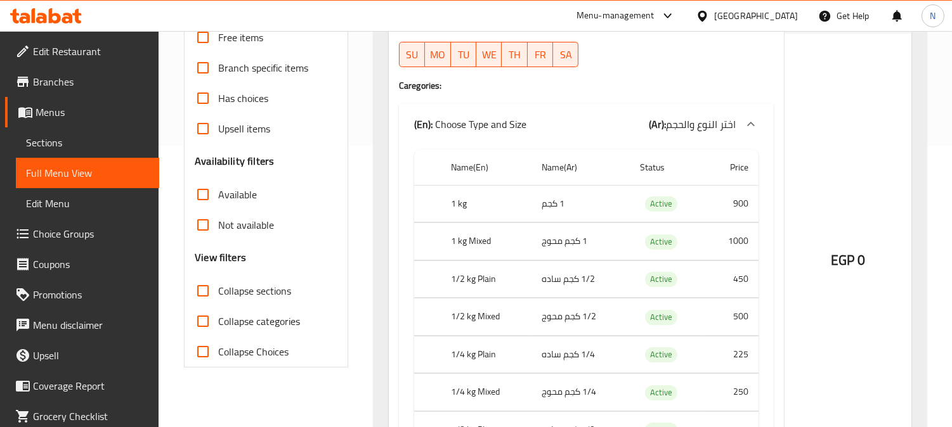
click at [208, 290] on input "Collapse sections" at bounding box center [203, 291] width 30 height 30
checkbox input "true"
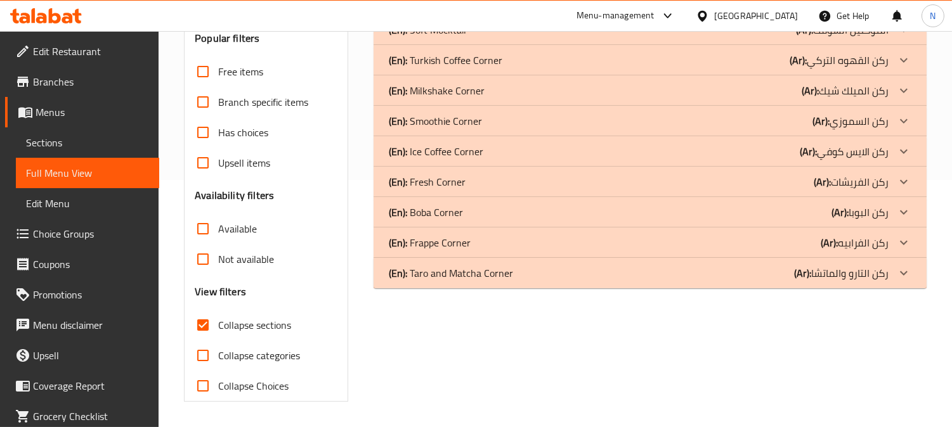
scroll to position [247, 0]
click at [912, 276] on div at bounding box center [903, 273] width 30 height 30
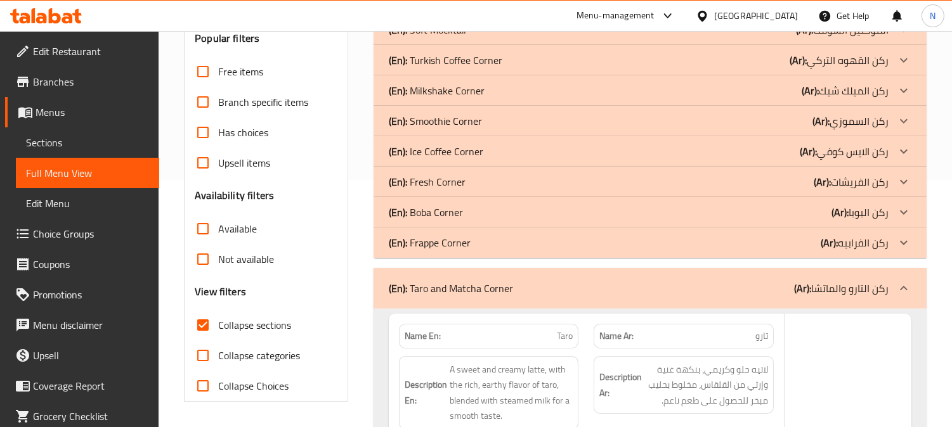
click at [903, 210] on icon at bounding box center [903, 212] width 15 height 15
click at [903, 148] on icon at bounding box center [903, 151] width 15 height 15
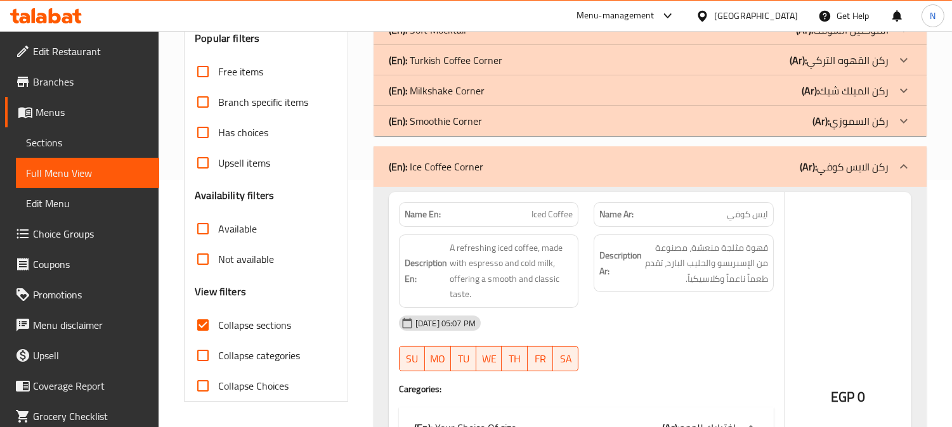
click at [902, 89] on icon at bounding box center [903, 90] width 15 height 15
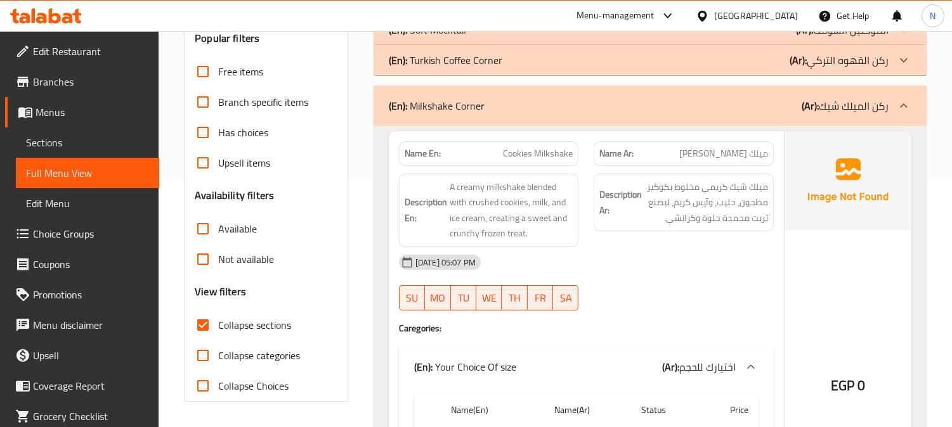
scroll to position [176, 0]
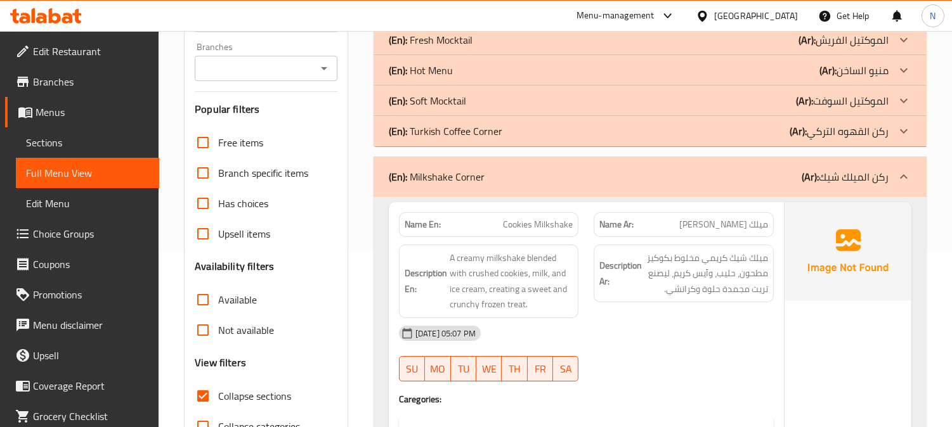
click at [904, 103] on icon at bounding box center [903, 100] width 15 height 15
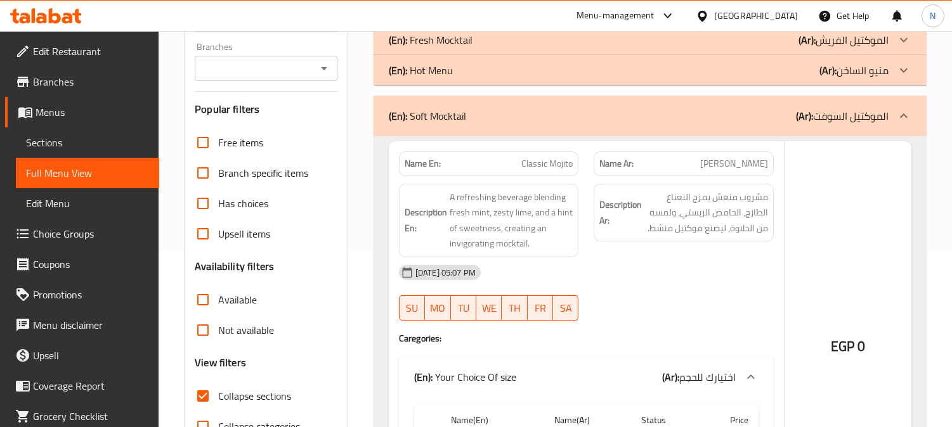
click at [905, 41] on icon at bounding box center [903, 39] width 15 height 15
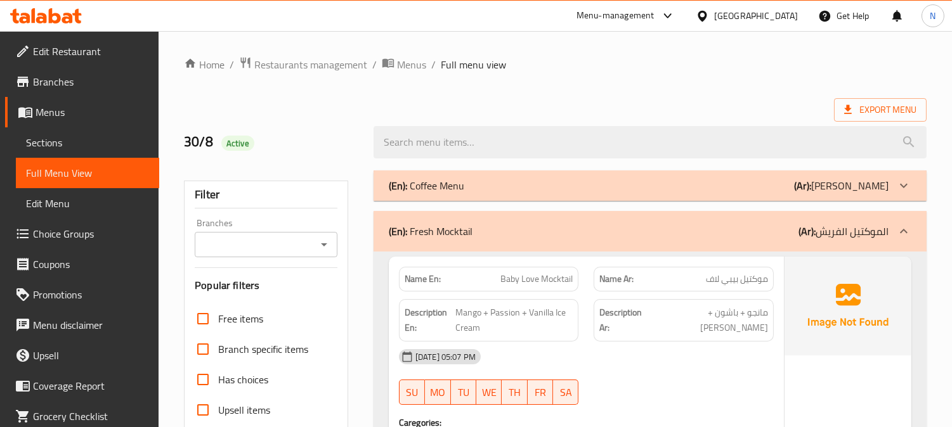
scroll to position [21933, 0]
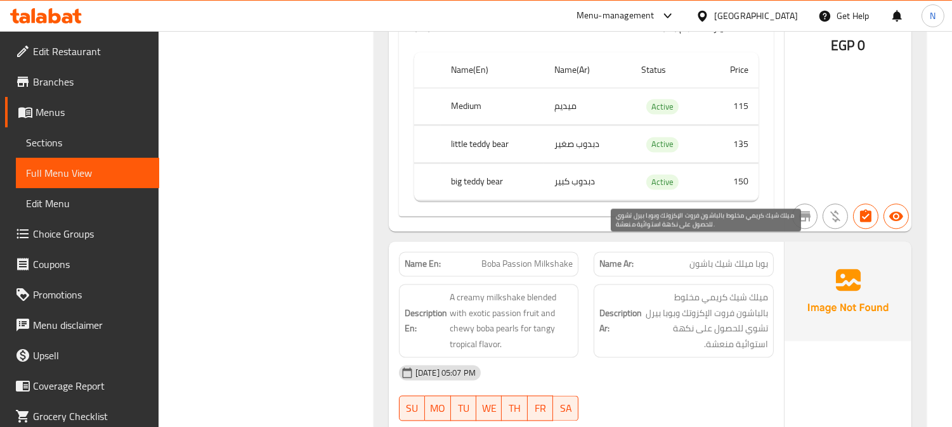
click at [680, 294] on span "ميلك شيك كريمي مخلوط بالباشون فروت الإكزوتك وبوبا بيرل تشوي للحصول على نكهة است…" at bounding box center [706, 321] width 124 height 62
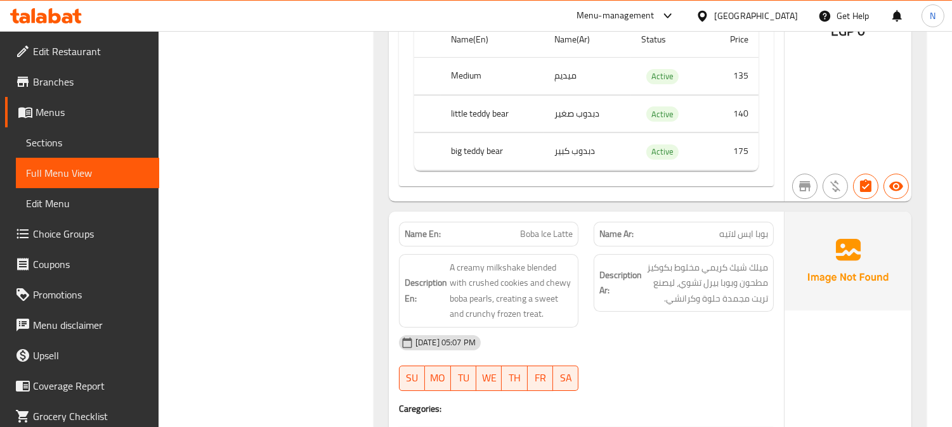
scroll to position [24610, 0]
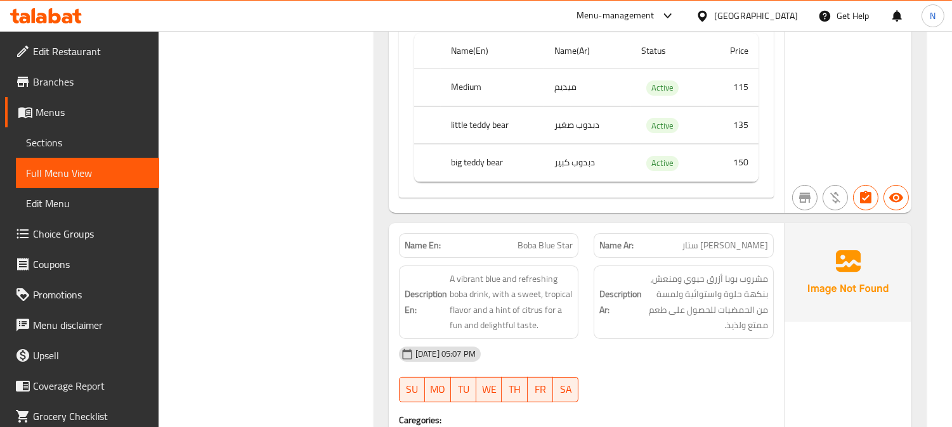
scroll to position [26442, 0]
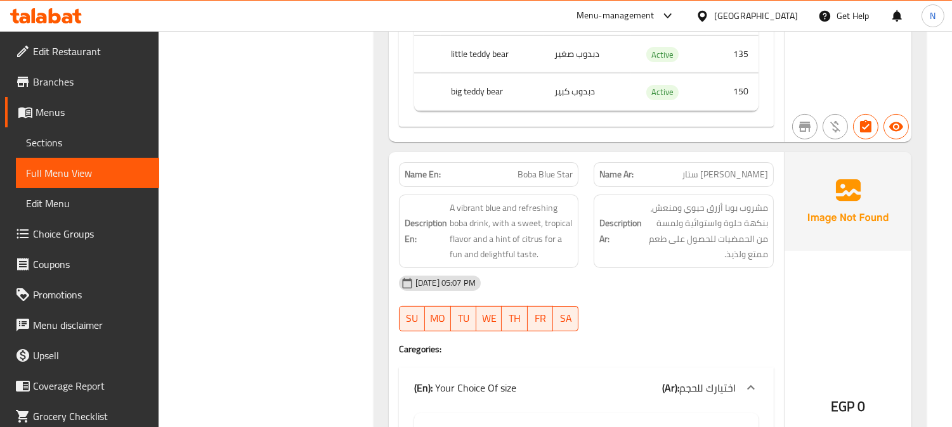
click at [543, 168] on span "Boba Blue Star" at bounding box center [544, 174] width 55 height 13
click at [544, 168] on span "Boba Blue Star" at bounding box center [544, 174] width 55 height 13
copy span "Boba Blue Star"
click at [77, 141] on span "Sections" at bounding box center [87, 142] width 123 height 15
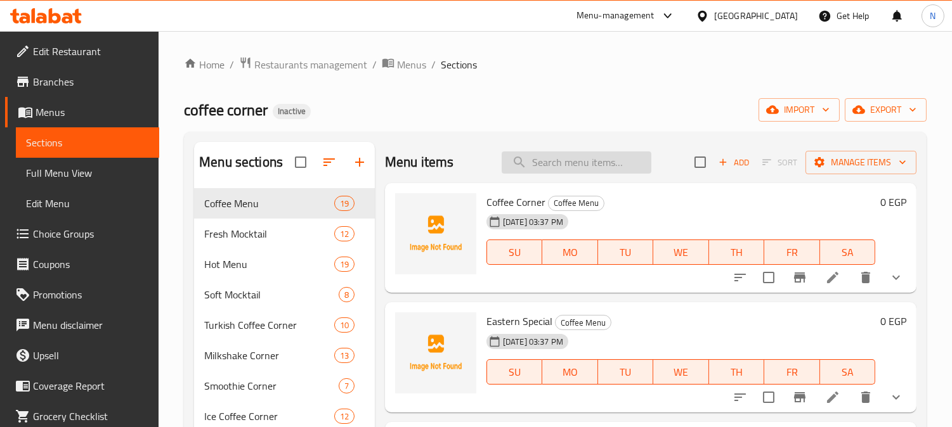
click at [538, 146] on div "Menu items Add Sort Manage items" at bounding box center [650, 162] width 531 height 41
click at [536, 158] on input "search" at bounding box center [576, 163] width 150 height 22
paste input "Boba Blue Star"
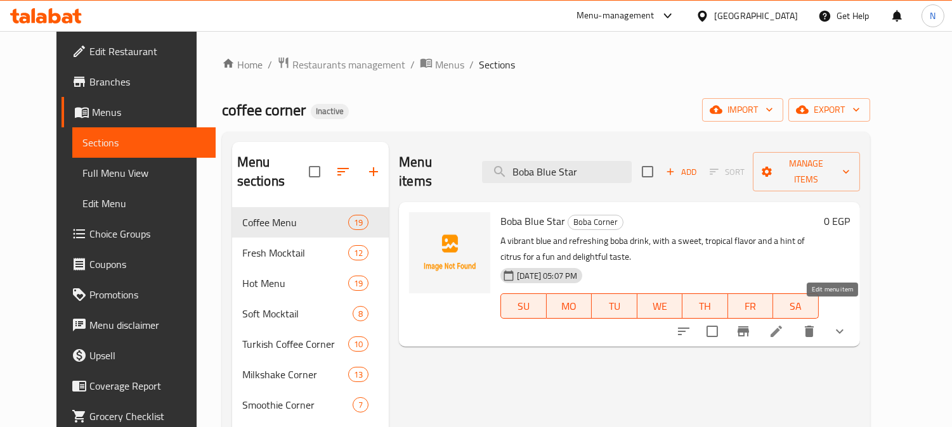
type input "Boba Blue Star"
click at [784, 324] on icon at bounding box center [775, 331] width 15 height 15
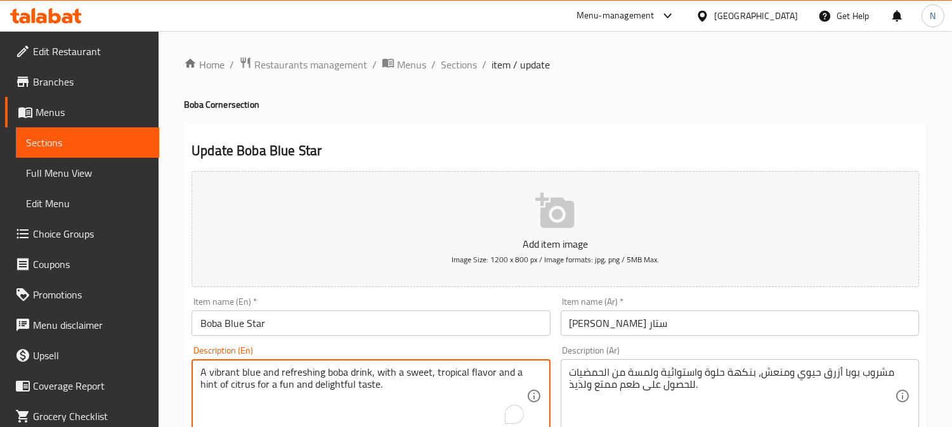
click at [230, 371] on textarea "A vibrant blue and refreshing boba drink, with a sweet, tropical flavor and a h…" at bounding box center [362, 396] width 325 height 60
type textarea "A blue and refreshing boba drink, with a sweet, tropical flavor and a hint of c…"
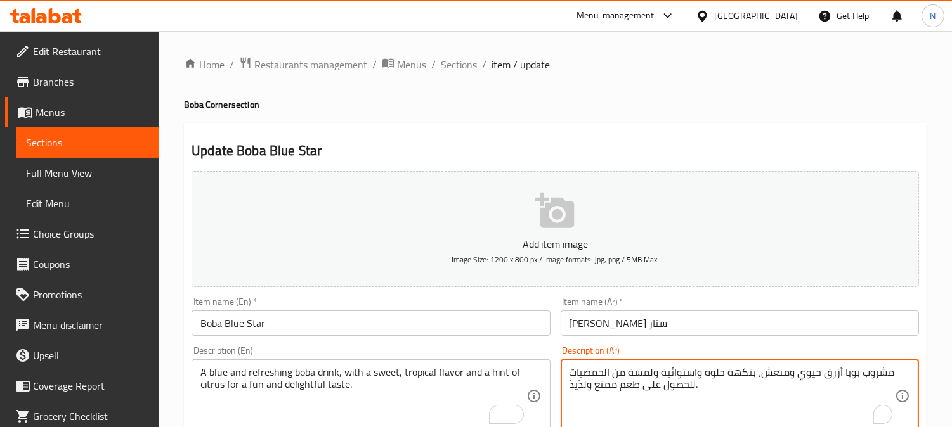
click at [808, 377] on textarea "مشروب بوبا أزرق حيوي ومنعش، بنكهة حلوة واستوائية ولمسة من الحمضيات للحصول على ط…" at bounding box center [731, 396] width 325 height 60
click at [786, 373] on textarea "مشروب بوبا أزرق ومنعش، بنكهة حلوة واستوائية ولمسة من الحمضيات للحصول على طعم مم…" at bounding box center [731, 396] width 325 height 60
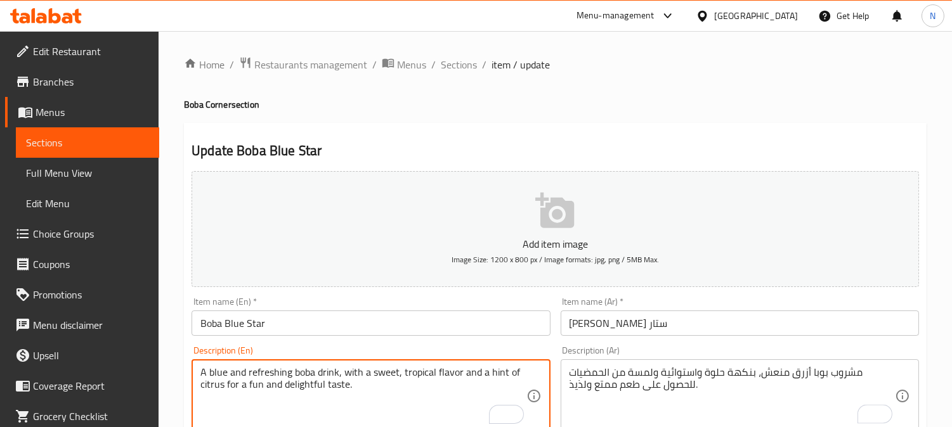
click at [241, 373] on textarea "A blue and refreshing boba drink, with a sweet, tropical flavor and a hint of c…" at bounding box center [362, 396] width 325 height 60
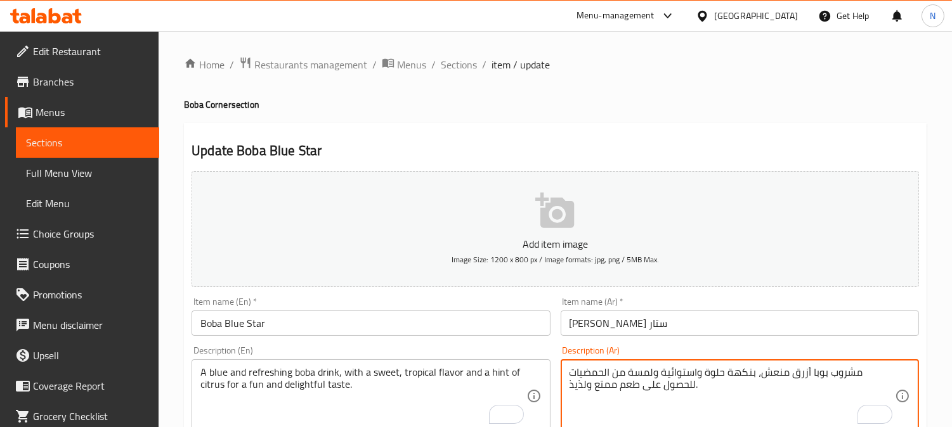
click at [821, 377] on textarea "مشروب بوبا أزرق منعش، بنكهة حلوة واستوائية ولمسة من الحمضيات للحصول على طعم ممت…" at bounding box center [731, 396] width 325 height 60
type textarea "مشروب بوبا أزرق ومنعش، بنكهة حلوة واستوائية ولمسة من الحمضيات للحصول على طعم مم…"
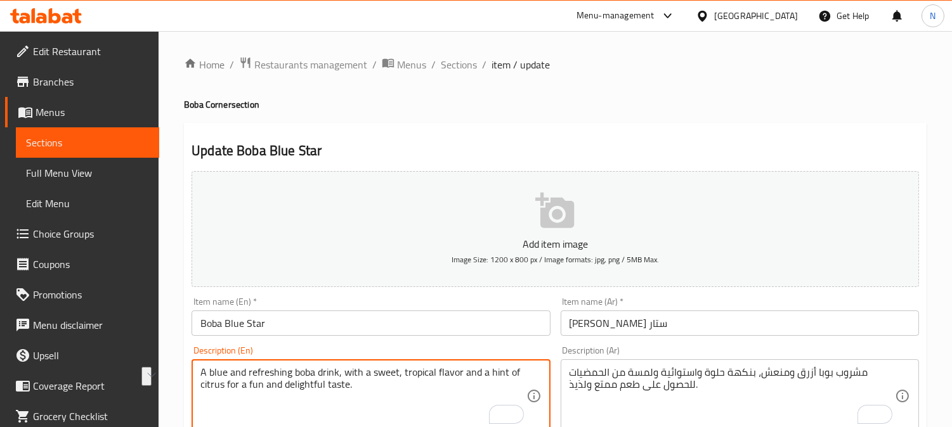
drag, startPoint x: 225, startPoint y: 387, endPoint x: 346, endPoint y: 391, distance: 121.2
type textarea "A blue and refreshing boba drink, with a sweet, tropical flavor and a hint of c…"
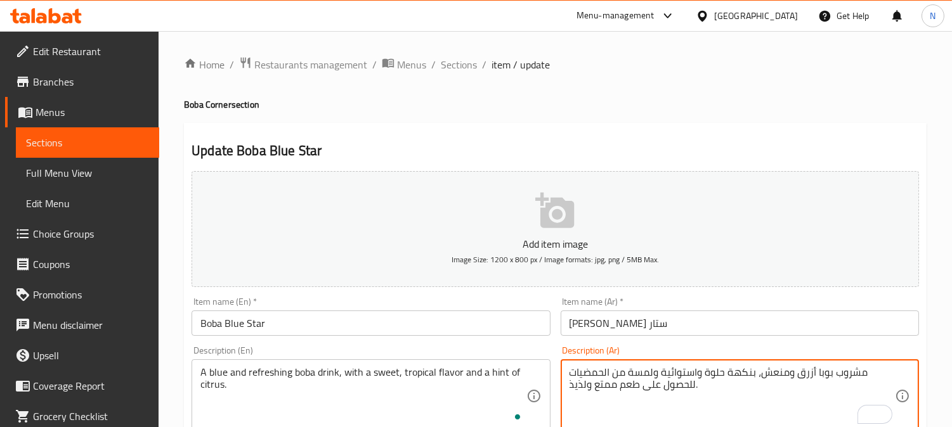
click at [606, 394] on textarea "مشروب بوبا أزرق ومنعش، بنكهة حلوة واستوائية ولمسة من الحمضيات للحصول على طعم مم…" at bounding box center [731, 396] width 325 height 60
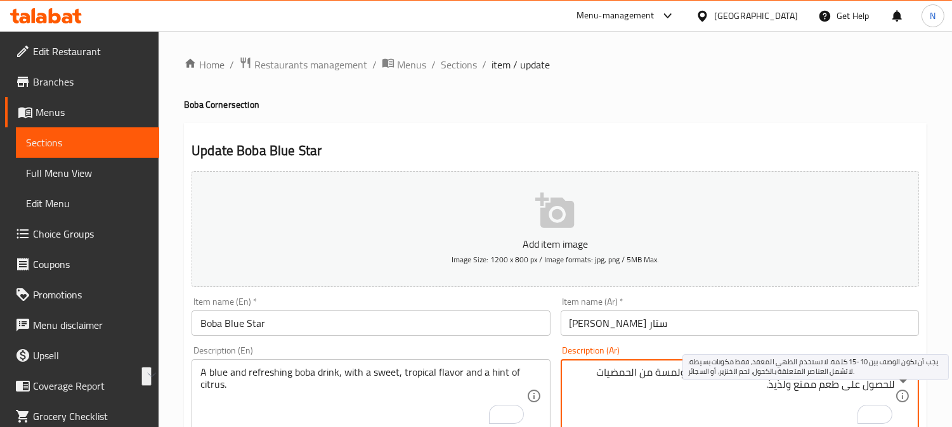
drag, startPoint x: 768, startPoint y: 389, endPoint x: 895, endPoint y: 389, distance: 126.8
click at [895, 389] on div "مشروب بوبا أزرق ومنعش، بنكهة حلوة واستوائية ولمسة من الحمضيات للحصول على طعم مم…" at bounding box center [739, 396] width 358 height 74
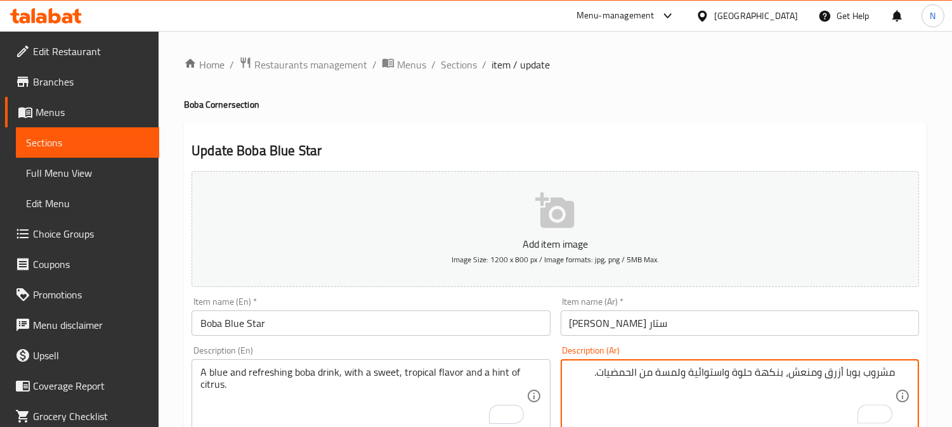
click at [625, 395] on textarea "مشروب بوبا أزرق ومنعش، بنكهة حلوة واستوائية ولمسة من الحمضيات." at bounding box center [731, 396] width 325 height 60
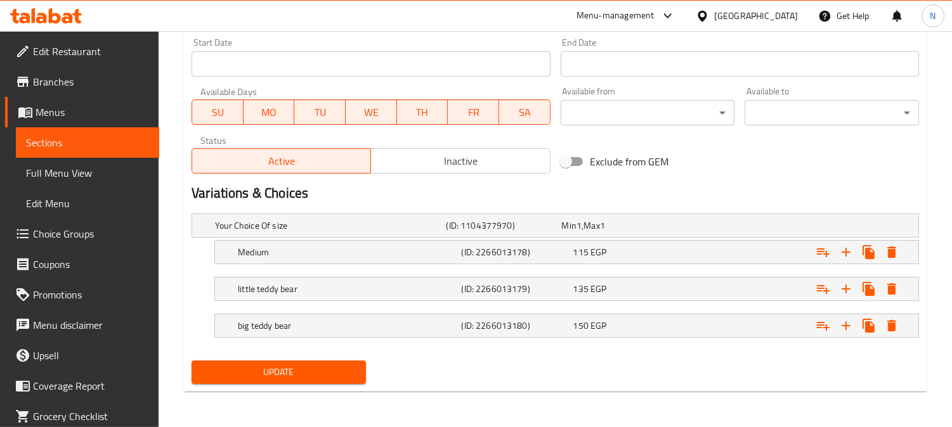
type textarea "مشروب بوبا أزرق ومنعش، بنكهة حلوة واستوائية ولمسة من الحمضيات."
click at [309, 381] on button "Update" at bounding box center [278, 372] width 174 height 23
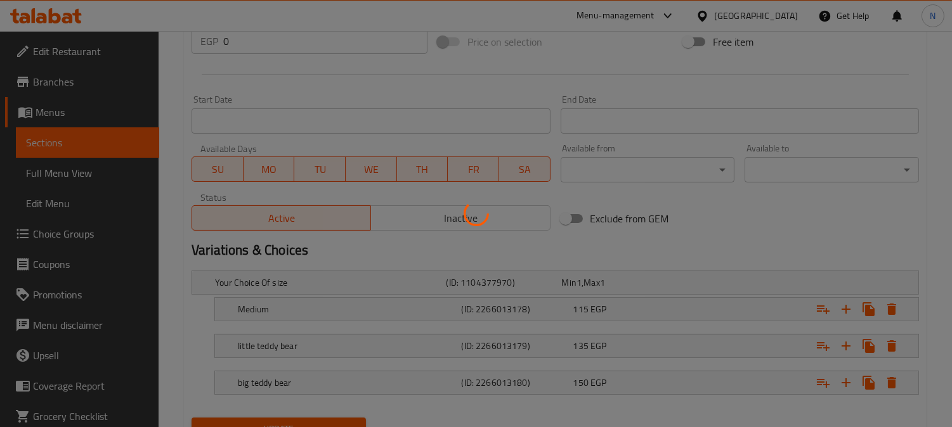
scroll to position [41, 0]
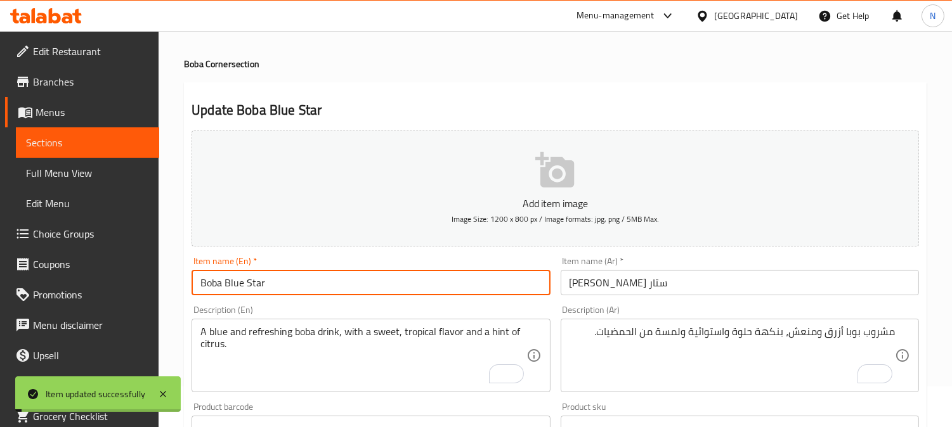
click at [278, 279] on input "Boba Blue Star" at bounding box center [370, 282] width 358 height 25
drag, startPoint x: 278, startPoint y: 279, endPoint x: 180, endPoint y: 242, distance: 104.3
click at [276, 279] on input "Boba Blue Star" at bounding box center [370, 282] width 358 height 25
click at [124, 183] on link "Full Menu View" at bounding box center [87, 173] width 143 height 30
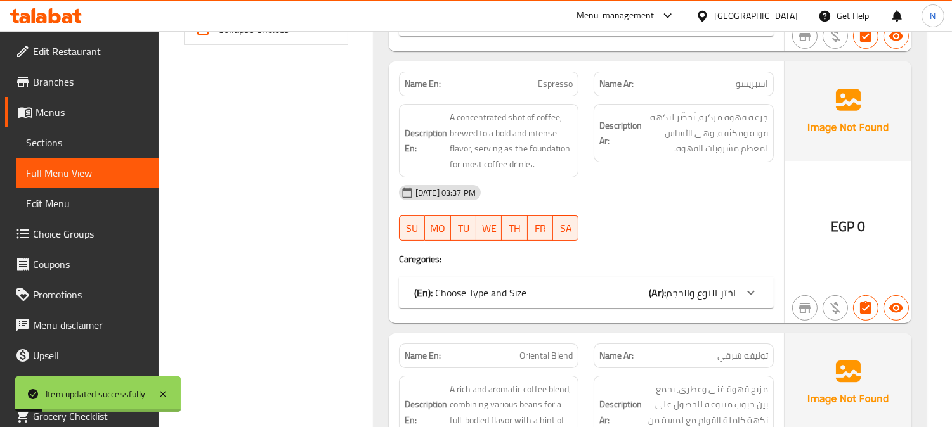
scroll to position [322, 0]
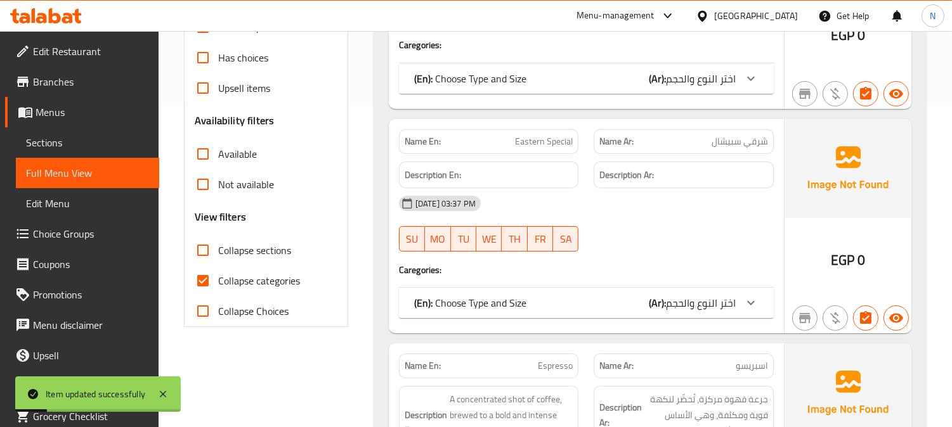
click at [209, 274] on input "Collapse categories" at bounding box center [203, 281] width 30 height 30
checkbox input "false"
click at [208, 248] on input "Collapse sections" at bounding box center [203, 250] width 30 height 30
checkbox input "true"
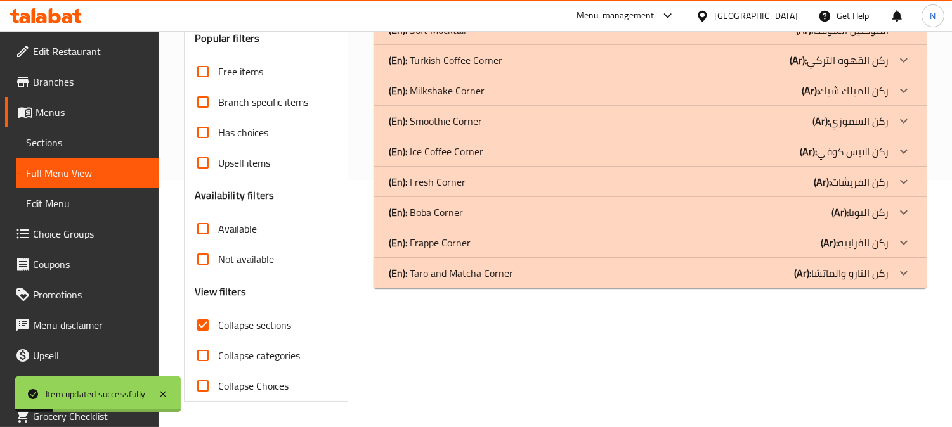
scroll to position [247, 0]
click at [909, 276] on icon at bounding box center [903, 273] width 15 height 15
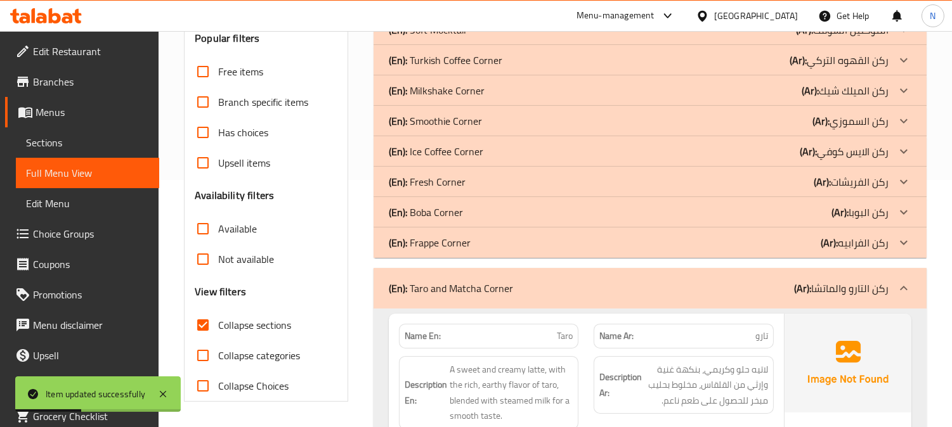
click at [905, 216] on icon at bounding box center [903, 212] width 15 height 15
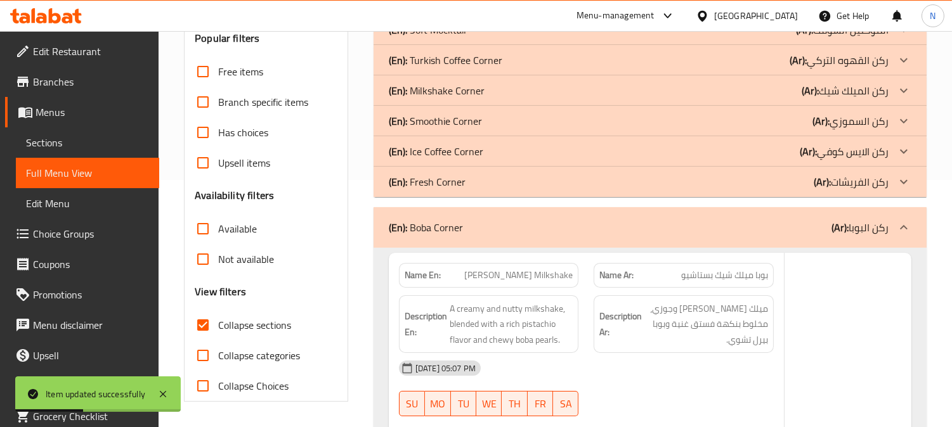
click at [903, 153] on icon at bounding box center [904, 151] width 8 height 4
click at [905, 87] on icon at bounding box center [903, 90] width 15 height 15
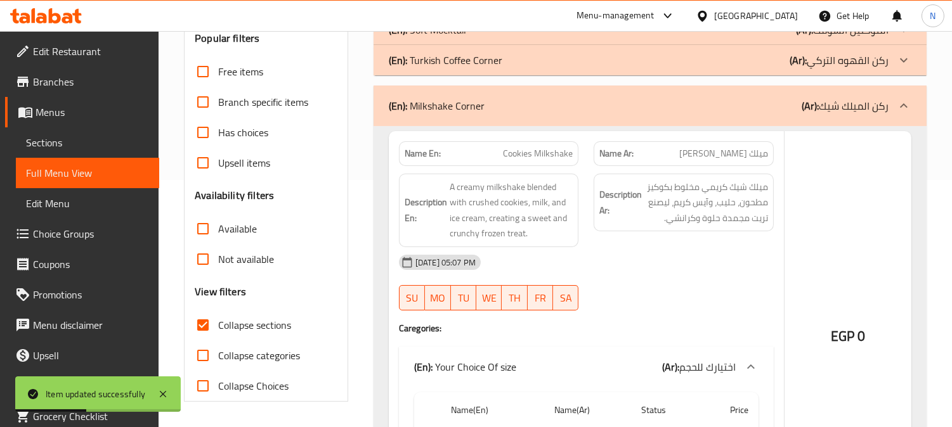
scroll to position [106, 0]
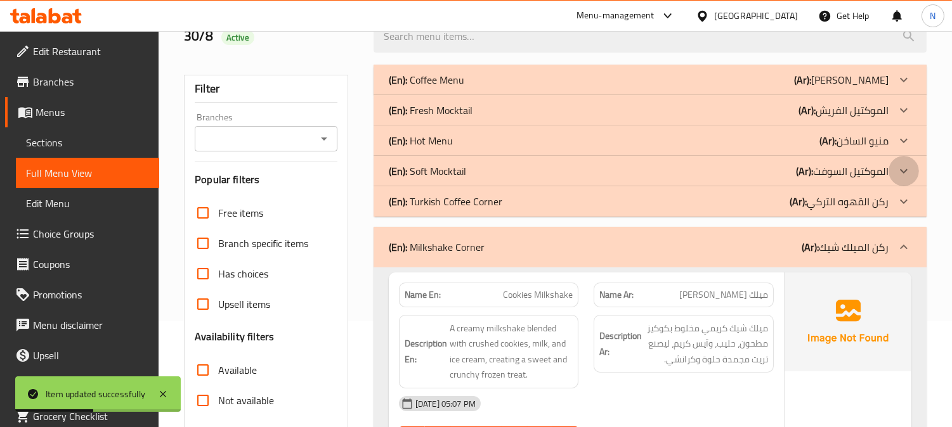
click at [899, 165] on icon at bounding box center [903, 171] width 15 height 15
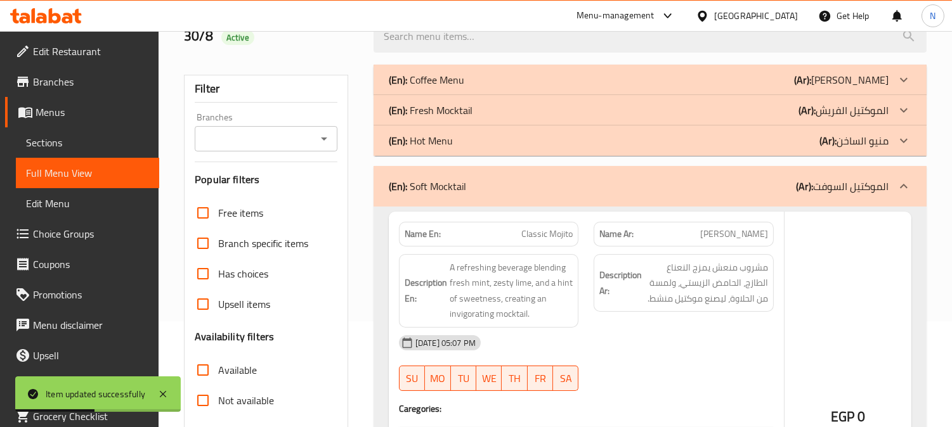
click at [902, 108] on icon at bounding box center [903, 110] width 15 height 15
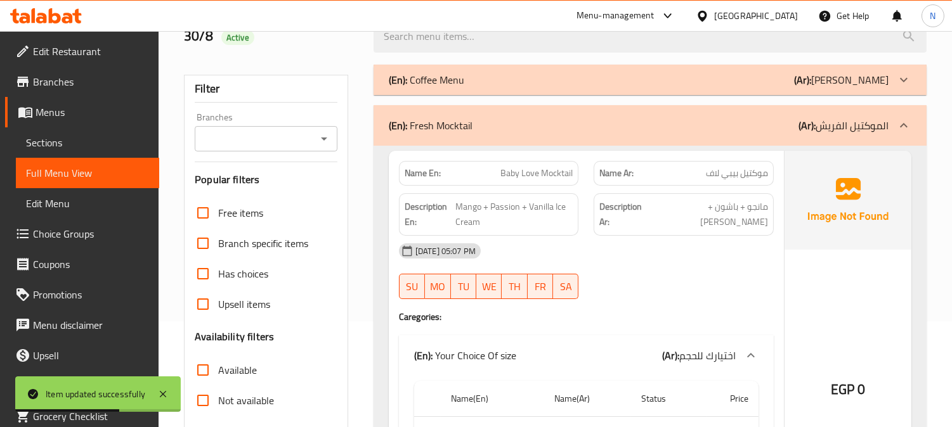
scroll to position [26336, 0]
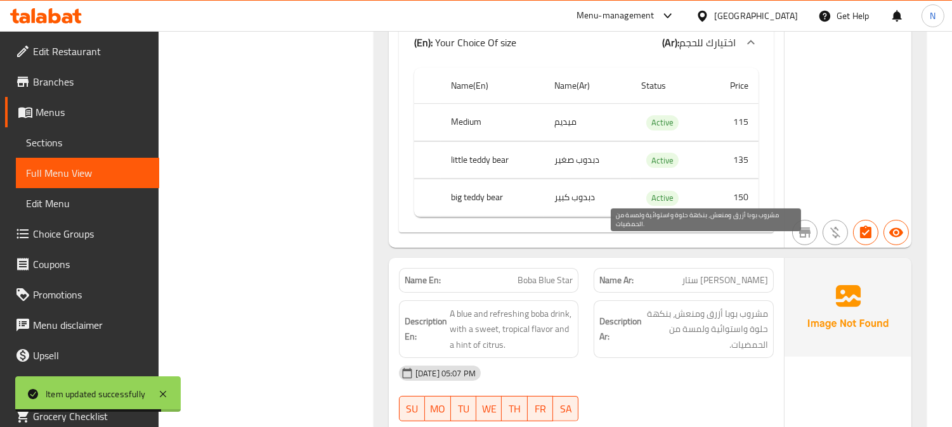
click at [699, 306] on span "مشروب بوبا أزرق ومنعش، بنكهة حلوة واستوائية ولمسة من الحمضيات." at bounding box center [706, 329] width 124 height 47
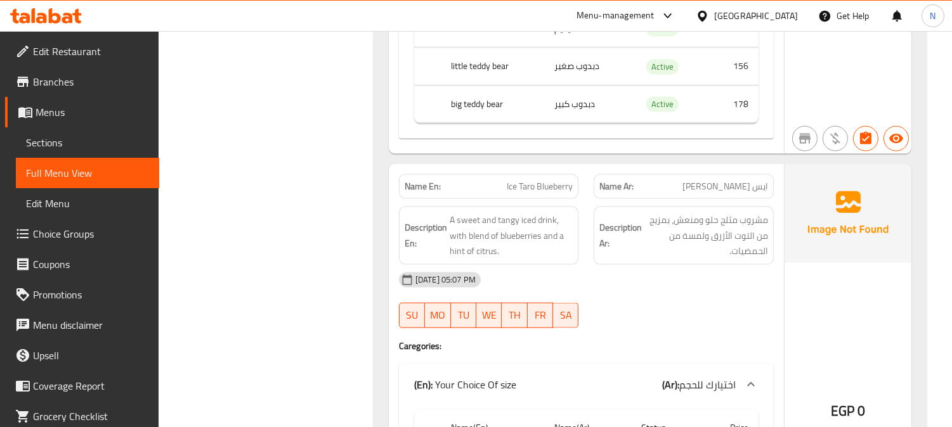
scroll to position [29153, 0]
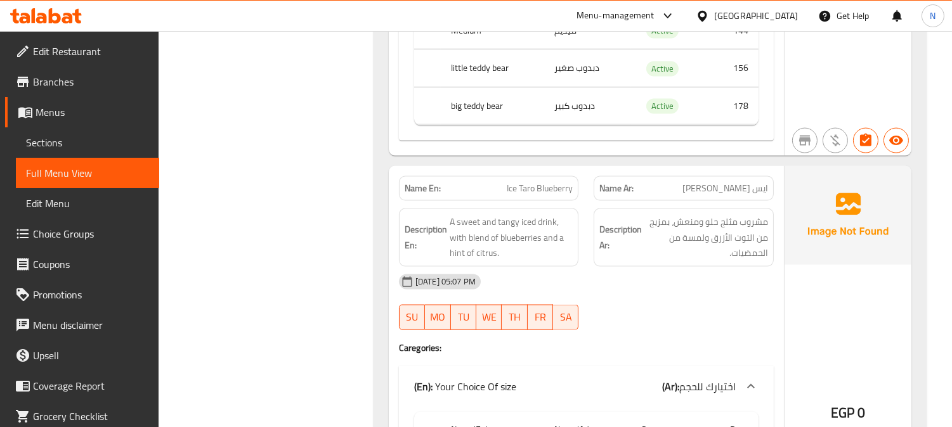
click at [543, 182] on span "Ice Taro Blueberry" at bounding box center [540, 188] width 66 height 13
click at [706, 214] on span "مشروب مثلج حلو ومنعش، بمزيج من التوت الأزرق ولمسة من الحمضيات." at bounding box center [706, 237] width 124 height 47
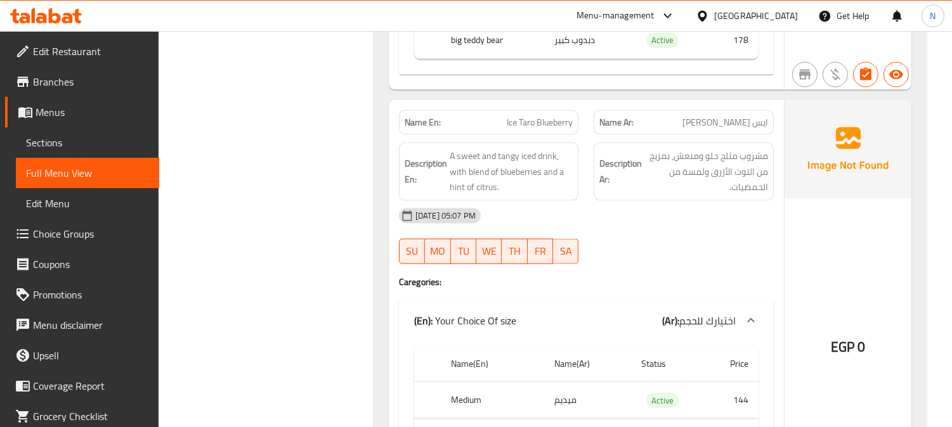
scroll to position [29143, 0]
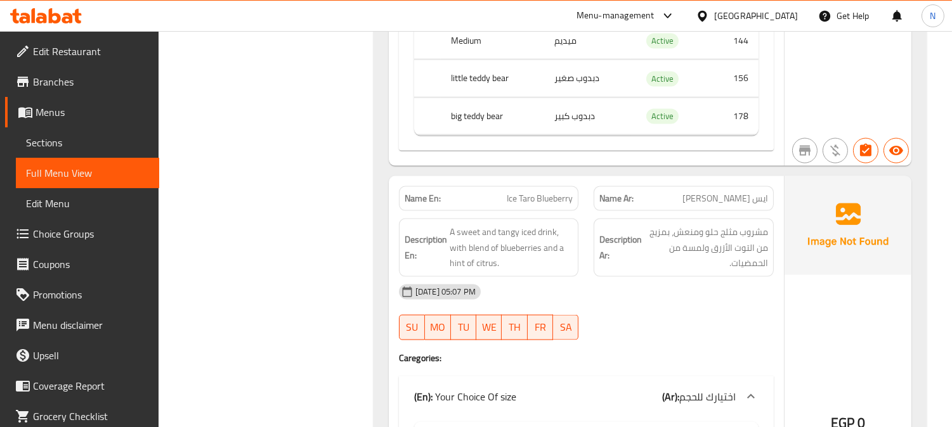
click at [536, 192] on span "Ice Taro Blueberry" at bounding box center [540, 198] width 66 height 13
copy span "Ice Taro Blueberry"
click at [60, 148] on span "Sections" at bounding box center [87, 142] width 123 height 15
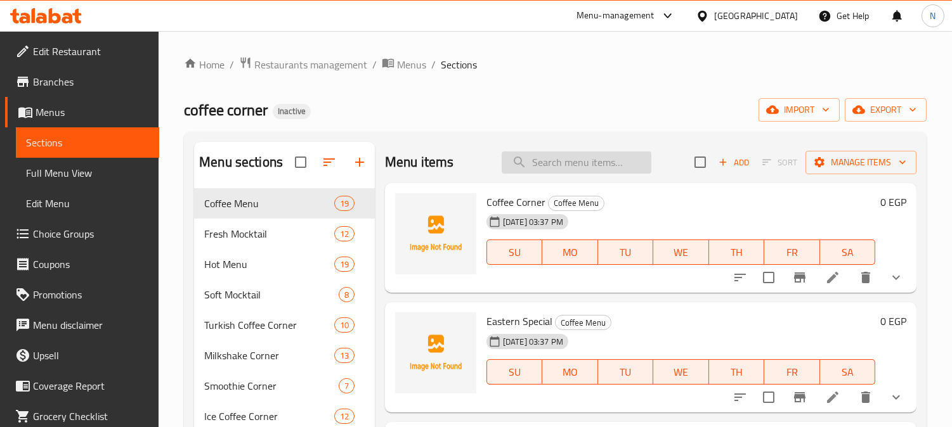
click at [550, 168] on input "search" at bounding box center [576, 163] width 150 height 22
paste input "Ice Taro Blueberry"
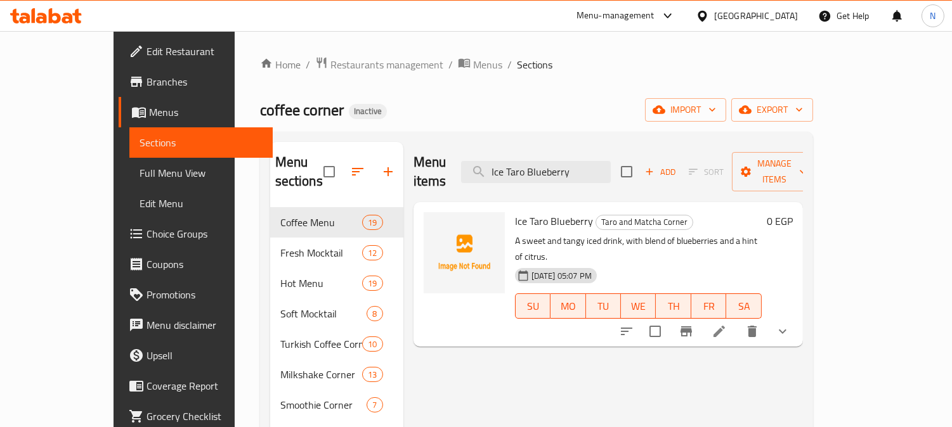
type input "Ice Taro Blueberry"
click at [727, 324] on icon at bounding box center [718, 331] width 15 height 15
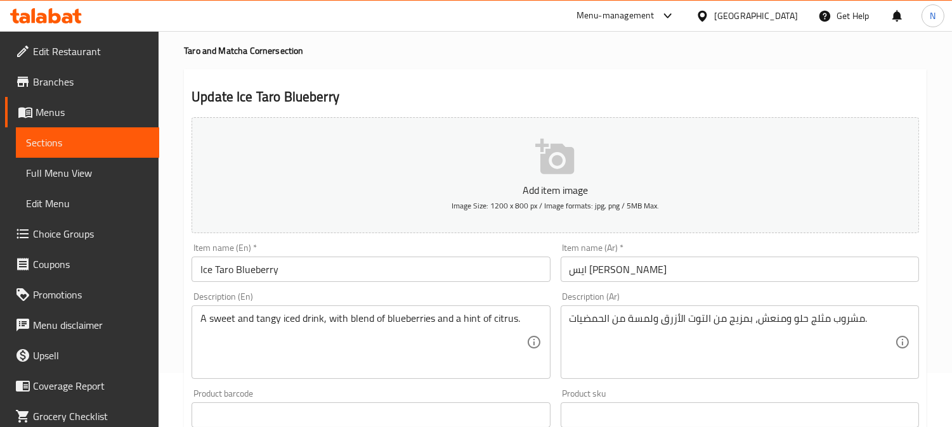
scroll to position [141, 0]
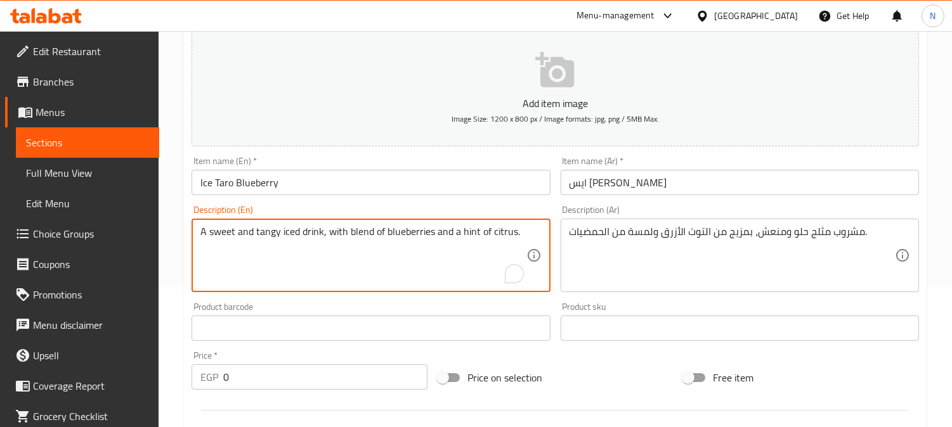
click at [423, 239] on textarea "A sweet and tangy iced drink, with blend of blueberries and a hint of citrus." at bounding box center [362, 256] width 325 height 60
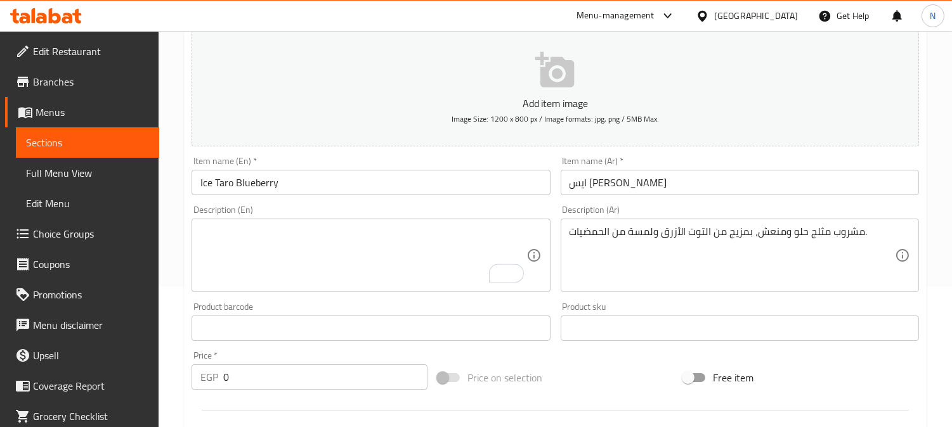
click at [702, 224] on div "مشروب مثلج حلو ومنعش، بمزيج من التوت الأزرق ولمسة من الحمضيات. Description (Ar)" at bounding box center [739, 256] width 358 height 74
click at [702, 226] on div "مشروب مثلج حلو ومنعش، بمزيج من التوت الأزرق ولمسة من الحمضيات. Description (Ar)" at bounding box center [739, 256] width 358 height 74
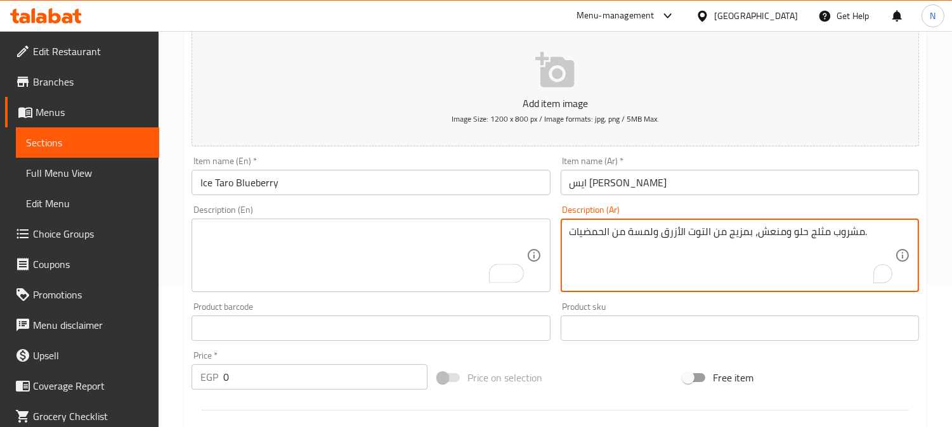
click at [702, 226] on textarea "مشروب مثلج حلو ومنعش، بمزيج من التوت الأزرق ولمسة من الحمضيات." at bounding box center [731, 256] width 325 height 60
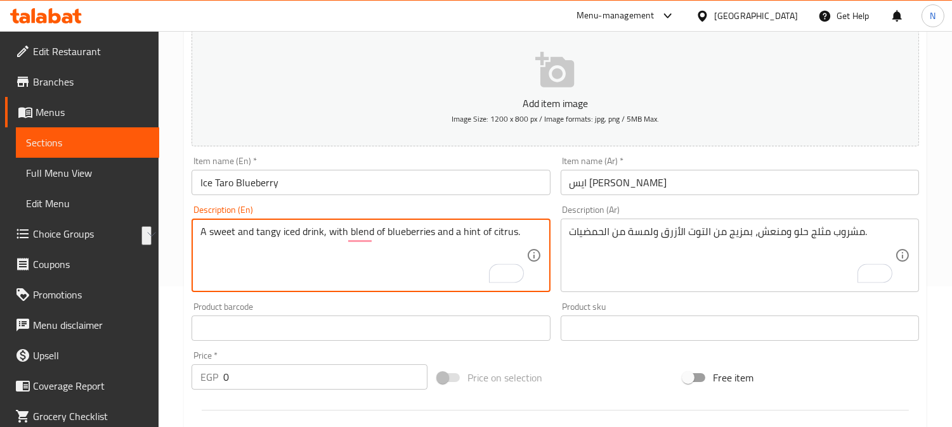
type textarea "A sweet and tangy iced drink, with blend of blueberries and a hint of citrus."
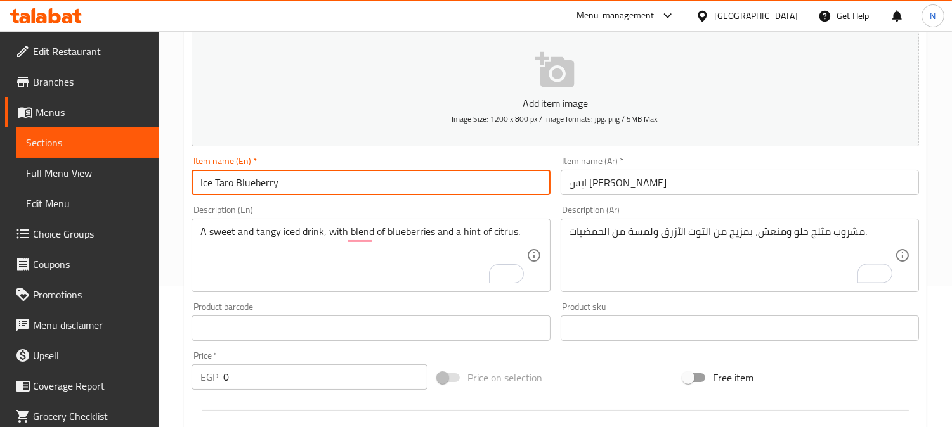
click at [389, 191] on input "Ice Taro Blueberry" at bounding box center [370, 182] width 358 height 25
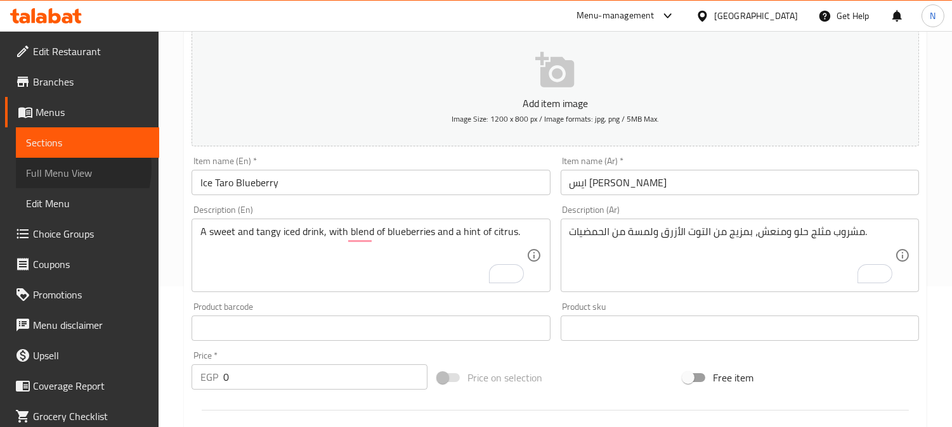
click at [60, 168] on span "Full Menu View" at bounding box center [87, 172] width 123 height 15
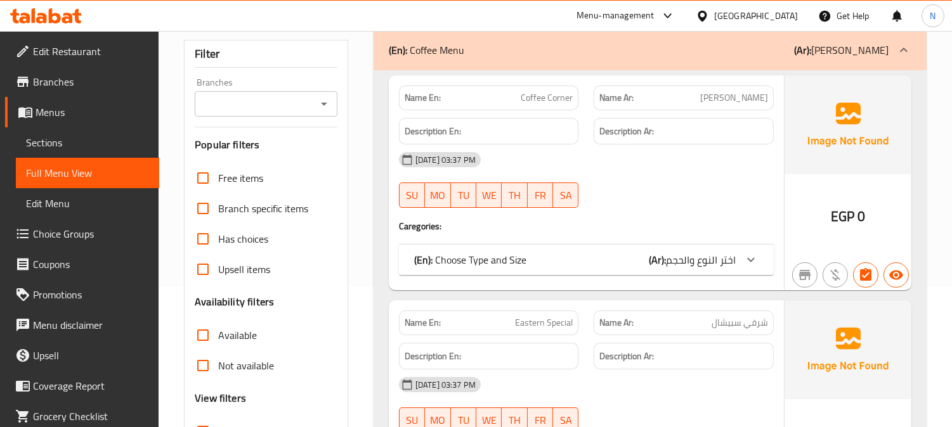
scroll to position [284, 0]
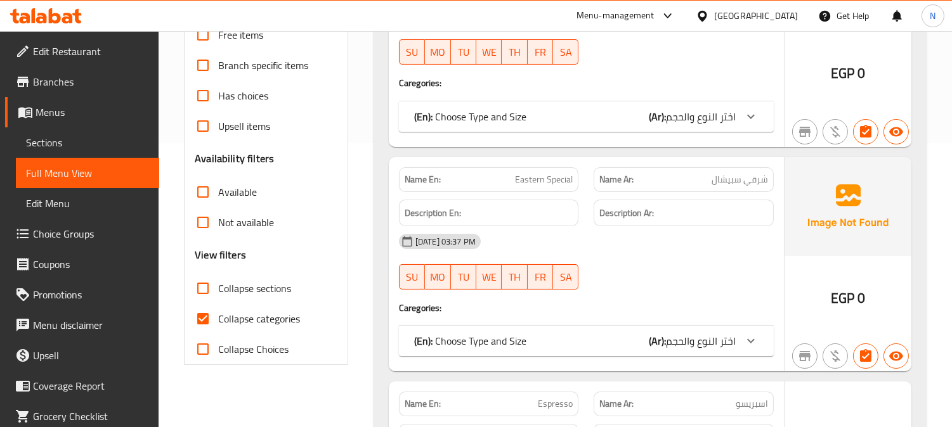
click at [207, 304] on input "Collapse categories" at bounding box center [203, 319] width 30 height 30
checkbox input "false"
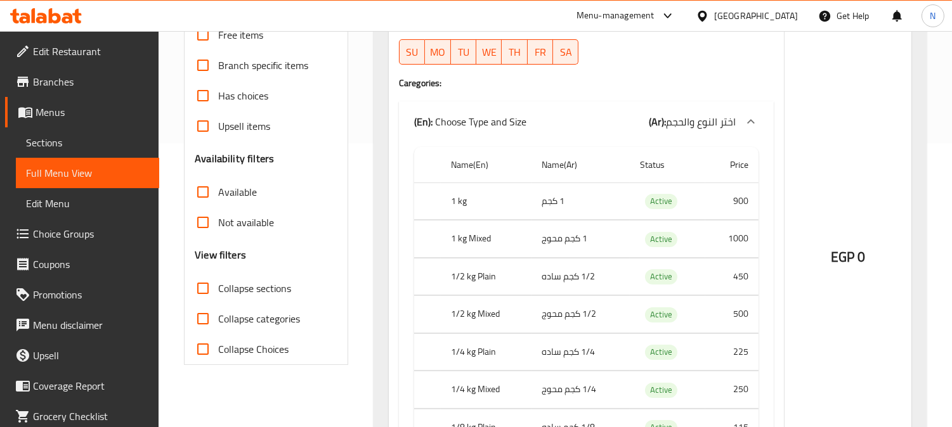
click at [207, 273] on input "Collapse sections" at bounding box center [203, 288] width 30 height 30
checkbox input "true"
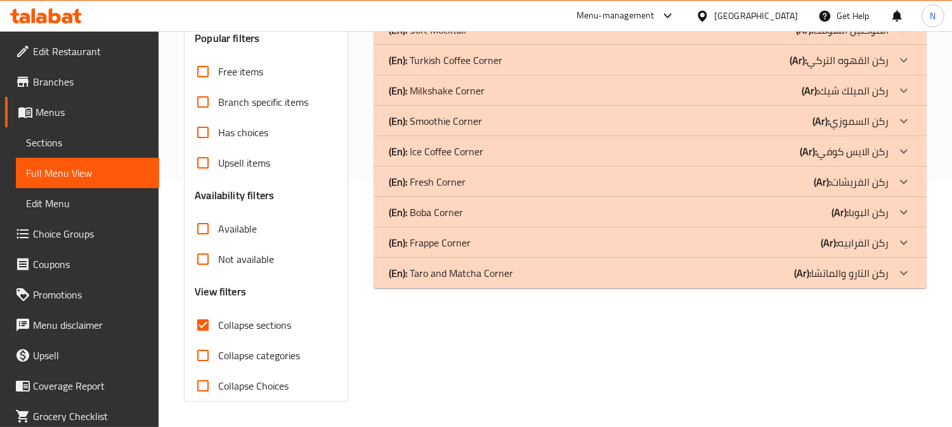
scroll to position [247, 0]
click at [905, 271] on icon at bounding box center [903, 273] width 15 height 15
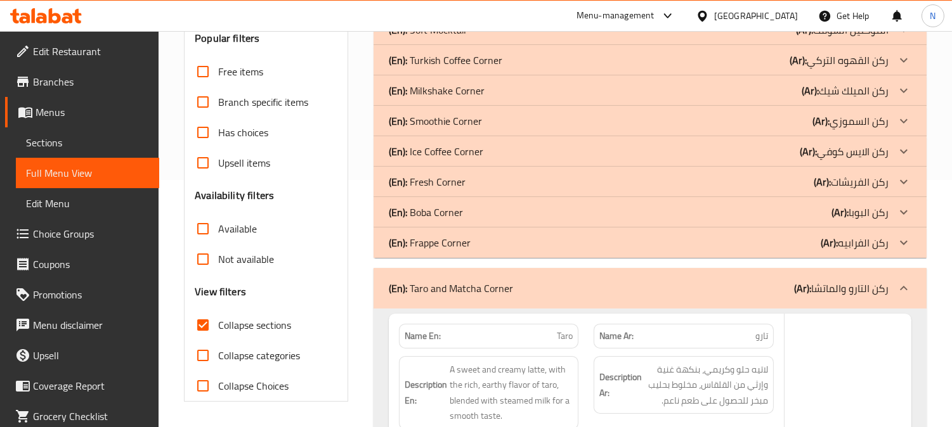
click at [902, 211] on icon at bounding box center [903, 212] width 15 height 15
click at [903, 153] on icon at bounding box center [904, 151] width 8 height 4
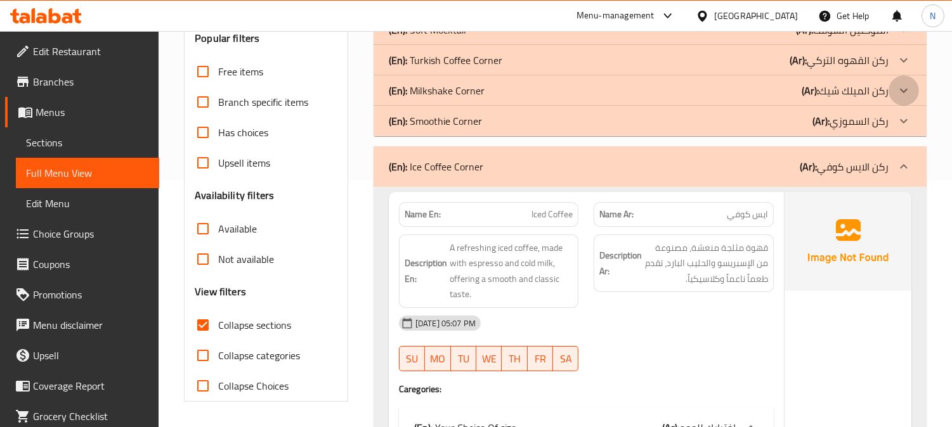
click at [898, 95] on icon at bounding box center [903, 90] width 15 height 15
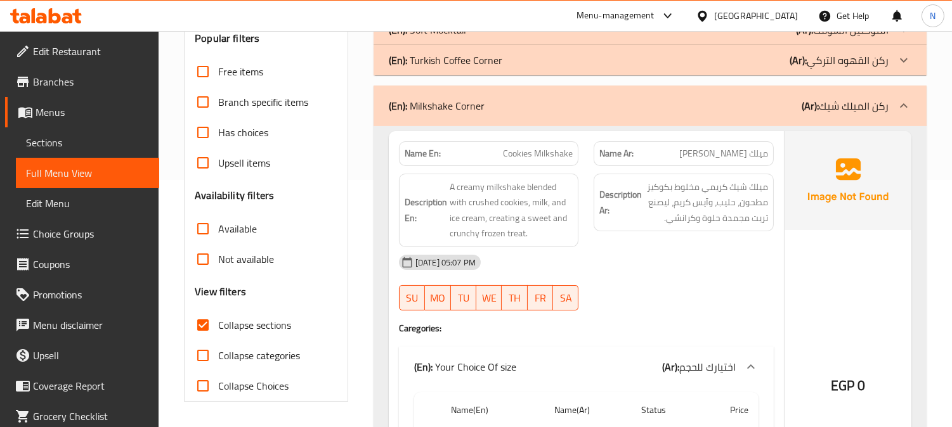
click at [893, 45] on div at bounding box center [903, 30] width 30 height 30
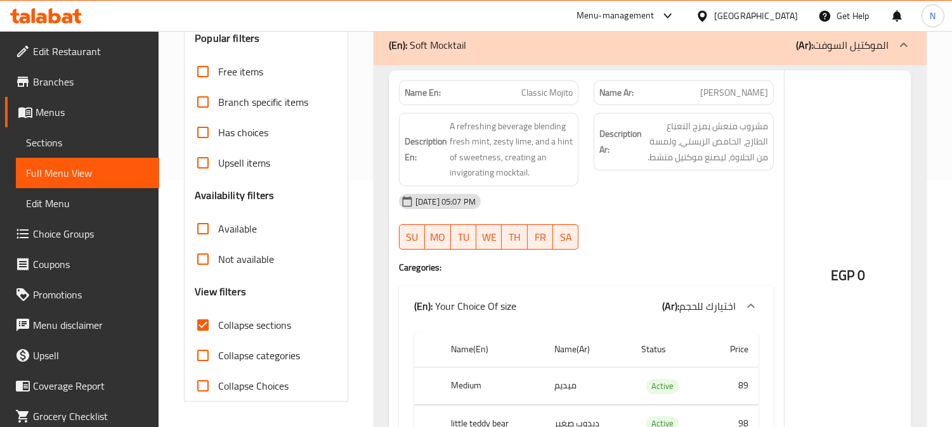
scroll to position [106, 0]
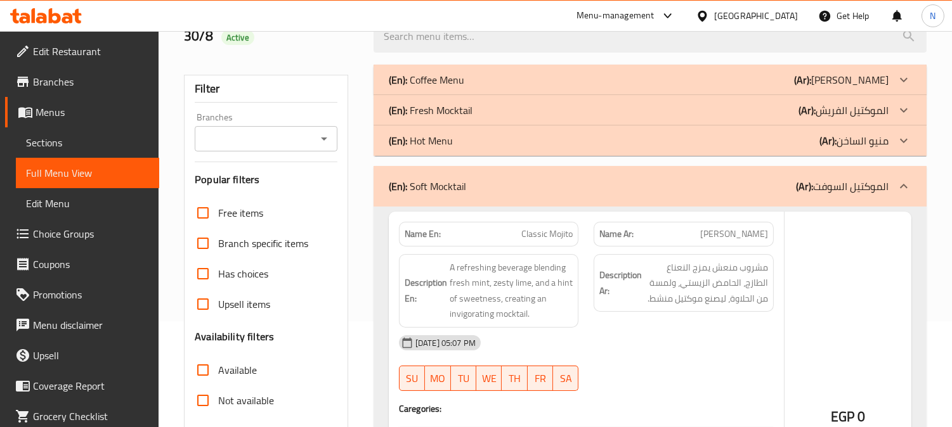
click at [888, 111] on p "(Ar): الموكتيل الفريش" at bounding box center [843, 110] width 90 height 15
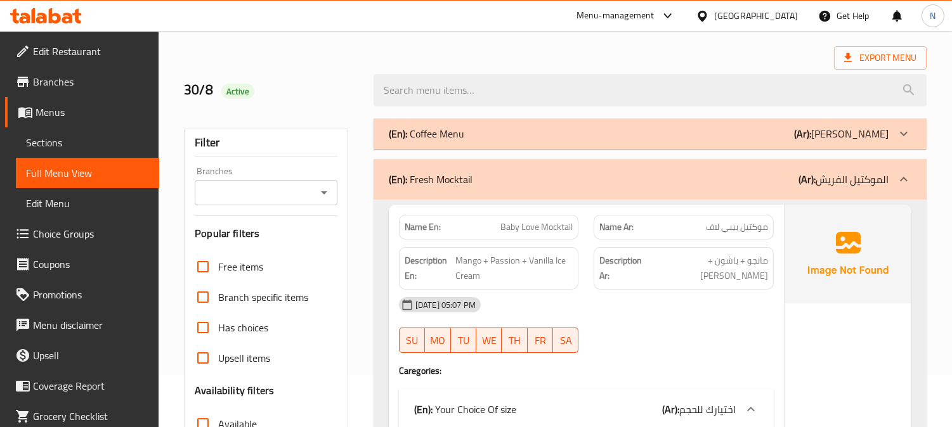
scroll to position [0, 0]
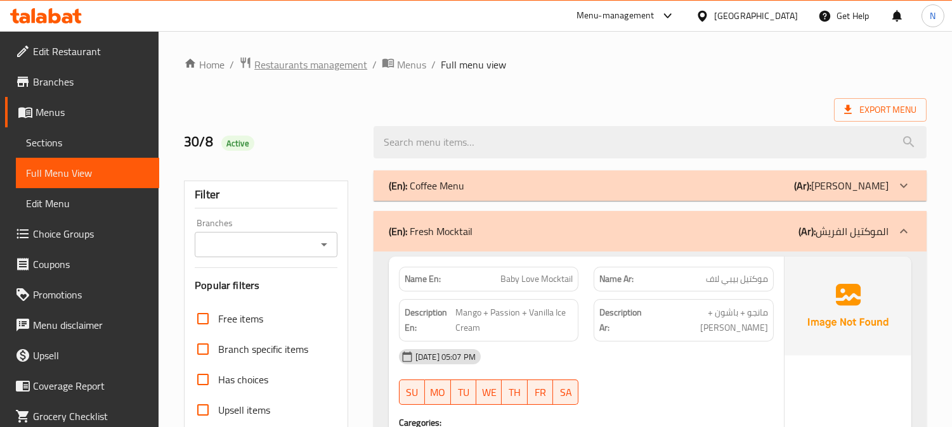
click at [313, 67] on span "Restaurants management" at bounding box center [310, 64] width 113 height 15
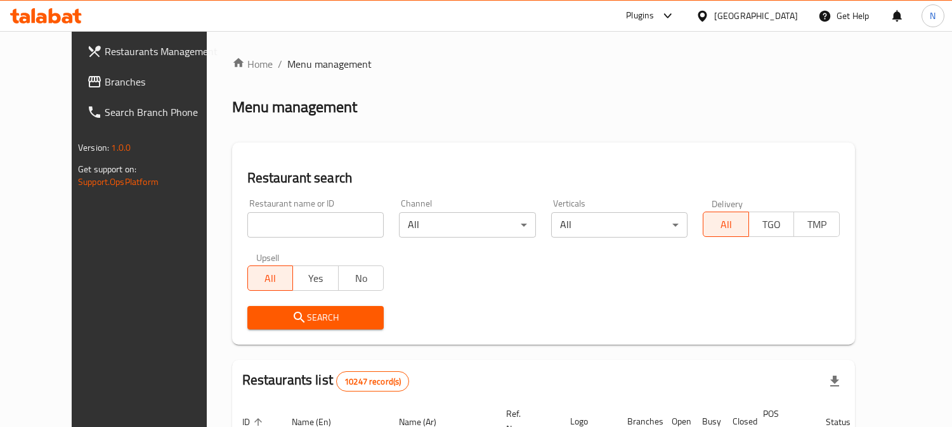
drag, startPoint x: 0, startPoint y: 0, endPoint x: 70, endPoint y: 84, distance: 109.4
click at [105, 83] on span "Branches" at bounding box center [163, 81] width 116 height 15
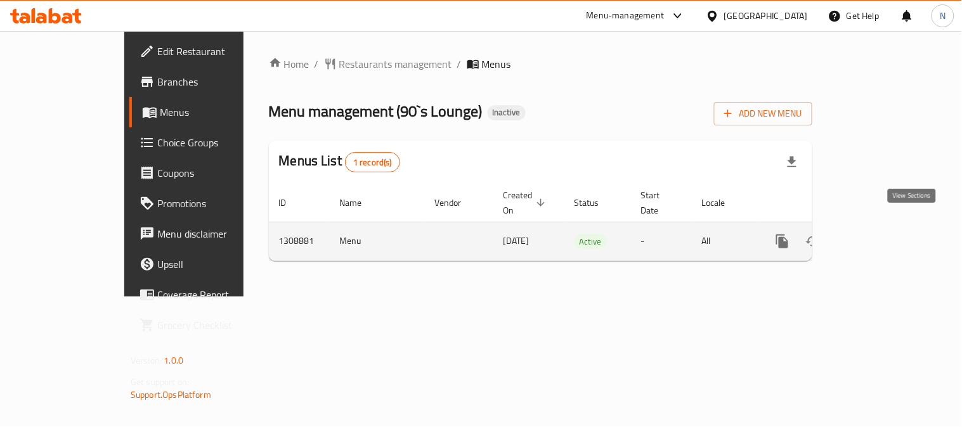
click at [889, 226] on link "enhanced table" at bounding box center [873, 241] width 30 height 30
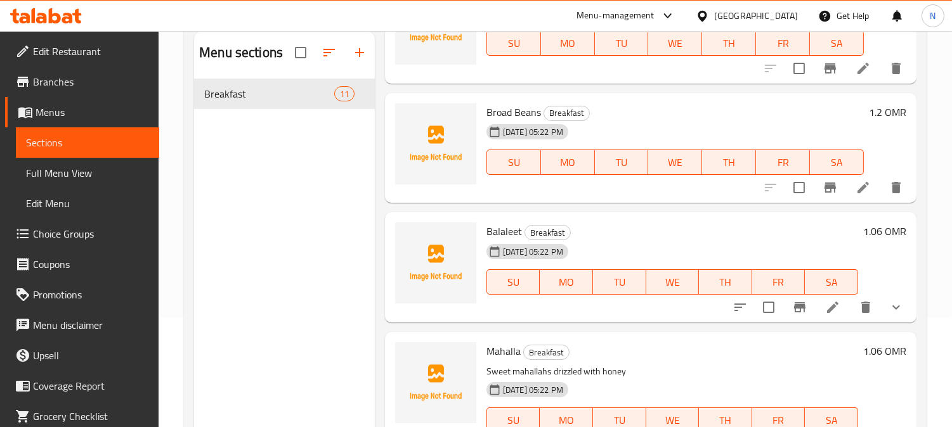
scroll to position [178, 0]
